Goal: Task Accomplishment & Management: Manage account settings

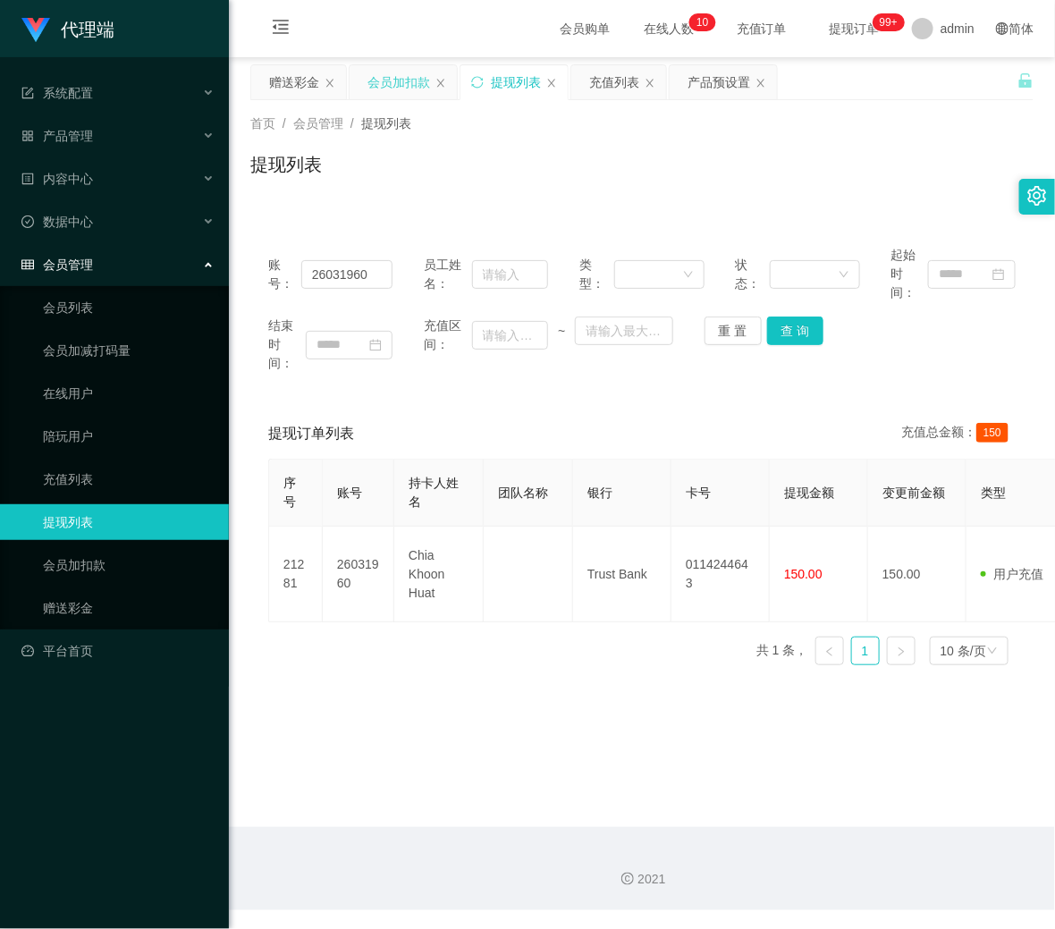
click at [403, 67] on div "会员加扣款" at bounding box center [399, 82] width 63 height 34
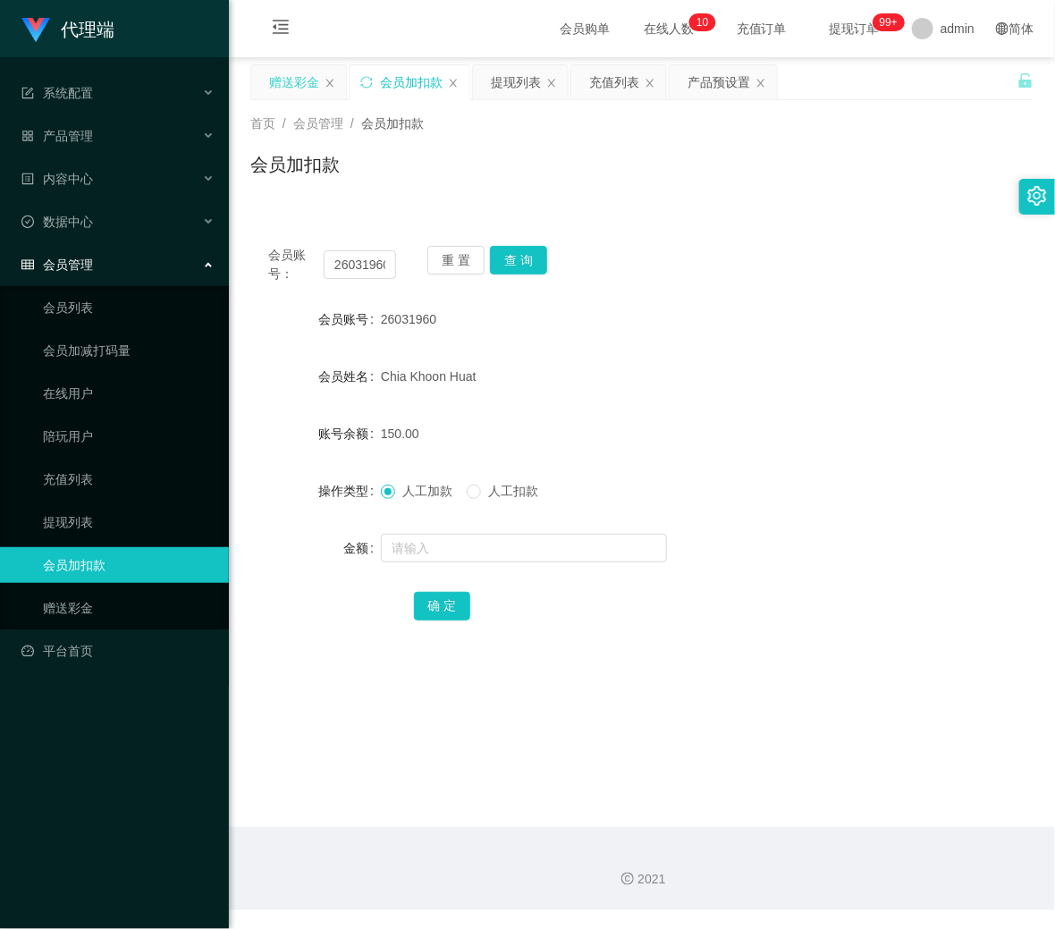
click at [299, 86] on div "赠送彩金" at bounding box center [294, 82] width 50 height 34
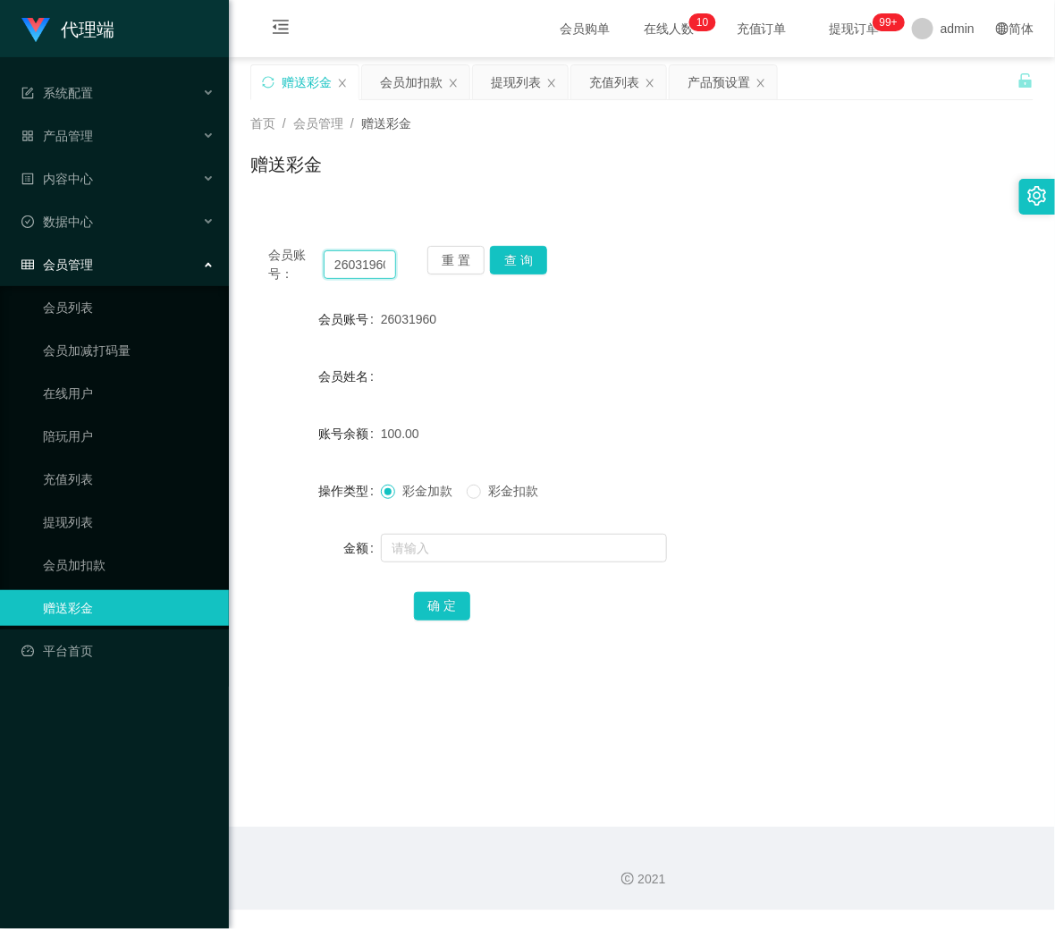
drag, startPoint x: 386, startPoint y: 264, endPoint x: 105, endPoint y: 244, distance: 282.4
click at [103, 244] on section "代理端 系统配置 产品管理 产品列表 产品预设置 开奖记录 注单管理 即时注单 内容中心 数据中心 会员管理 会员列表 会员加减打码量 在线用户 陪玩用户 充…" at bounding box center [527, 455] width 1055 height 911
paste input "93977427"
type input "93977427"
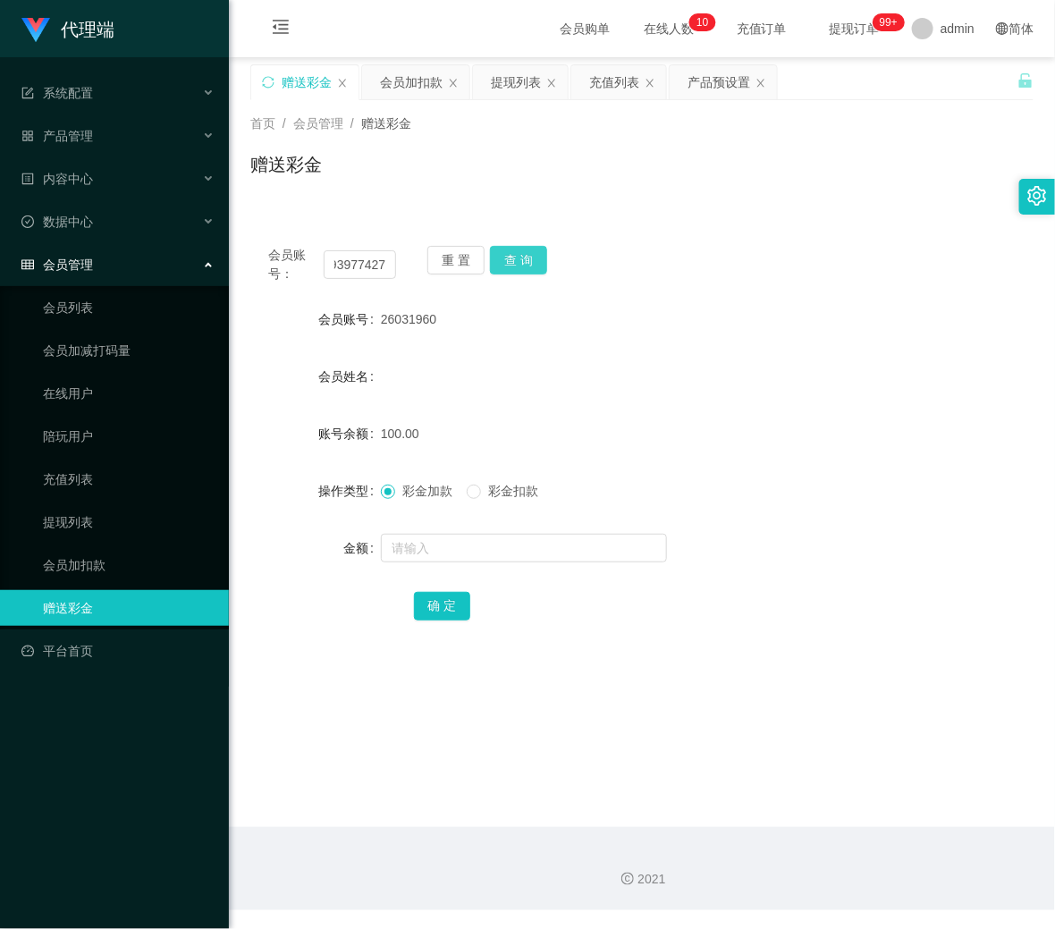
drag, startPoint x: 532, startPoint y: 258, endPoint x: 531, endPoint y: 330, distance: 71.6
click at [532, 258] on button "查 询" at bounding box center [518, 260] width 57 height 29
drag, startPoint x: 527, startPoint y: 237, endPoint x: 527, endPoint y: 253, distance: 16.1
click at [527, 242] on div "会员账号： 93977427 重 置 查 询 会员账号 26031960 会员姓名 账号余额 100.00 操作类型 彩金加款 彩金扣款 金额 确 定" at bounding box center [642, 445] width 784 height 435
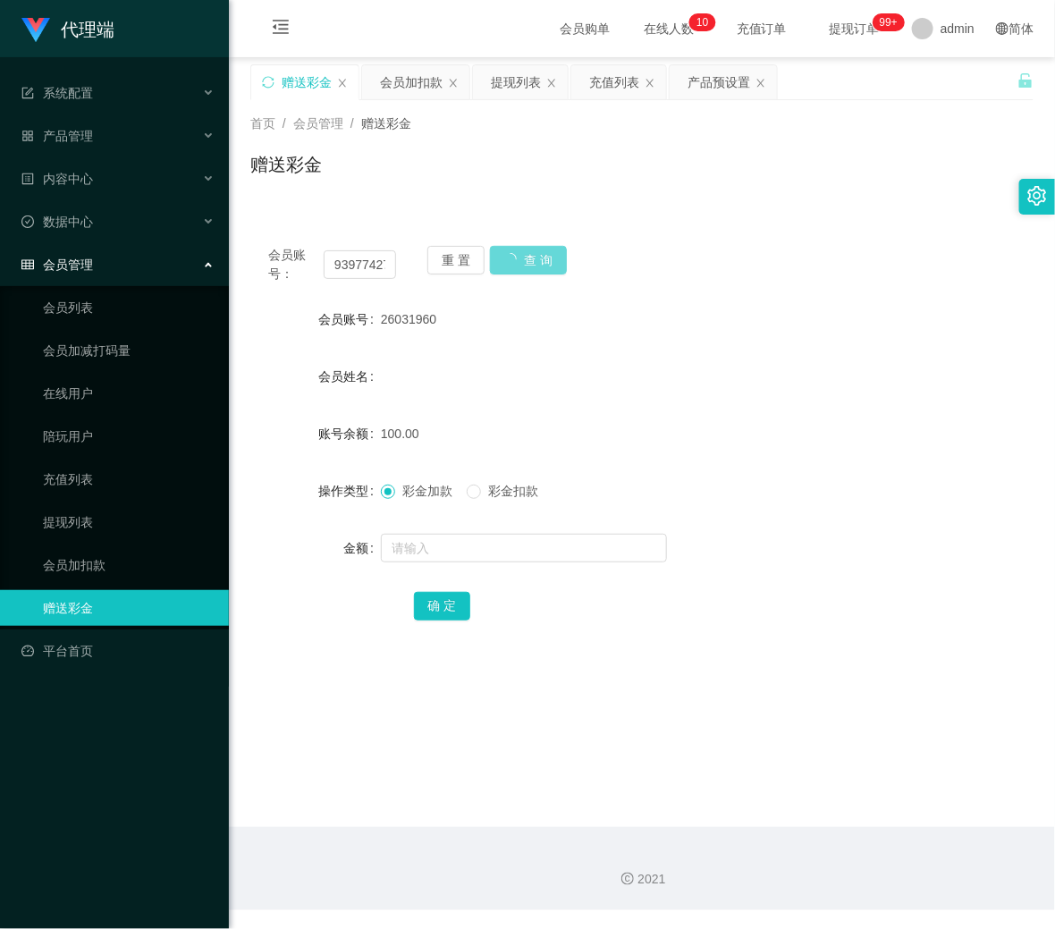
click at [527, 253] on div "重 置 查 询" at bounding box center [492, 265] width 128 height 38
click at [526, 255] on div "重 置 查 询" at bounding box center [492, 265] width 128 height 38
click at [523, 258] on div "重 置 查 询" at bounding box center [492, 265] width 128 height 38
click at [276, 75] on div "赠送彩金" at bounding box center [304, 82] width 107 height 34
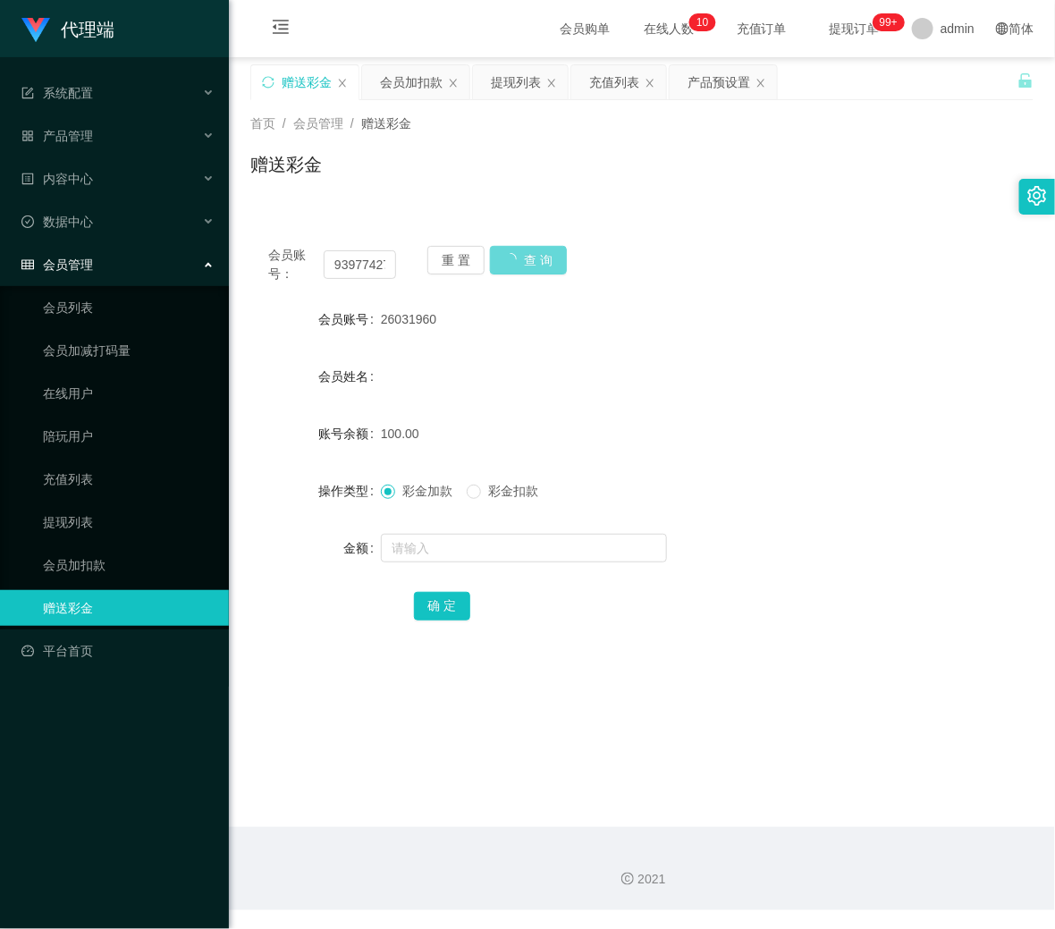
click at [258, 80] on div "赠送彩金" at bounding box center [304, 82] width 107 height 34
click at [271, 80] on icon "图标: sync" at bounding box center [268, 82] width 13 height 13
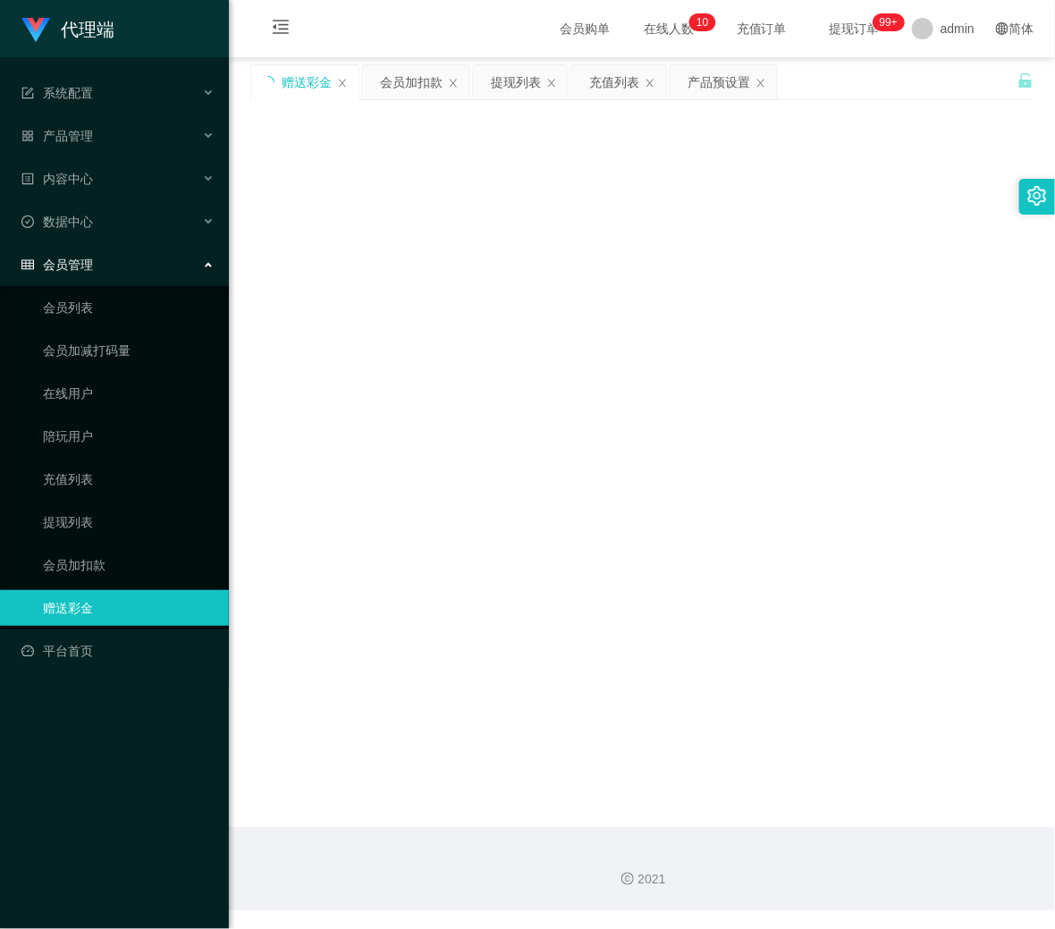
click at [271, 80] on icon "图标: loading" at bounding box center [268, 82] width 13 height 13
click at [360, 260] on input "text" at bounding box center [360, 264] width 72 height 29
paste input "93977427"
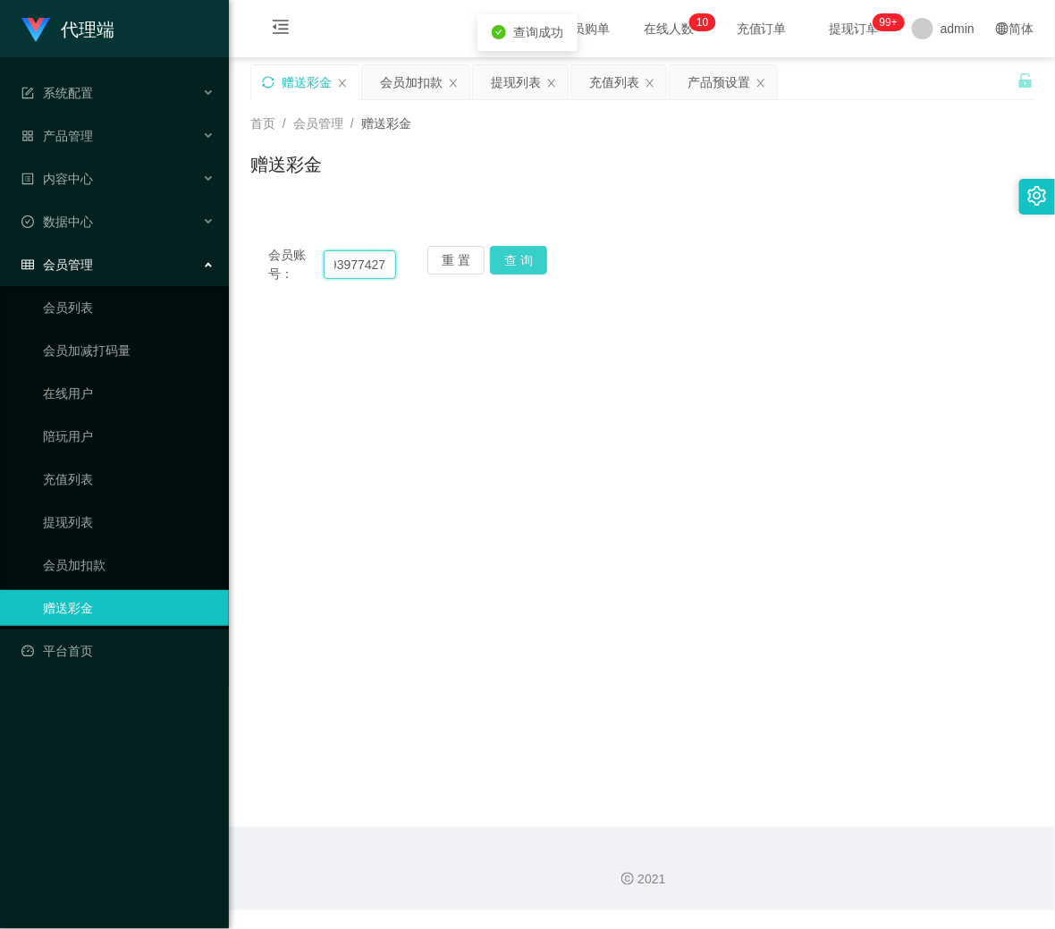
type input "93977427"
click at [507, 256] on button "查 询" at bounding box center [518, 260] width 57 height 29
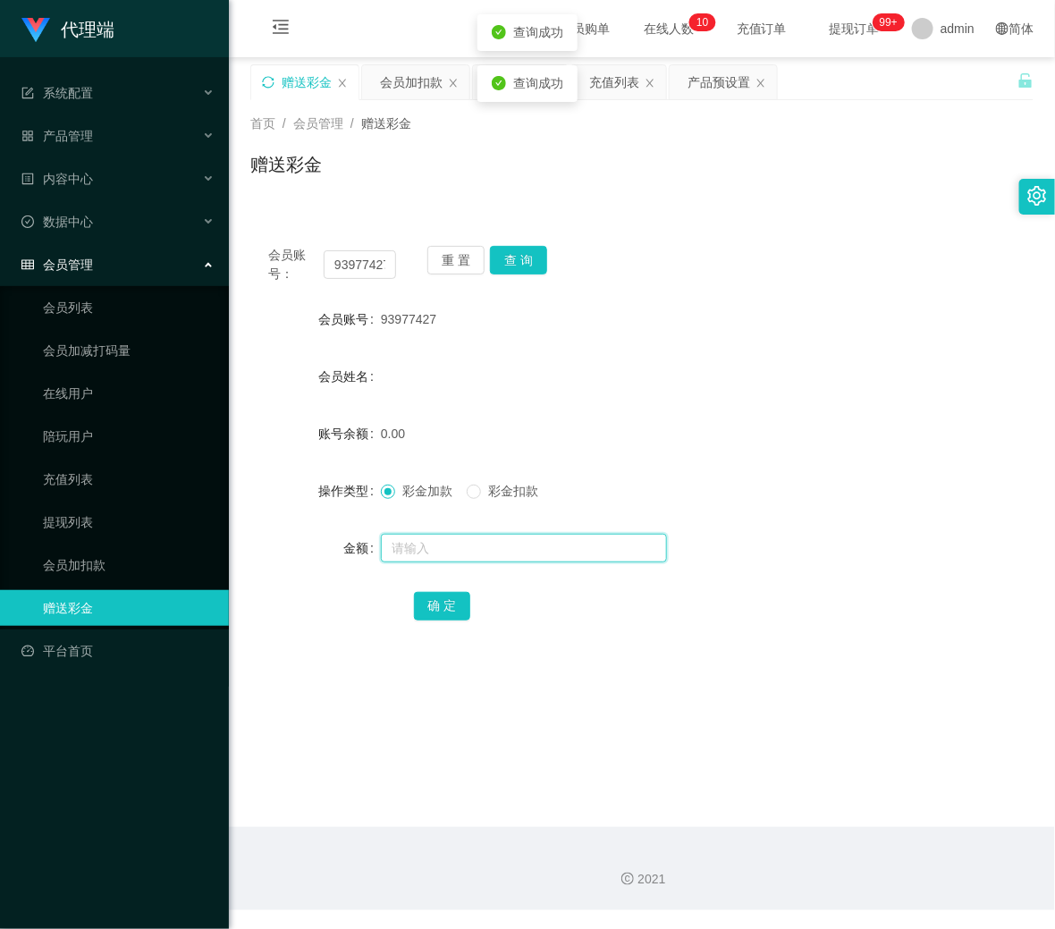
click at [428, 543] on input "text" at bounding box center [524, 548] width 286 height 29
type input "100"
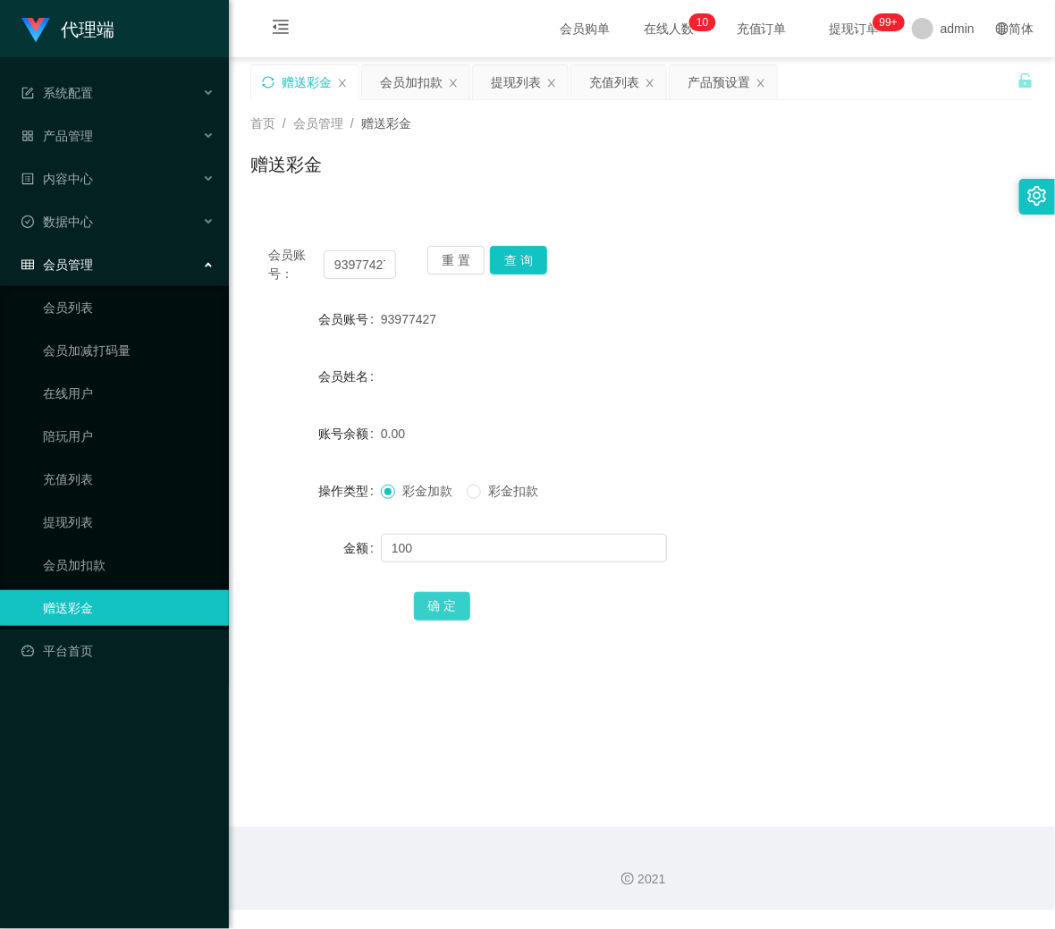
click at [449, 617] on button "确 定" at bounding box center [442, 606] width 57 height 29
click at [269, 83] on icon "图标: sync" at bounding box center [268, 82] width 13 height 13
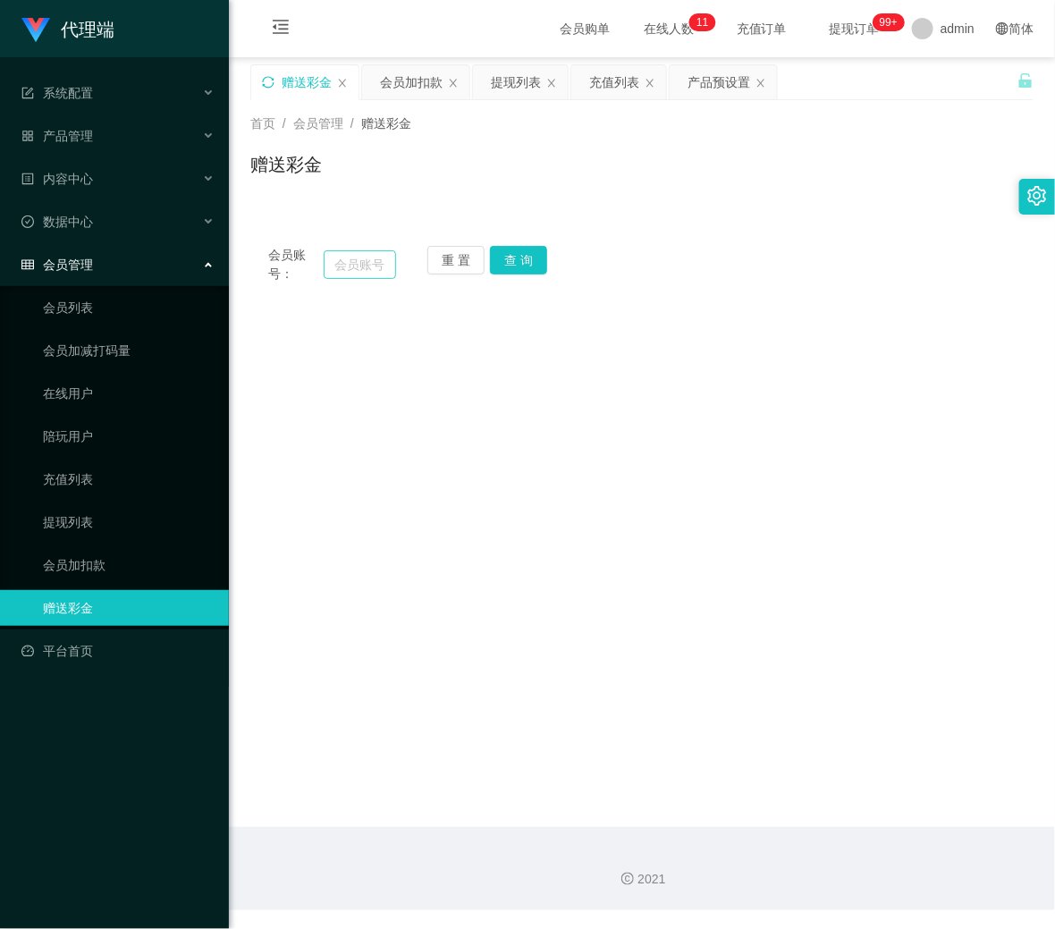
drag, startPoint x: 394, startPoint y: 255, endPoint x: 384, endPoint y: 261, distance: 12.4
click at [392, 258] on div "会员账号： 重 置 查 询" at bounding box center [642, 265] width 784 height 38
click at [384, 261] on input "text" at bounding box center [360, 264] width 72 height 29
paste input "93977427"
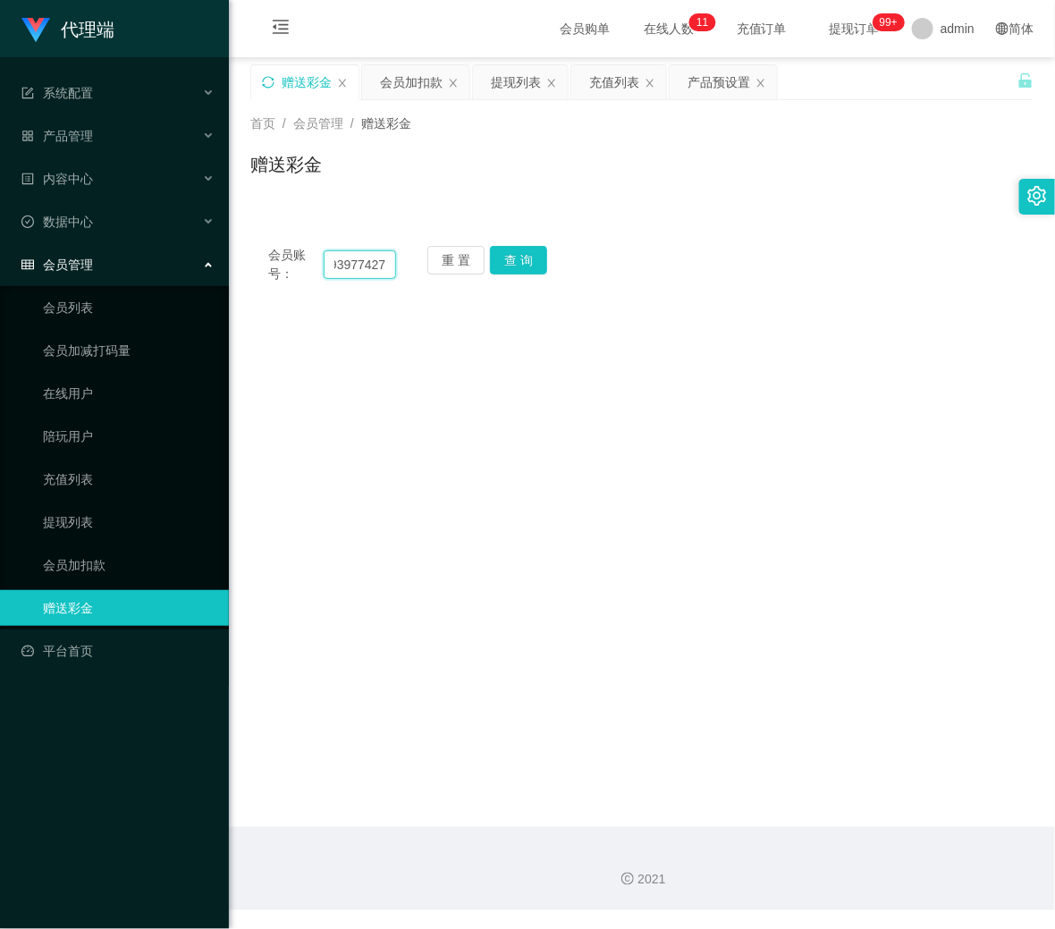
type input "93977427"
click at [508, 261] on button "查 询" at bounding box center [518, 260] width 57 height 29
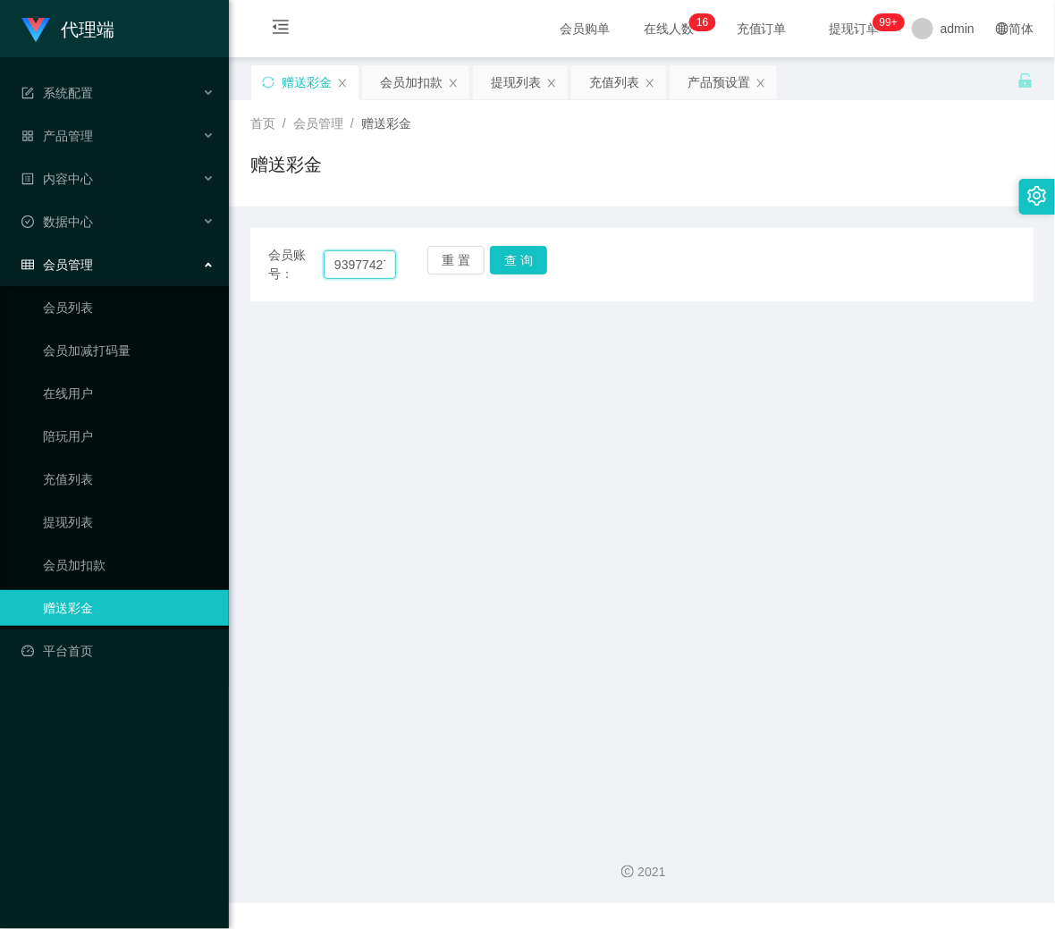
drag, startPoint x: 381, startPoint y: 267, endPoint x: 322, endPoint y: 261, distance: 59.3
click at [324, 261] on input "93977427" at bounding box center [360, 264] width 72 height 29
type input "7"
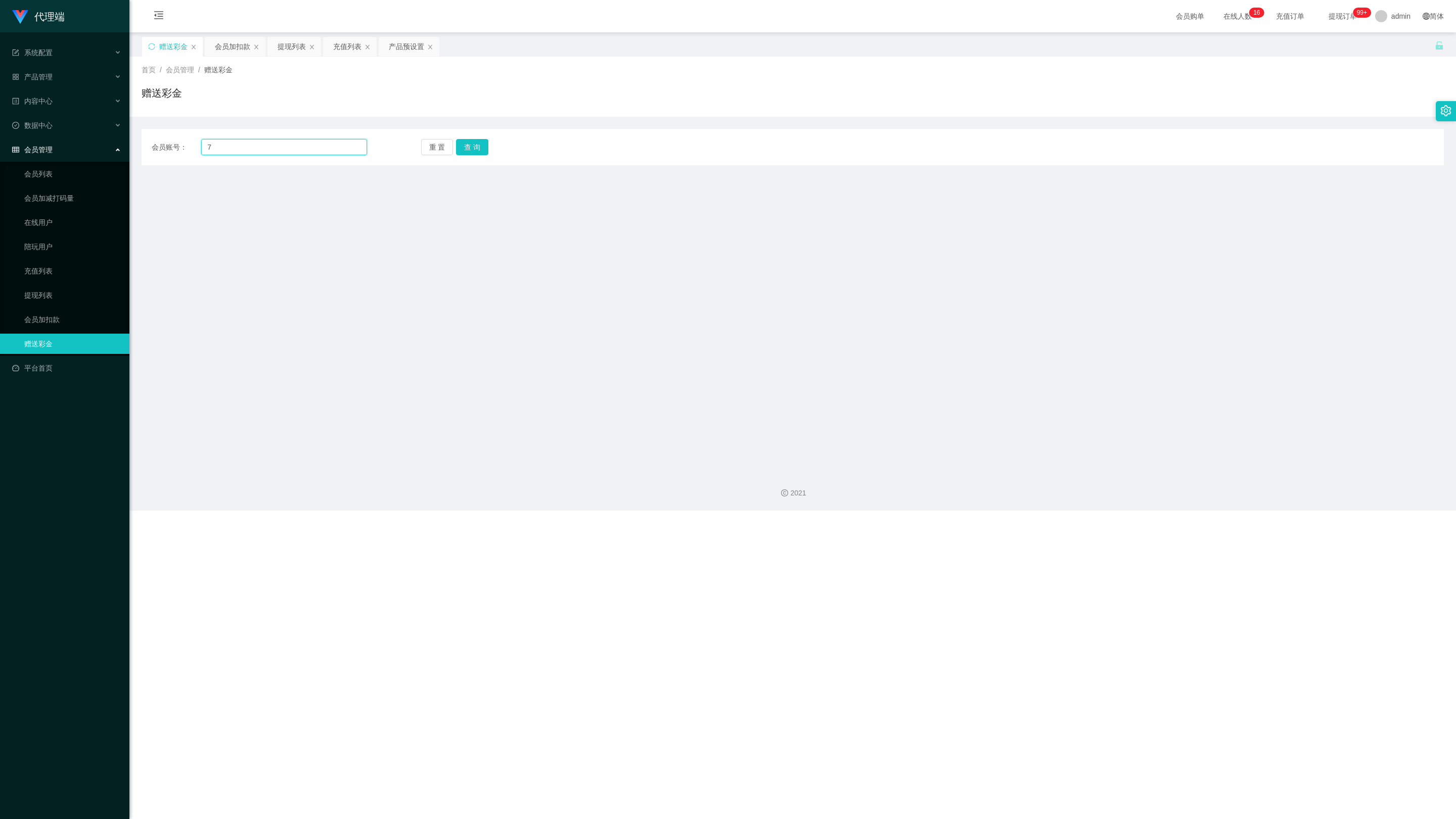
click at [291, 142] on input "7" at bounding box center [284, 147] width 166 height 16
paste input "9182499"
type input "9182499"
click at [491, 149] on div "重 置 查 询" at bounding box center [528, 147] width 215 height 16
click at [482, 149] on button "查 询" at bounding box center [472, 147] width 32 height 16
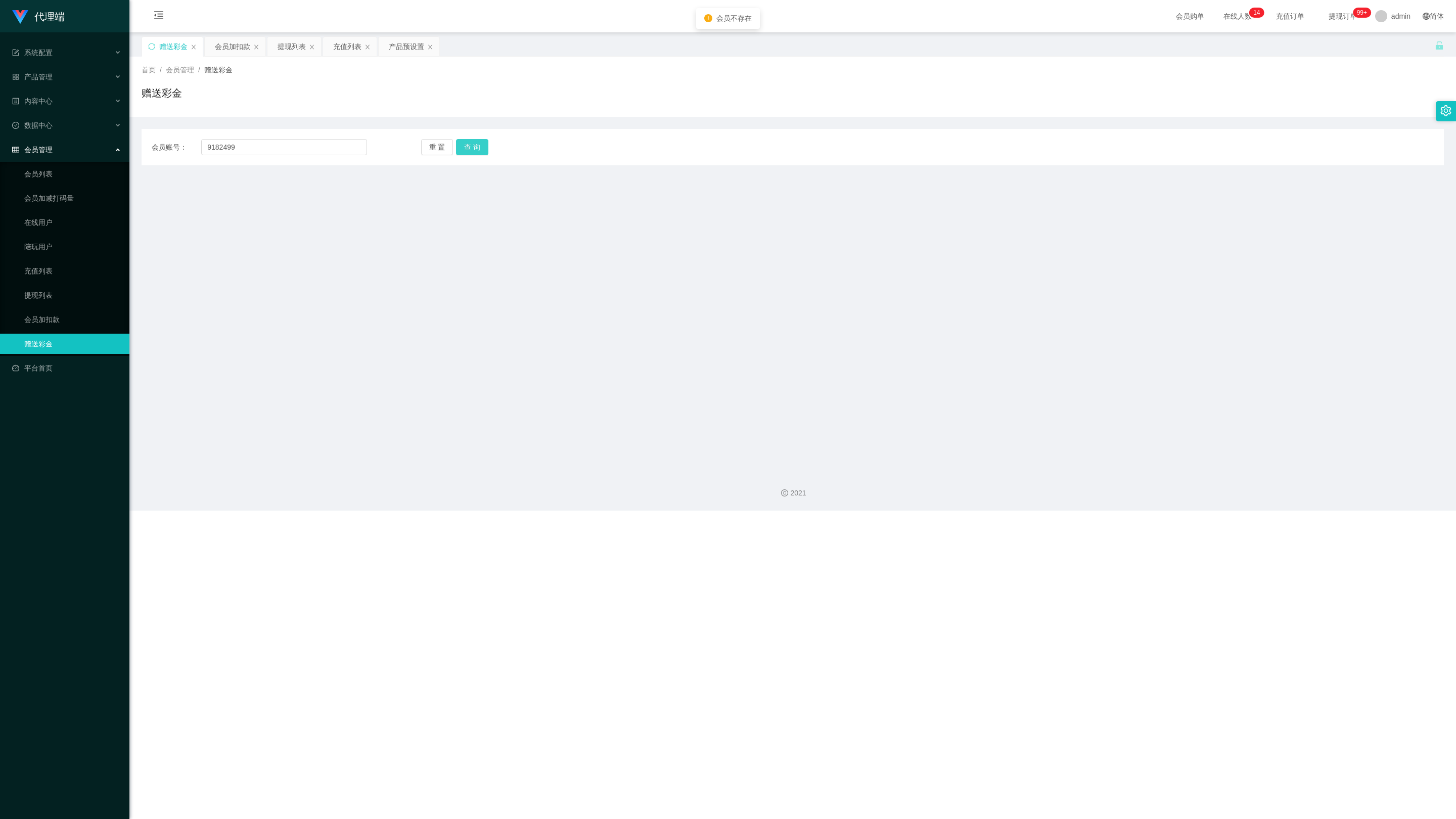
click at [475, 154] on button "查 询" at bounding box center [472, 147] width 32 height 16
click at [475, 153] on div "重 置 查 询" at bounding box center [528, 147] width 215 height 16
click at [475, 149] on button "查 询" at bounding box center [478, 147] width 44 height 16
click at [596, 5] on div "会员购单 在线人数 0 1 2 3 4 5 6 7 8 9 0 1 2 3 4 5 6 7 8 9 0 1 2 3 4 5 6 7 8 9 0 1 2 3 4…" at bounding box center [792, 16] width 1327 height 33
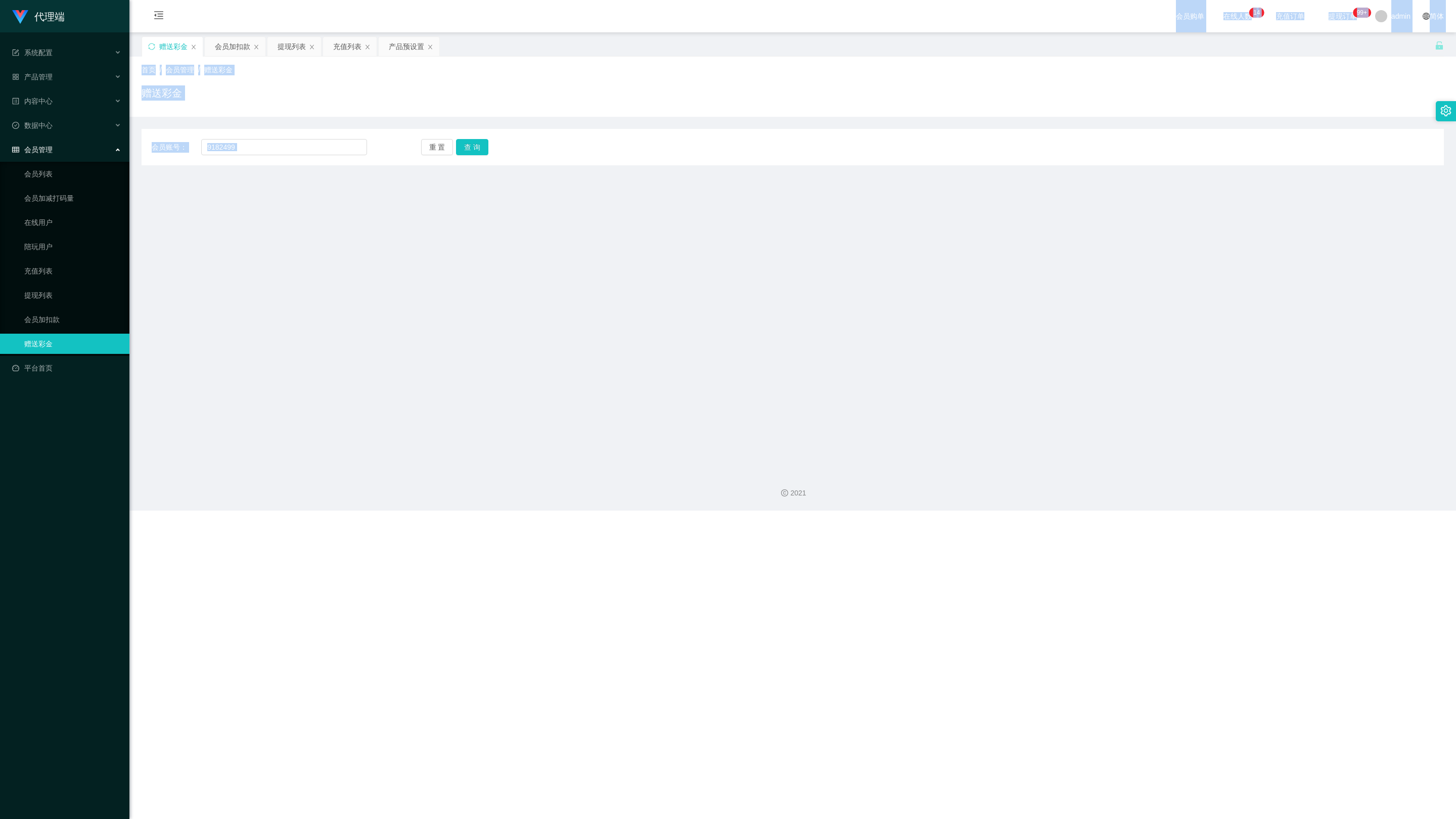
drag, startPoint x: 991, startPoint y: 11, endPoint x: 772, endPoint y: 211, distance: 296.6
click at [596, 213] on section "会员购单 在线人数 0 1 2 3 4 5 6 7 8 9 0 1 2 3 4 5 6 7 8 9 0 1 2 3 4 5 6 7 8 9 0 1 2 3 4…" at bounding box center [792, 255] width 1327 height 510
click at [596, 5] on div "会员购单 在线人数 0 1 2 3 4 5 6 7 8 9 0 1 2 3 4 5 6 7 8 9 0 1 2 3 4 5 6 7 8 9 0 1 2 3 4…" at bounding box center [792, 16] width 1327 height 33
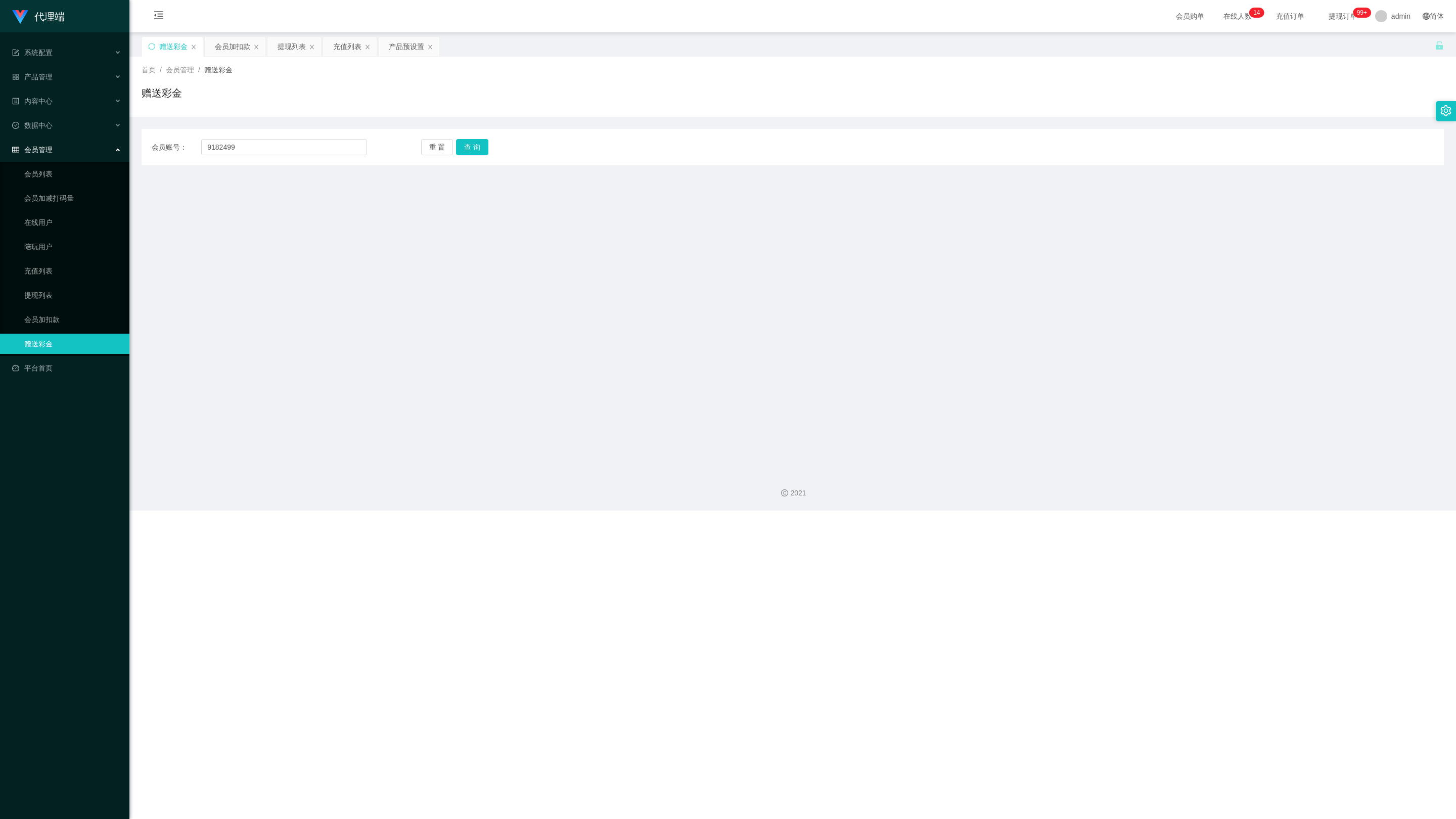
drag, startPoint x: 1042, startPoint y: 8, endPoint x: 1030, endPoint y: 8, distance: 12.0
click at [596, 8] on div "会员购单 在线人数 0 1 2 3 4 5 6 7 8 9 0 1 2 3 4 5 6 7 8 9 0 1 2 3 4 5 6 7 8 9 0 1 2 3 4…" at bounding box center [792, 16] width 1327 height 33
drag, startPoint x: 1030, startPoint y: 8, endPoint x: 495, endPoint y: 112, distance: 545.0
click at [484, 150] on section "会员购单 在线人数 0 1 2 3 4 5 6 7 8 9 0 1 2 3 4 5 6 7 8 9 0 1 2 3 4 5 6 7 8 9 0 1 2 3 4…" at bounding box center [792, 255] width 1327 height 510
click at [512, 525] on div "代理端 系统配置 产品管理 内容中心 数据中心 会员管理 会员列表 会员加减打码量 在线用户 陪玩用户 充值列表 提现列表 会员加扣款 赠送彩金 平台首页 保…" at bounding box center [728, 409] width 1456 height 819
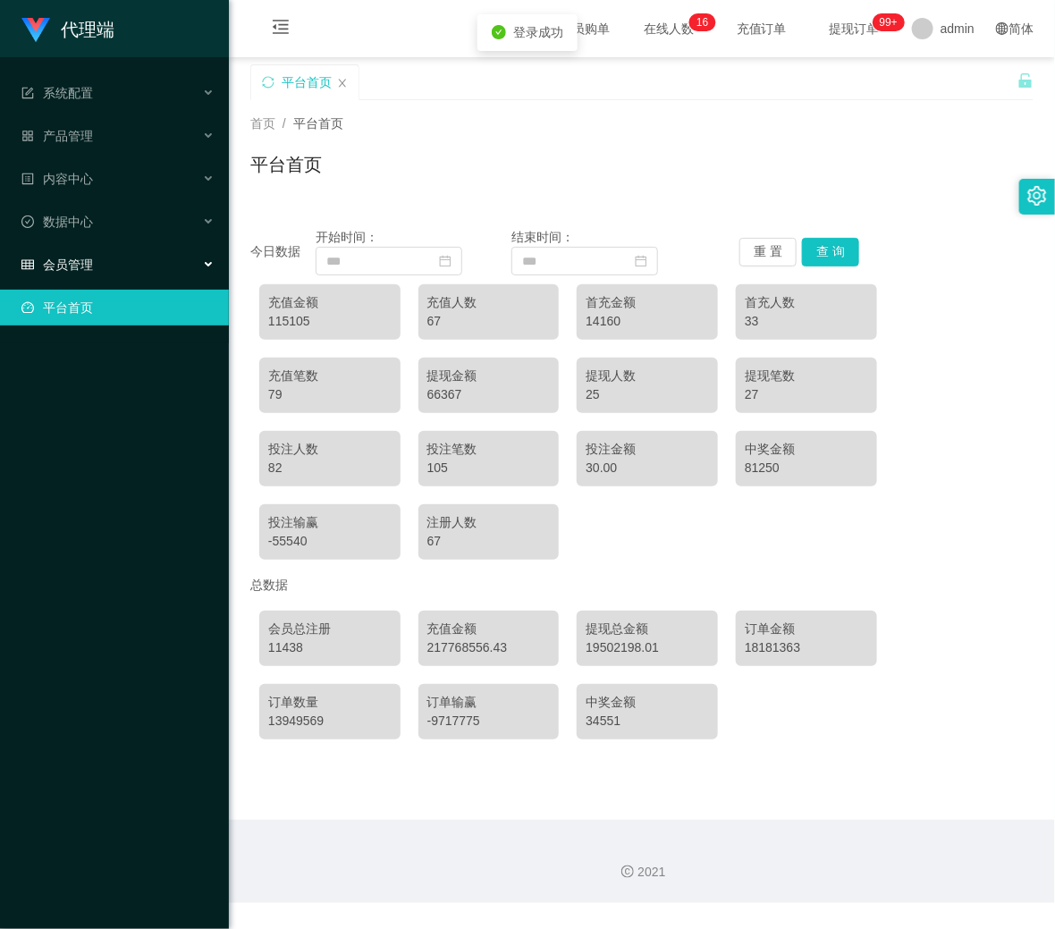
drag, startPoint x: 119, startPoint y: 242, endPoint x: 114, endPoint y: 264, distance: 22.1
click at [116, 247] on div "会员管理" at bounding box center [114, 265] width 229 height 36
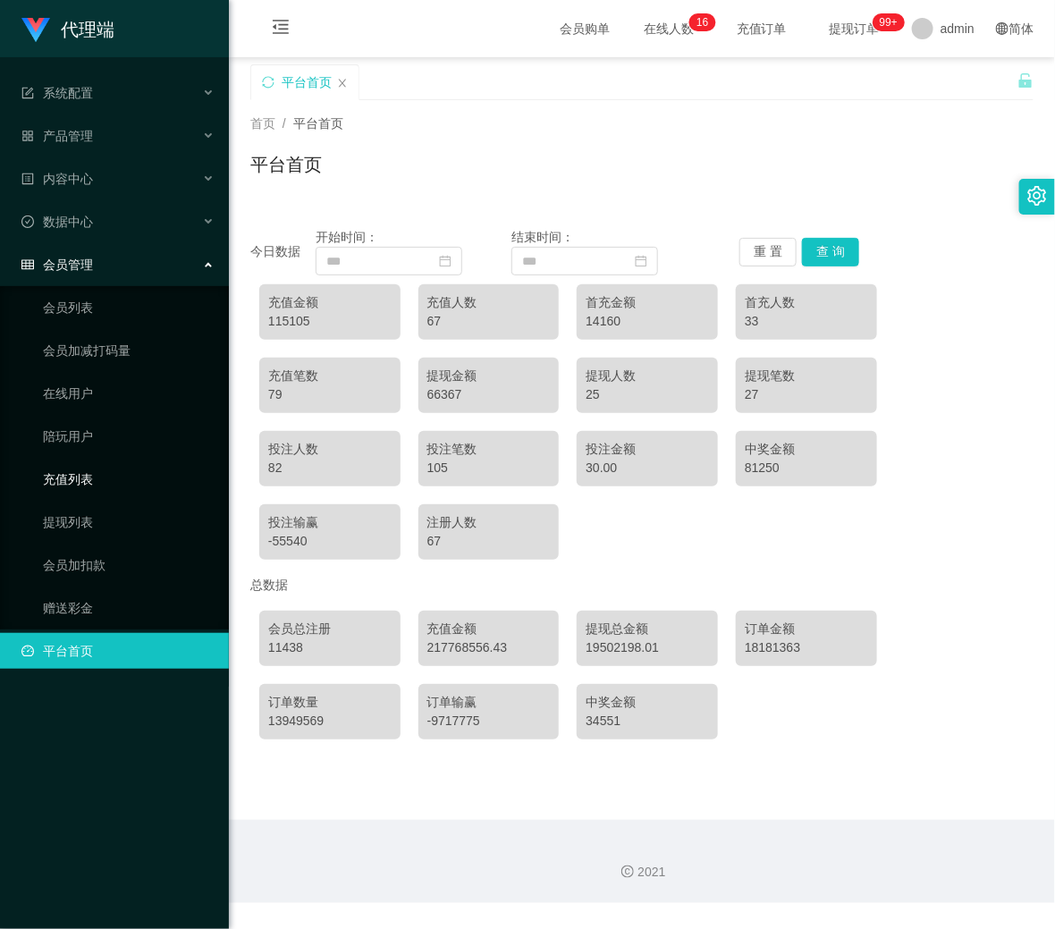
click at [126, 462] on link "充值列表" at bounding box center [129, 480] width 172 height 36
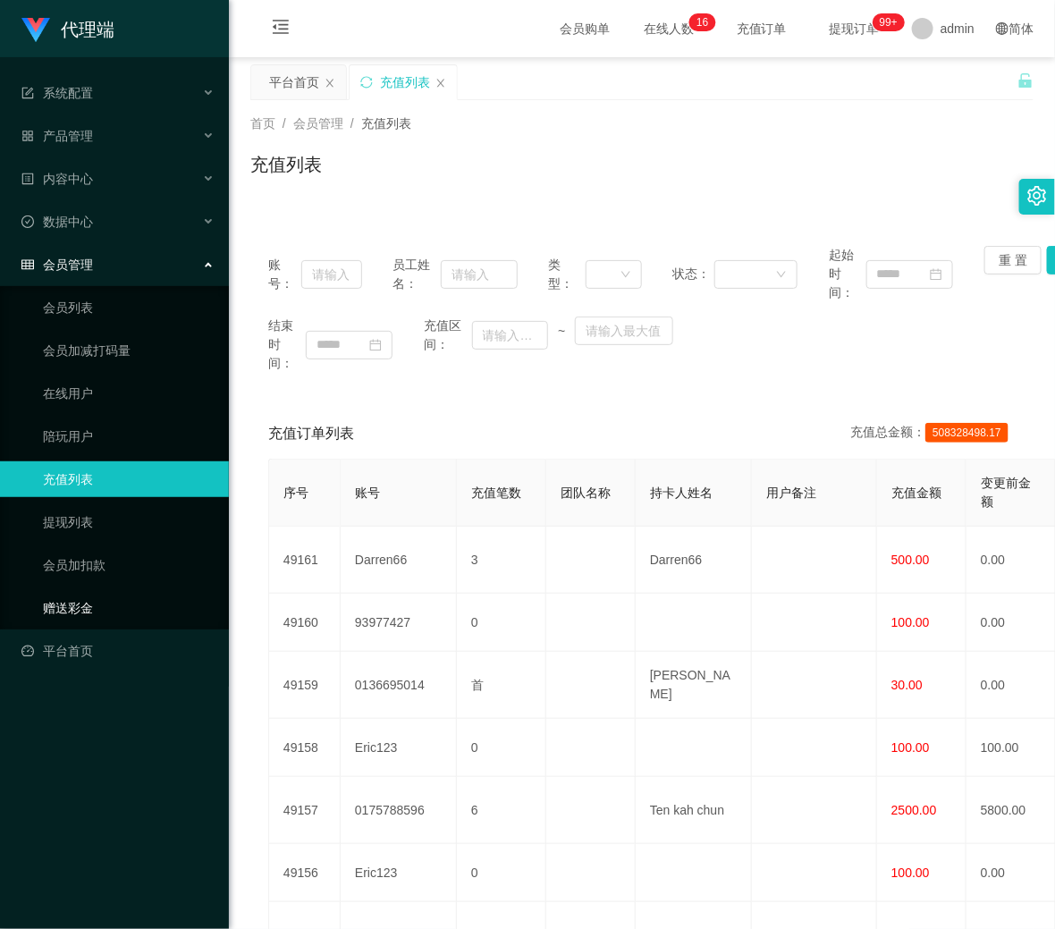
drag, startPoint x: 100, startPoint y: 594, endPoint x: 134, endPoint y: 564, distance: 45.6
click at [99, 594] on link "赠送彩金" at bounding box center [129, 608] width 172 height 36
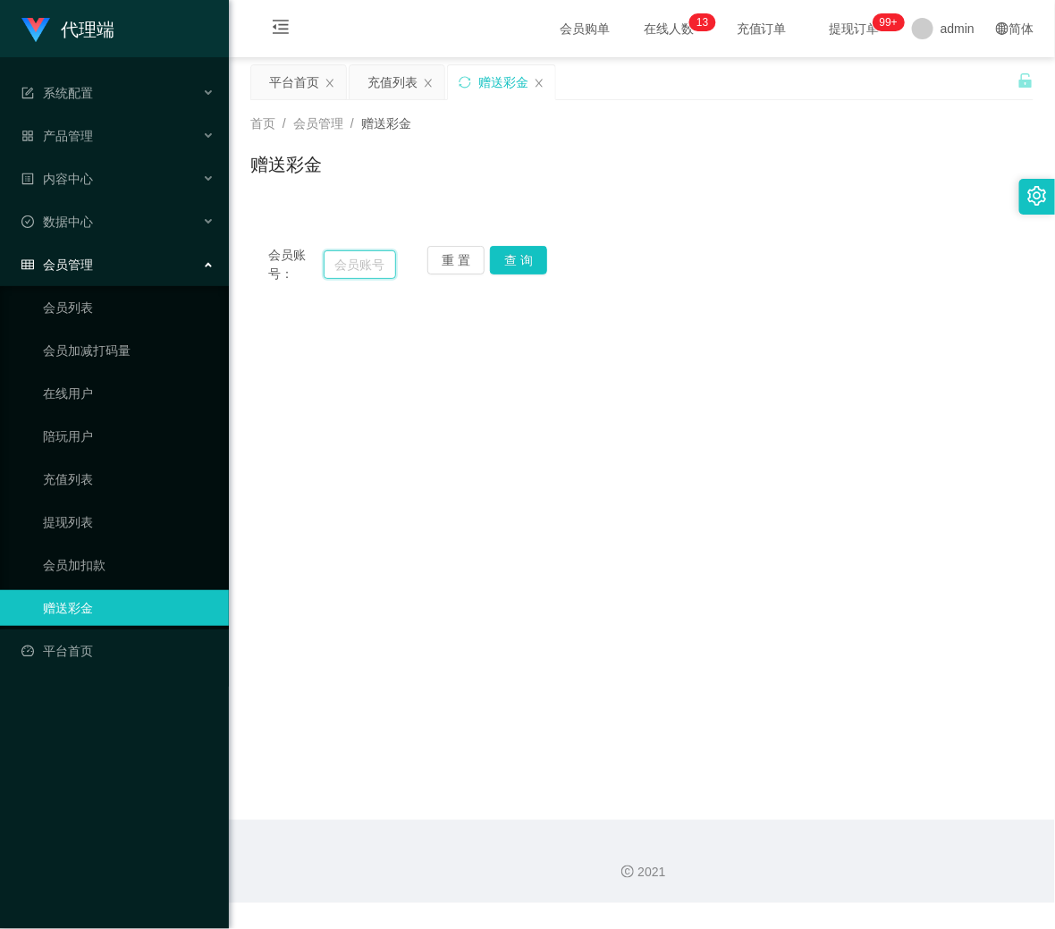
click at [369, 261] on input "text" at bounding box center [360, 264] width 72 height 29
paste input "9182499"
click at [515, 264] on button "查 询" at bounding box center [518, 260] width 57 height 29
click at [384, 266] on input "9182499" at bounding box center [360, 264] width 72 height 29
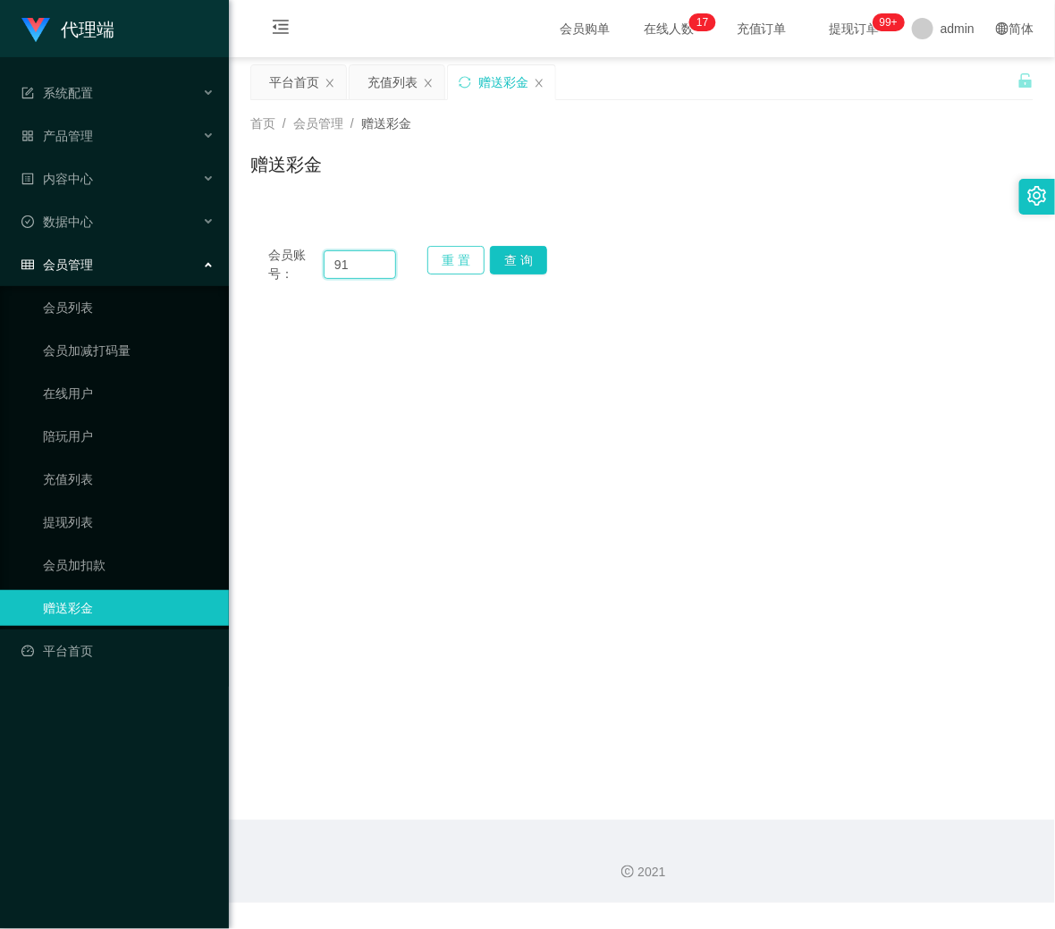
type input "9"
paste input "91182499"
type input "91182499"
click at [513, 261] on button "查 询" at bounding box center [518, 260] width 57 height 29
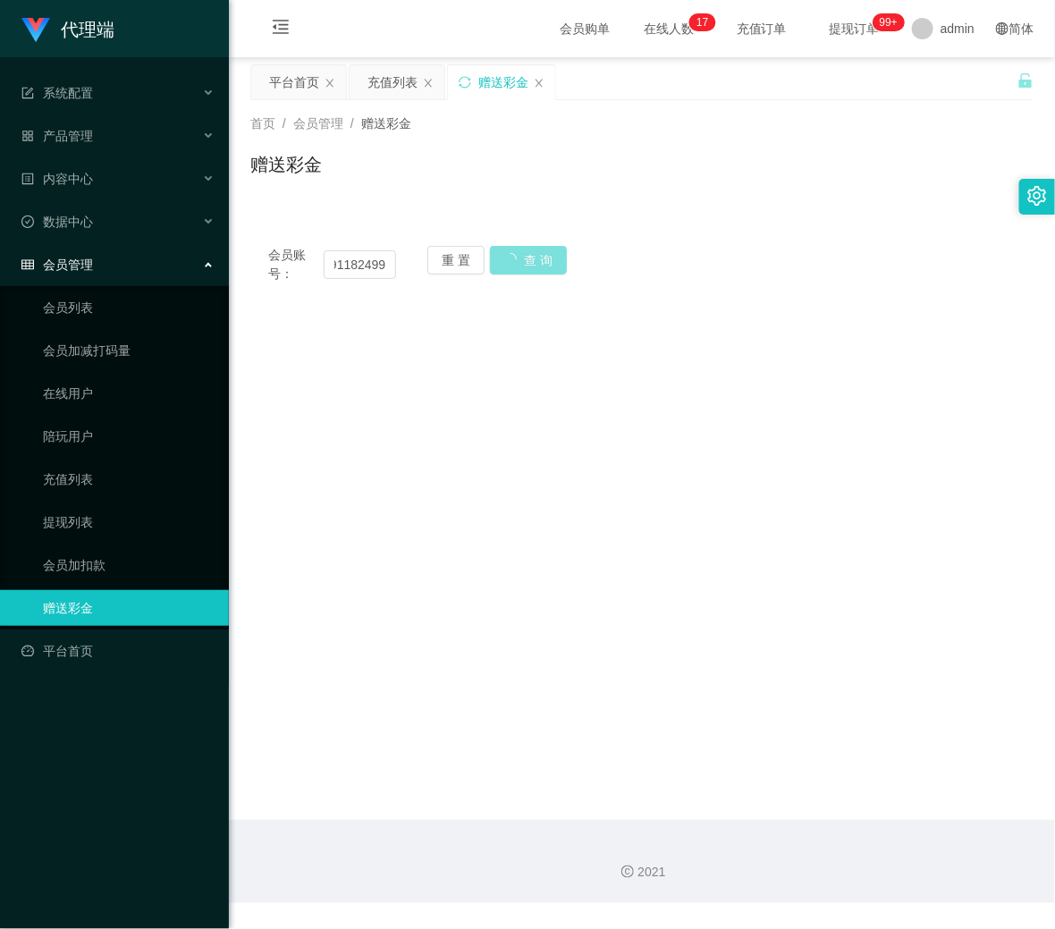
scroll to position [0, 0]
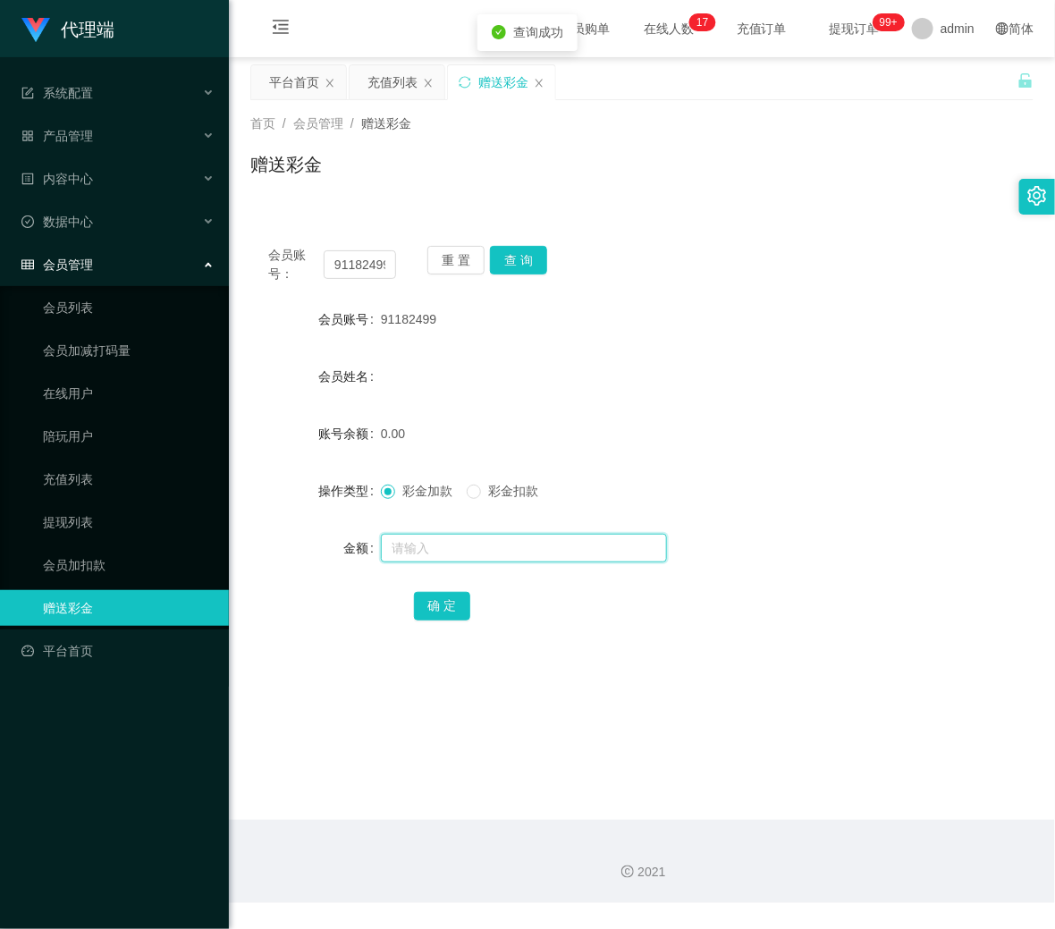
click at [443, 546] on input "text" at bounding box center [524, 548] width 286 height 29
type input "100"
click at [456, 623] on div "确 定" at bounding box center [642, 606] width 457 height 36
click at [452, 610] on button "确 定" at bounding box center [442, 606] width 57 height 29
click at [379, 17] on div "会员购单 在线人数 0 1 2 3 4 5 6 7 8 9 0 1 2 3 4 5 6 7 8 9 0 1 2 3 4 5 6 7 8 9 0 1 2 3 4…" at bounding box center [642, 29] width 826 height 58
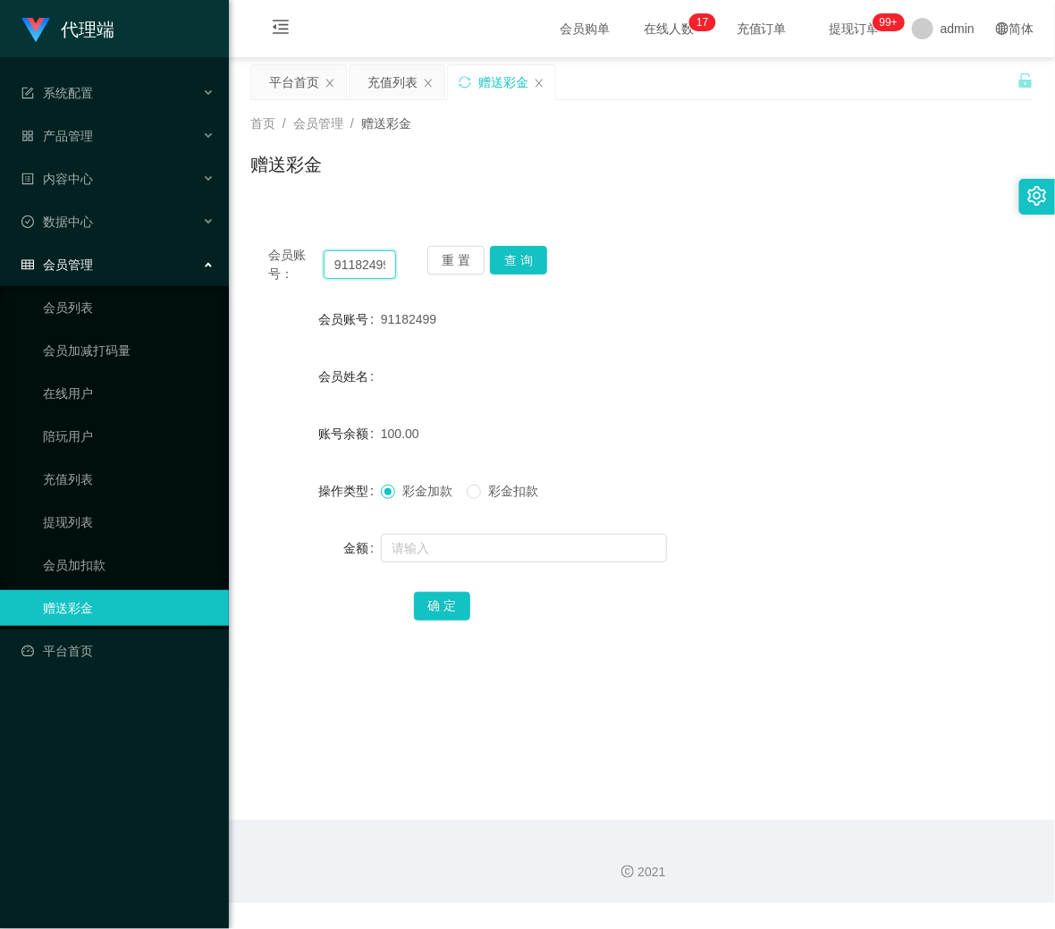
drag, startPoint x: 379, startPoint y: 264, endPoint x: 291, endPoint y: 267, distance: 88.6
click at [296, 264] on div "会员账号： 91182499" at bounding box center [332, 265] width 128 height 38
type input "9"
click at [341, 258] on input "9" at bounding box center [360, 264] width 72 height 29
paste input "83387440"
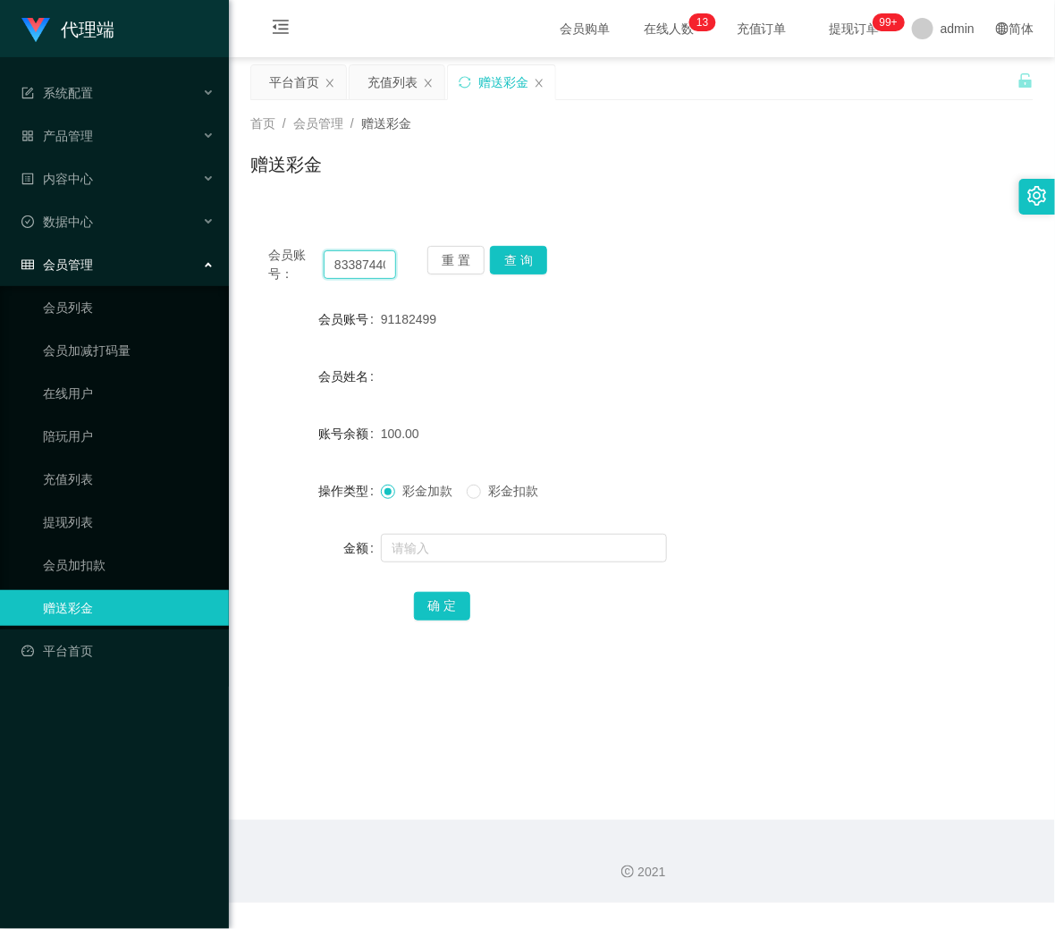
scroll to position [0, 5]
type input "83387440"
click at [513, 264] on button "查 询" at bounding box center [518, 260] width 57 height 29
click at [472, 551] on input "text" at bounding box center [524, 548] width 286 height 29
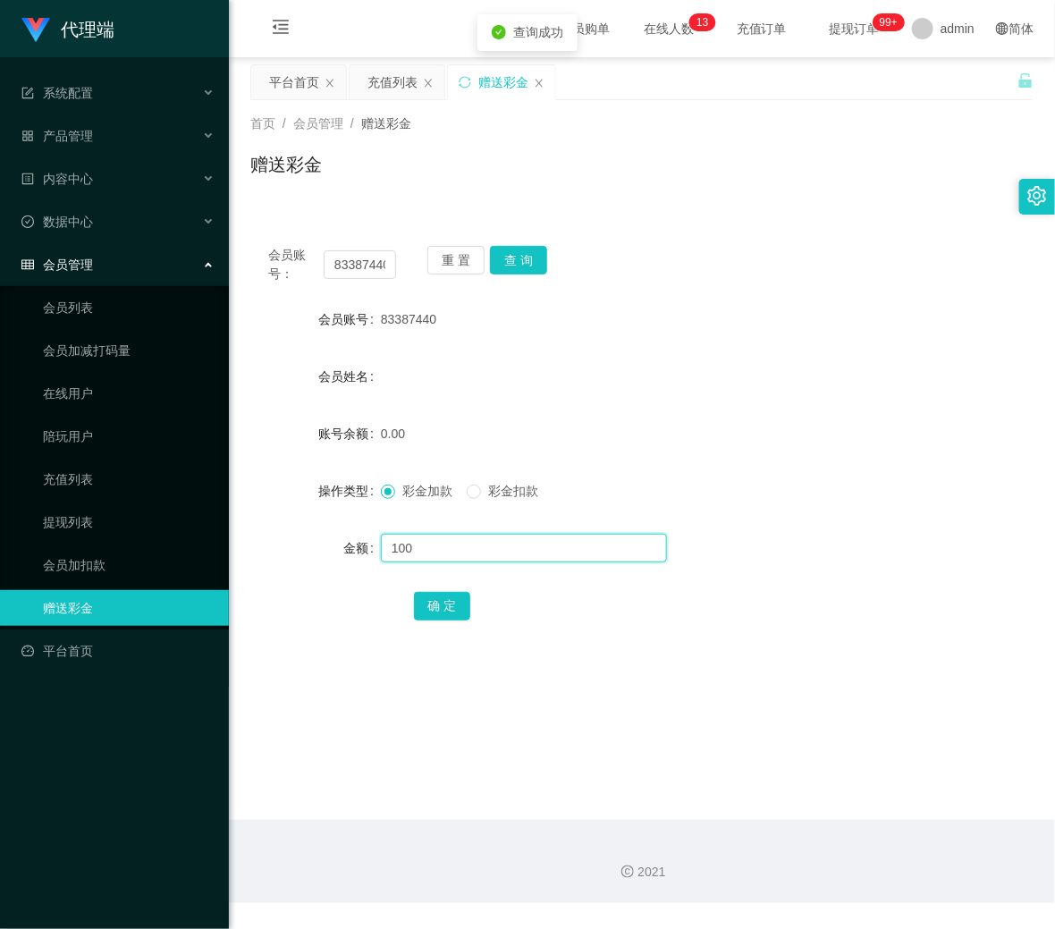
type input "100"
click at [462, 602] on button "确 定" at bounding box center [442, 606] width 57 height 29
click at [521, 263] on button "查 询" at bounding box center [518, 260] width 57 height 29
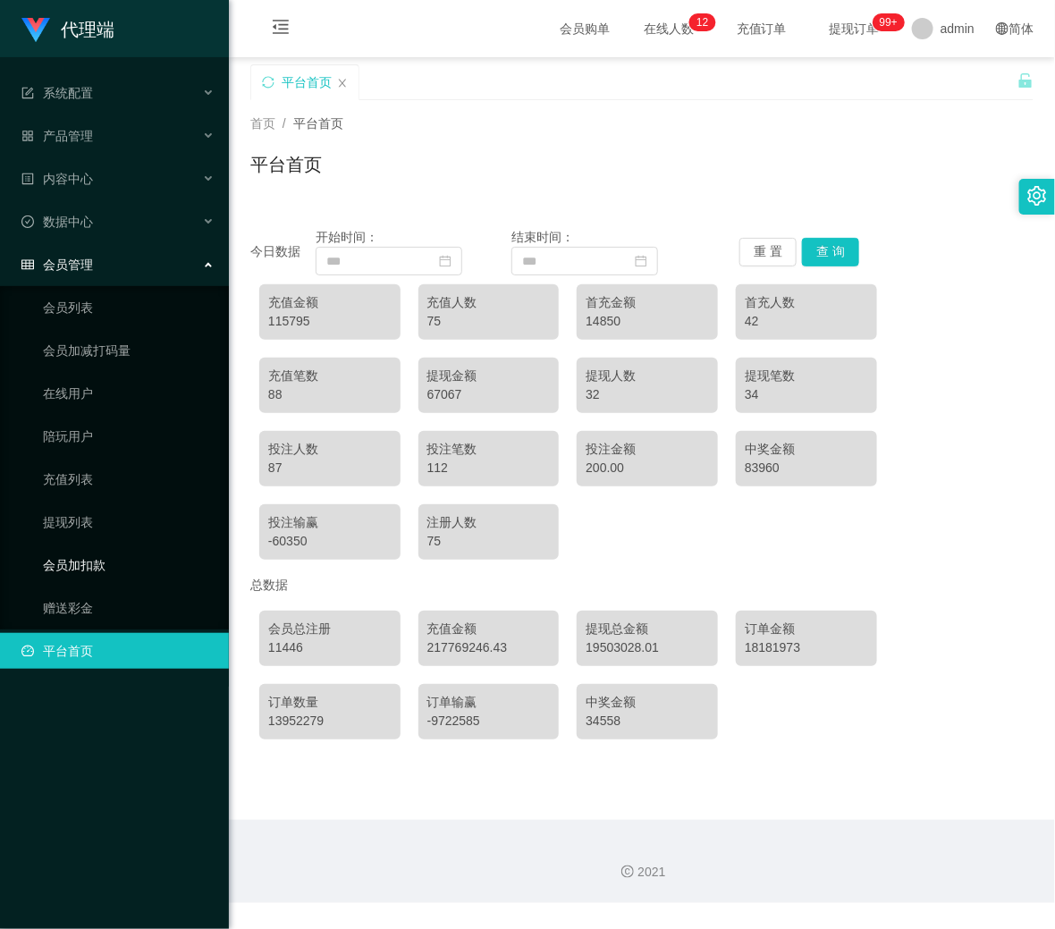
click at [118, 550] on link "会员加扣款" at bounding box center [129, 565] width 172 height 36
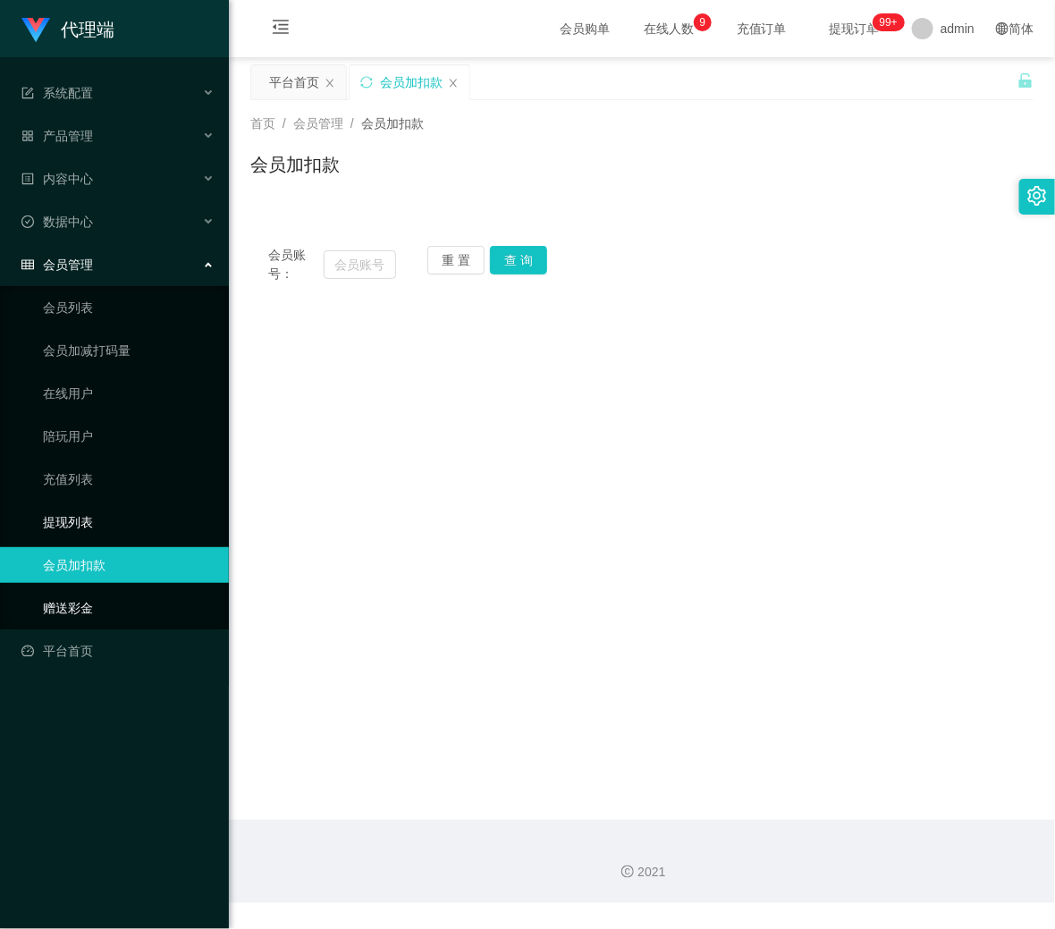
drag, startPoint x: 107, startPoint y: 593, endPoint x: 205, endPoint y: 504, distance: 131.7
click at [105, 593] on link "赠送彩金" at bounding box center [129, 608] width 172 height 36
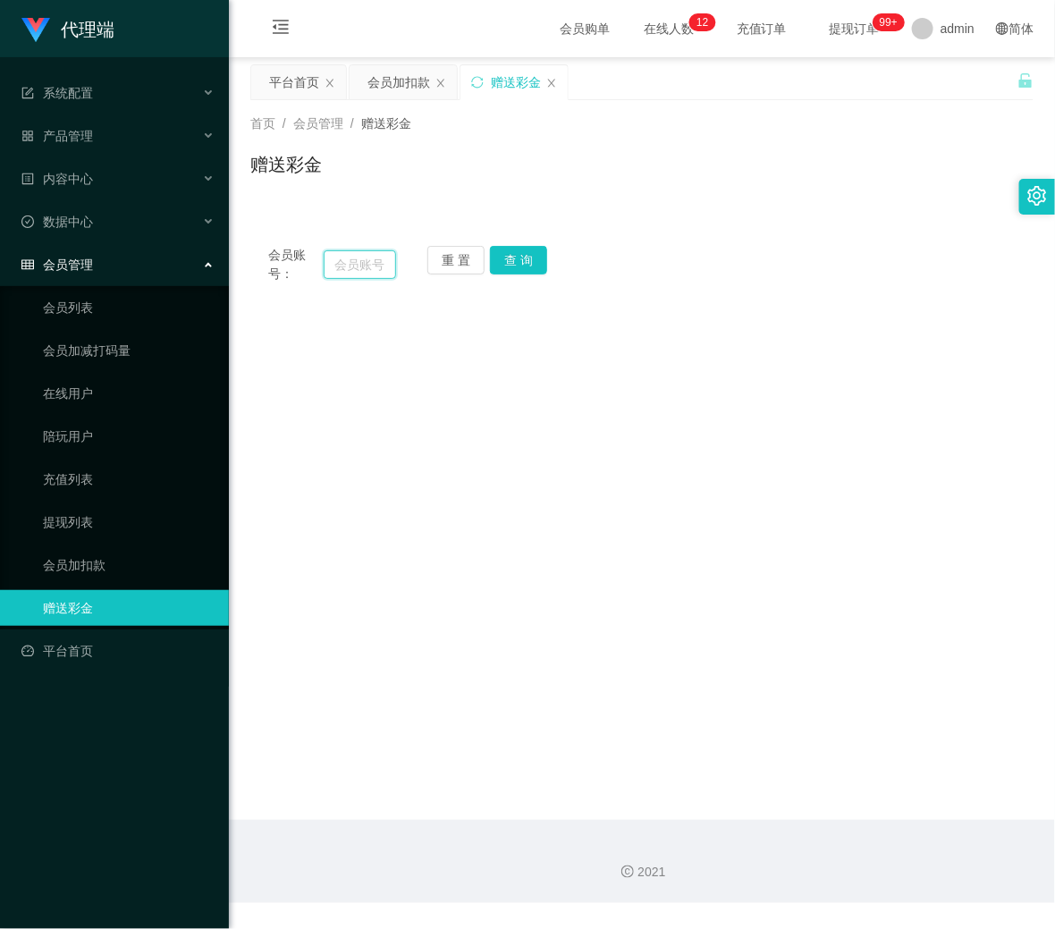
drag, startPoint x: 343, startPoint y: 266, endPoint x: 362, endPoint y: 280, distance: 23.6
click at [343, 266] on input "text" at bounding box center [360, 264] width 72 height 29
drag, startPoint x: 387, startPoint y: 518, endPoint x: 464, endPoint y: 236, distance: 292.1
click at [395, 510] on main "关闭左侧 关闭右侧 关闭其它 刷新页面 平台首页 会员加扣款 赠送彩金 首页 / 会员管理 / 赠送彩金 / 赠送彩金 会员账号： 重 置 查 询 会员账号 …" at bounding box center [642, 438] width 826 height 763
click at [95, 504] on link "提现列表" at bounding box center [129, 522] width 172 height 36
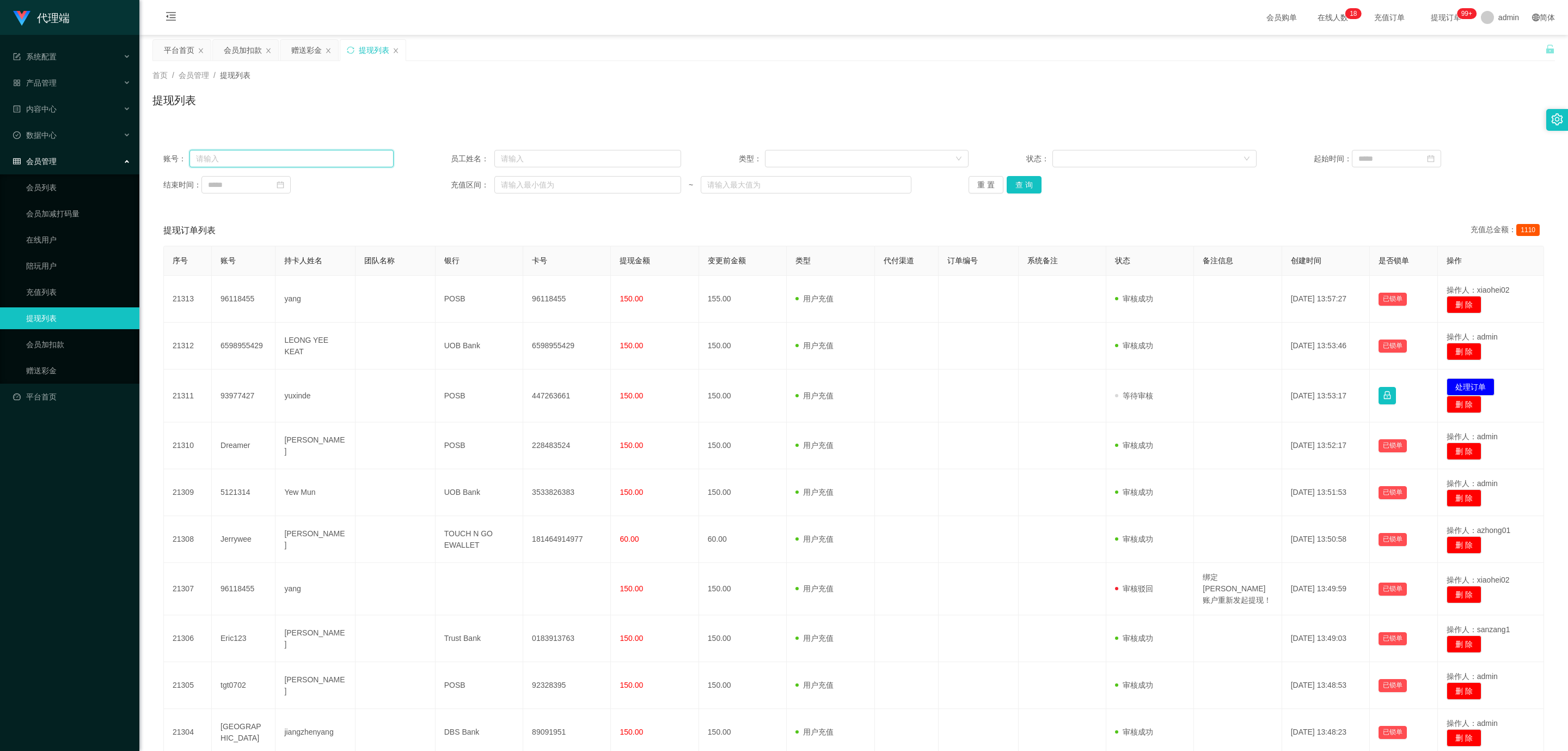
click at [283, 155] on input "text" at bounding box center [291, 158] width 204 height 18
paste input "93977427"
type input "93977427"
click at [642, 178] on button "查 询" at bounding box center [1024, 185] width 35 height 18
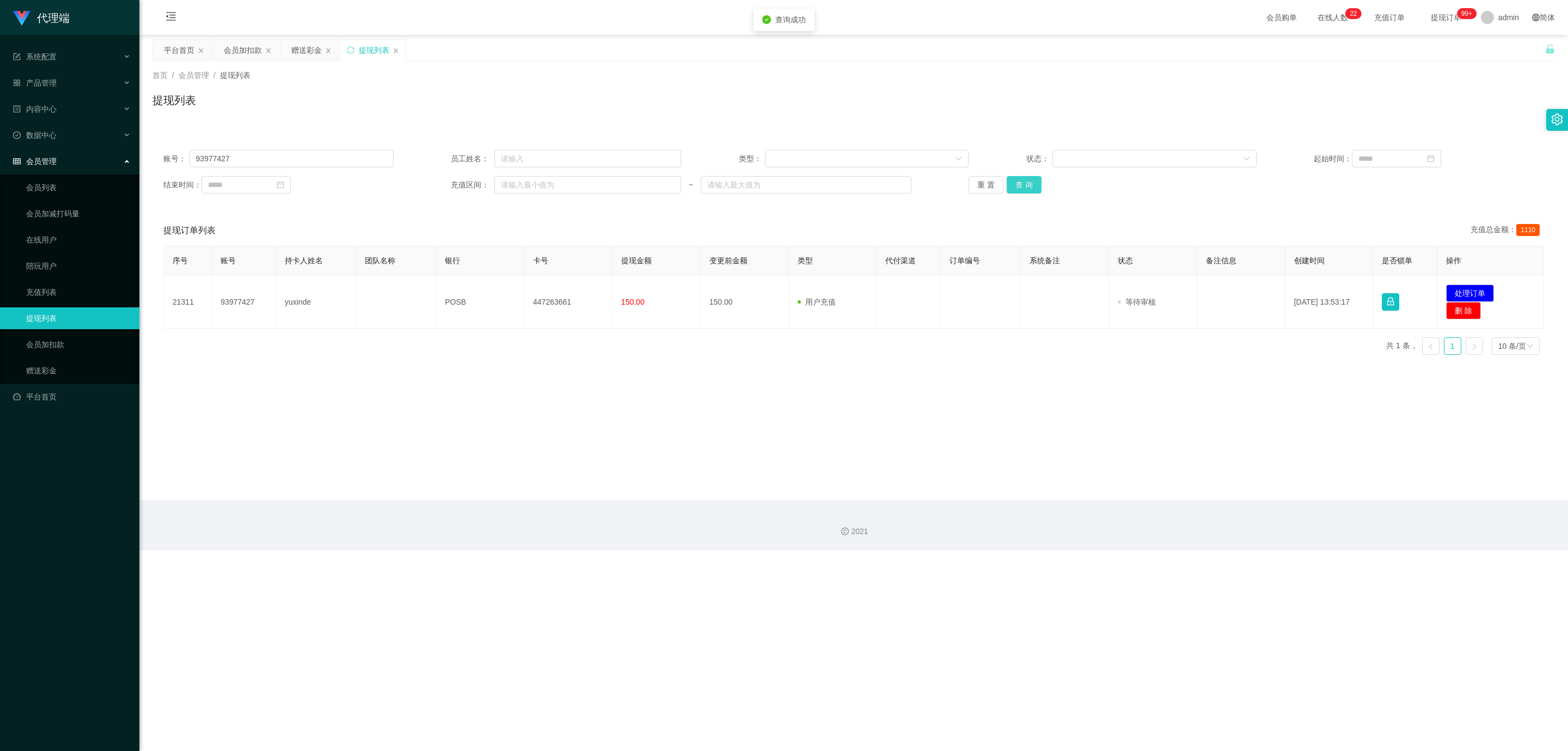
click at [642, 178] on button "查 询" at bounding box center [1024, 185] width 35 height 18
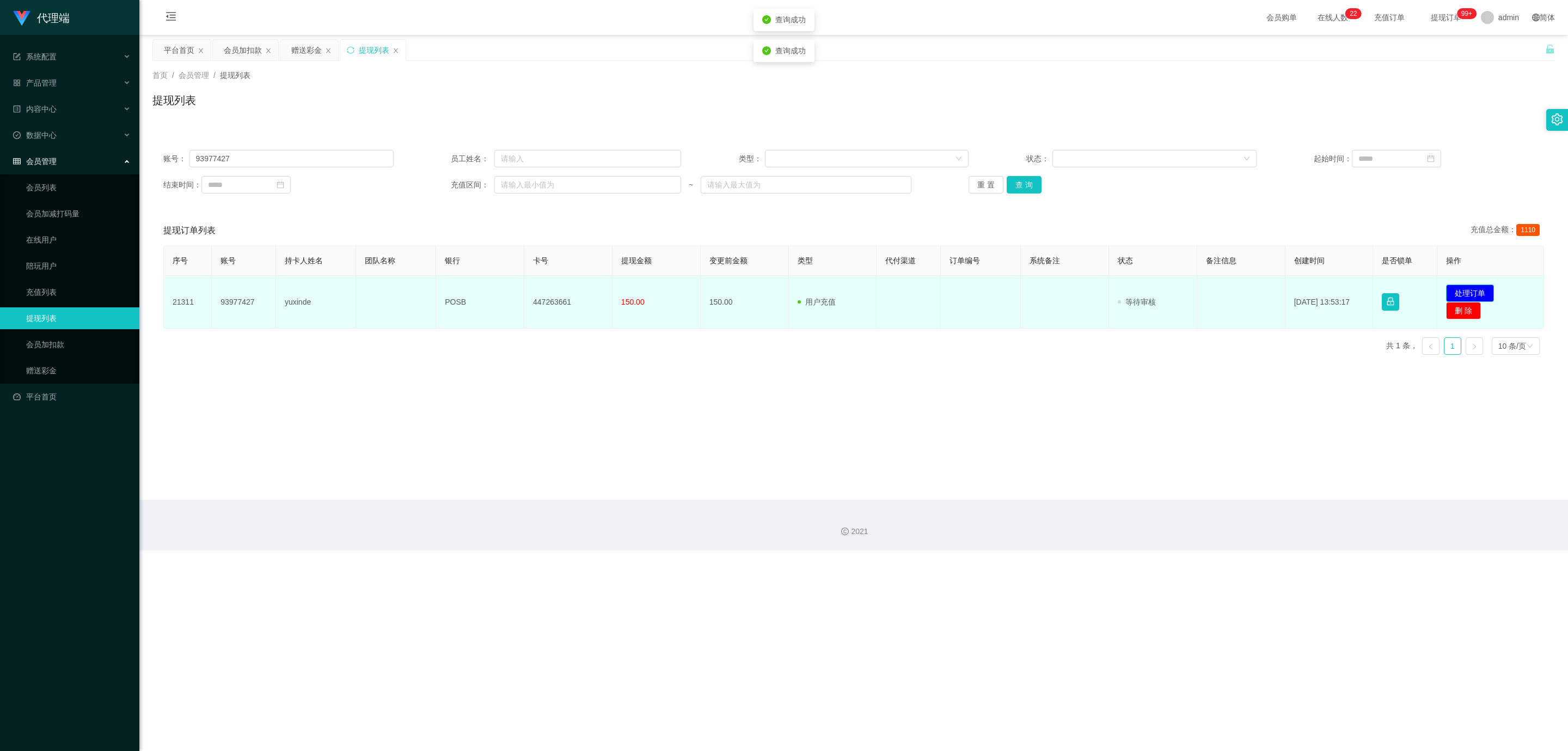
click at [642, 294] on button "处理订单" at bounding box center [1470, 293] width 48 height 18
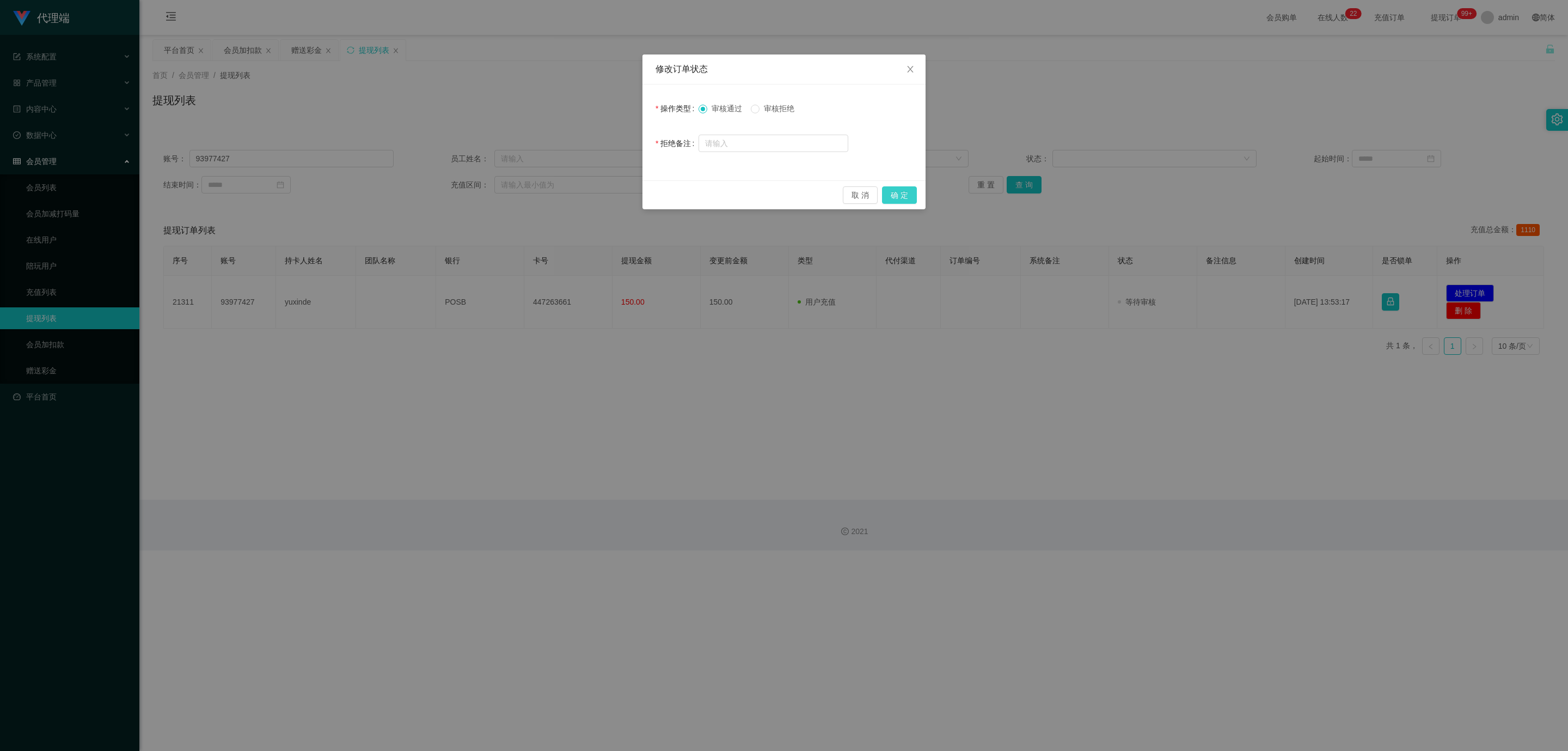
click at [642, 194] on button "确 定" at bounding box center [899, 195] width 35 height 18
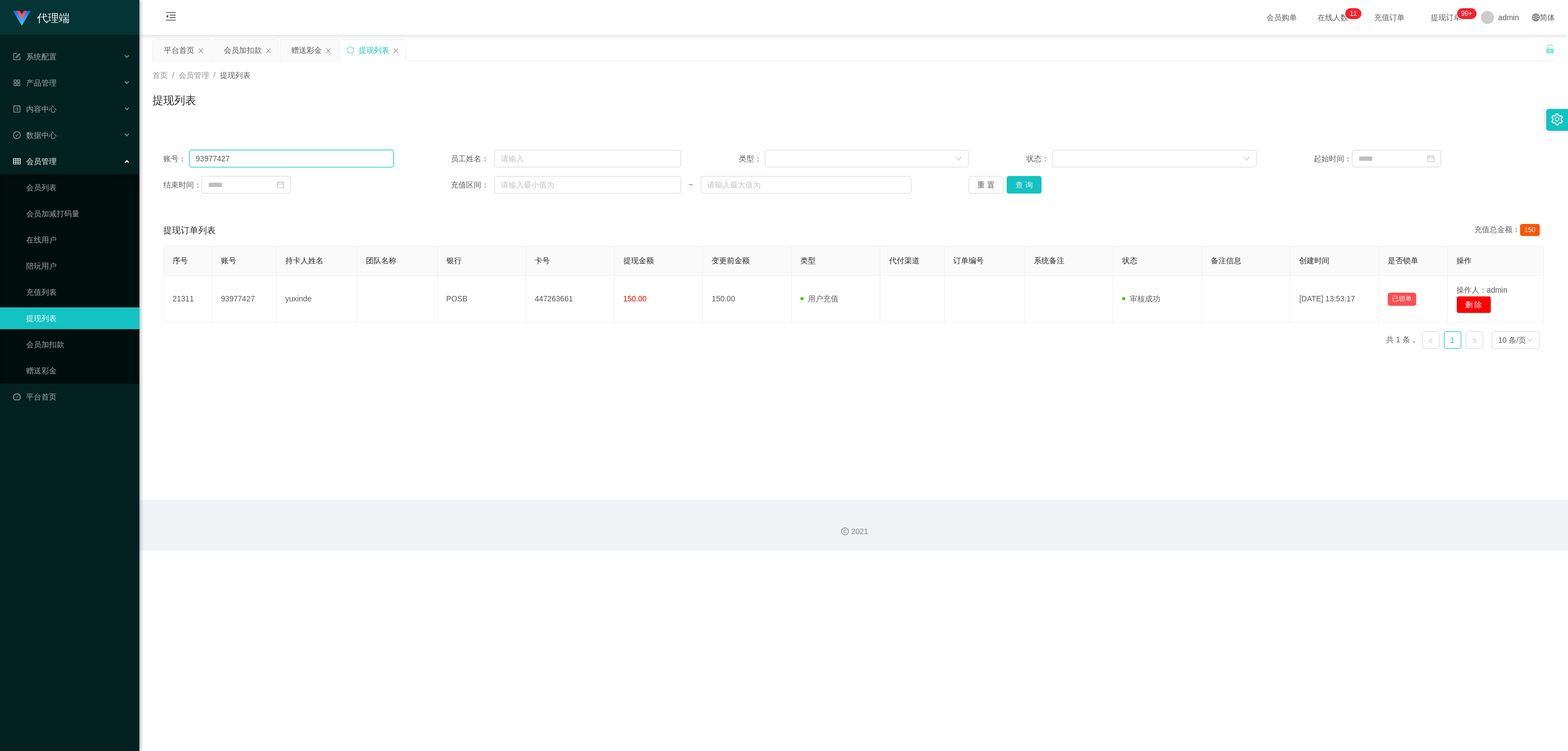
drag, startPoint x: 198, startPoint y: 154, endPoint x: 131, endPoint y: 154, distance: 67.0
click at [131, 154] on section "代理端 系统配置 产品管理 内容中心 数据中心 会员管理 会员列表 会员加减打码量 在线用户 陪玩用户 充值列表 提现列表 会员加扣款 赠送彩金 平台首页 保…" at bounding box center [784, 275] width 1568 height 550
paste input "83387440"
click at [642, 185] on button "查 询" at bounding box center [1024, 185] width 35 height 18
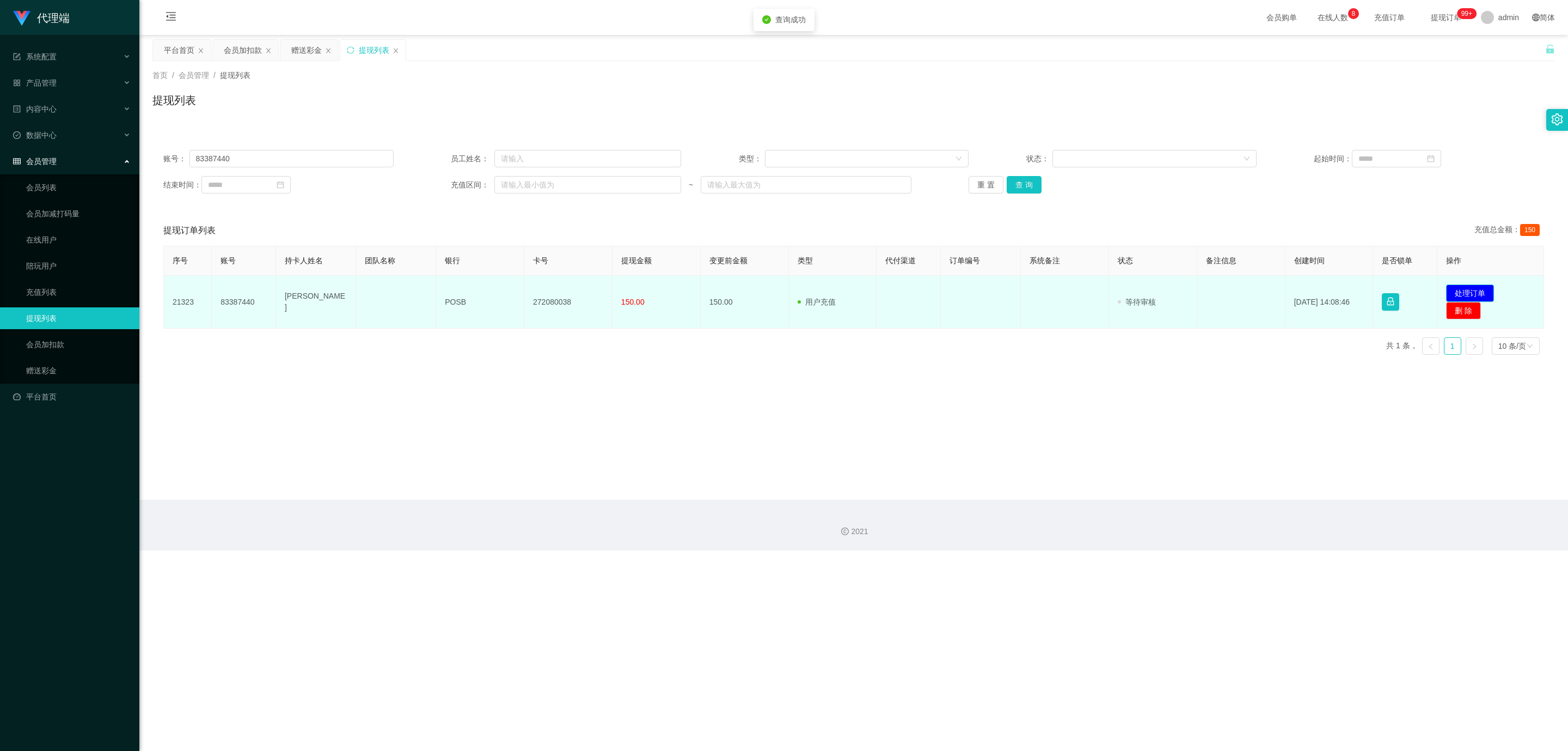
click at [642, 291] on button "处理订单" at bounding box center [1470, 293] width 48 height 18
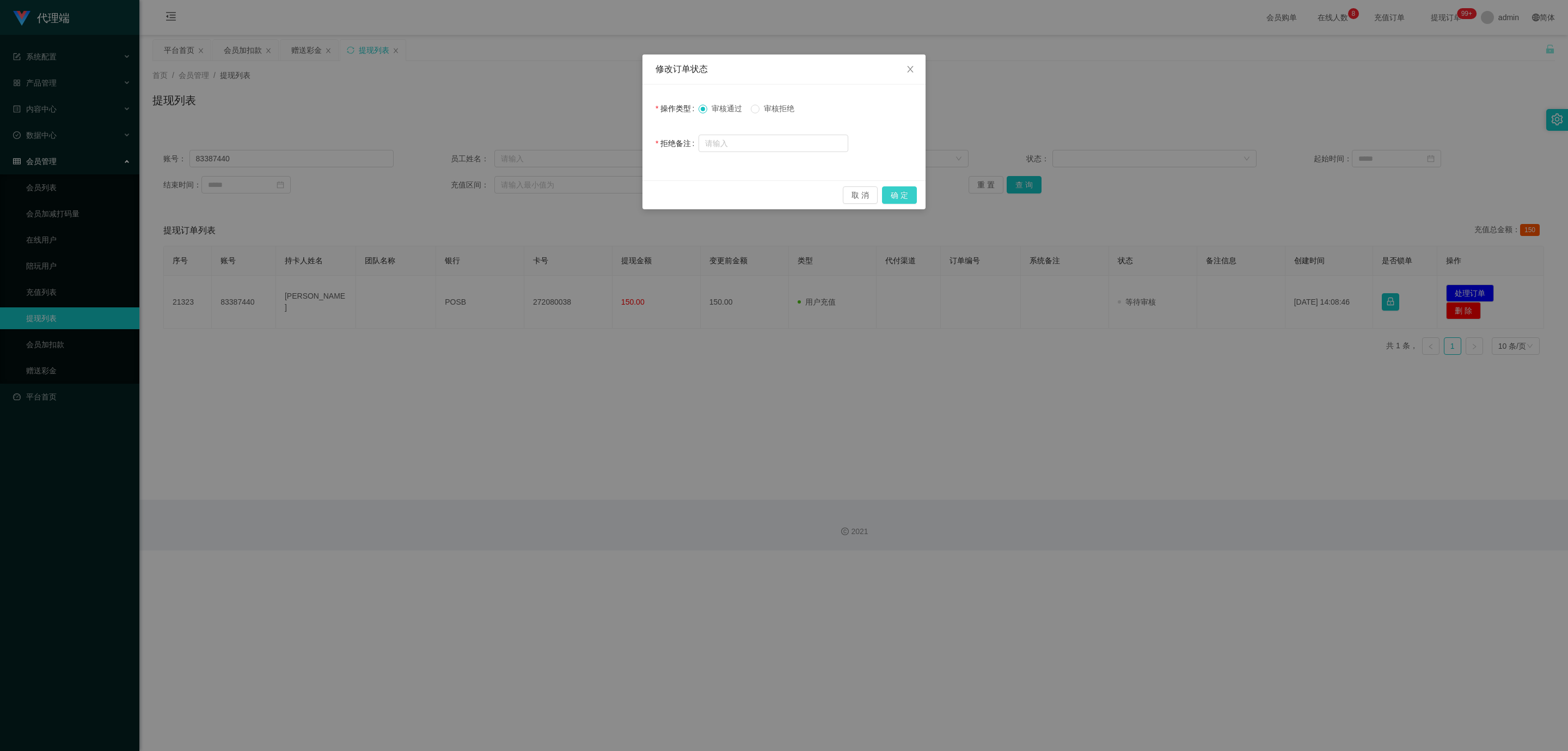
click at [642, 195] on button "确 定" at bounding box center [899, 195] width 35 height 18
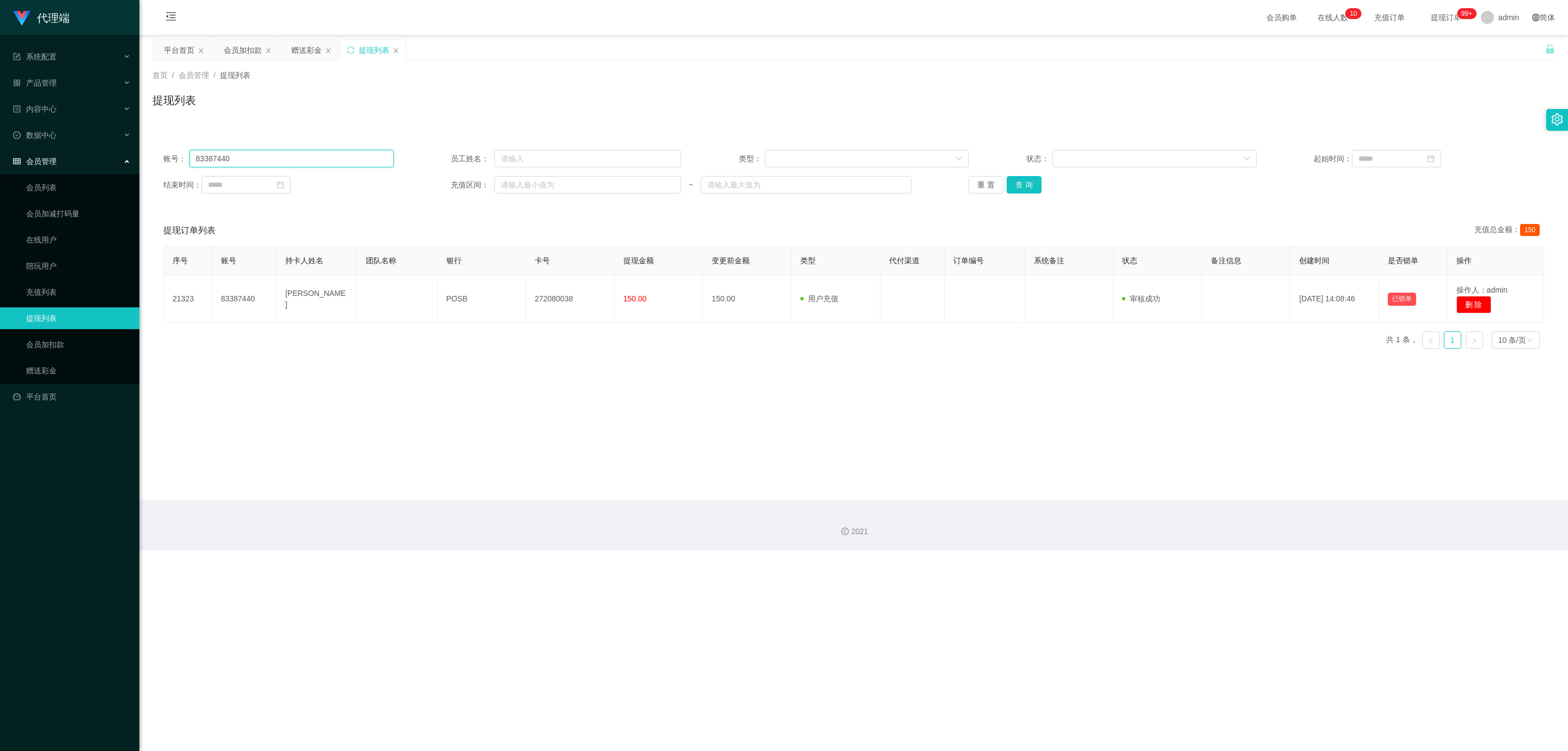
click at [242, 162] on input "83387440" at bounding box center [291, 158] width 204 height 18
type input "8"
paste input "91182499"
type input "91182499"
click at [642, 186] on button "查 询" at bounding box center [1024, 185] width 35 height 18
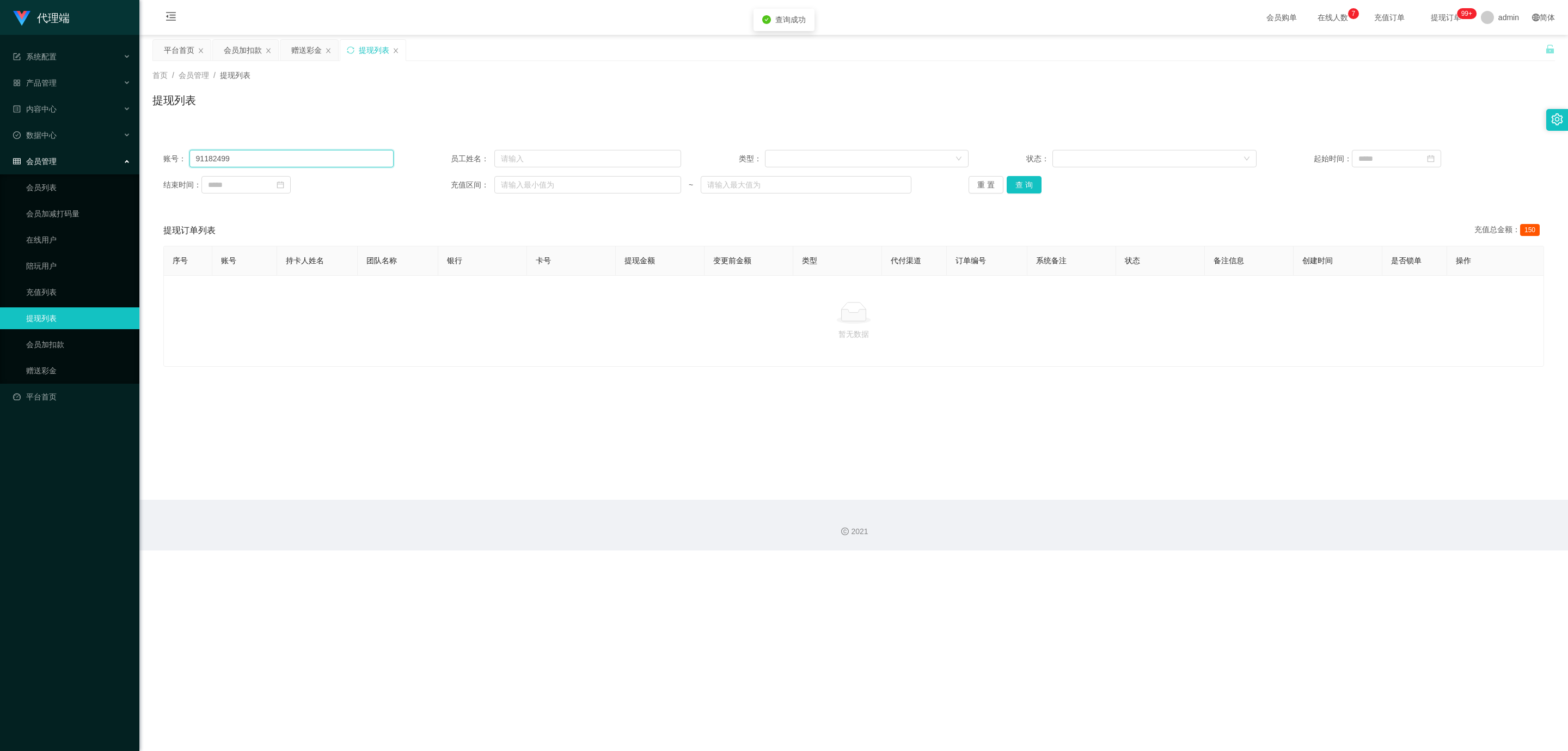
click at [289, 154] on input "91182499" at bounding box center [291, 158] width 204 height 18
click at [642, 192] on button "查 询" at bounding box center [1024, 185] width 35 height 18
click at [642, 192] on div "重 置 查 询" at bounding box center [1083, 185] width 230 height 18
click at [642, 192] on button "查 询" at bounding box center [1030, 185] width 47 height 18
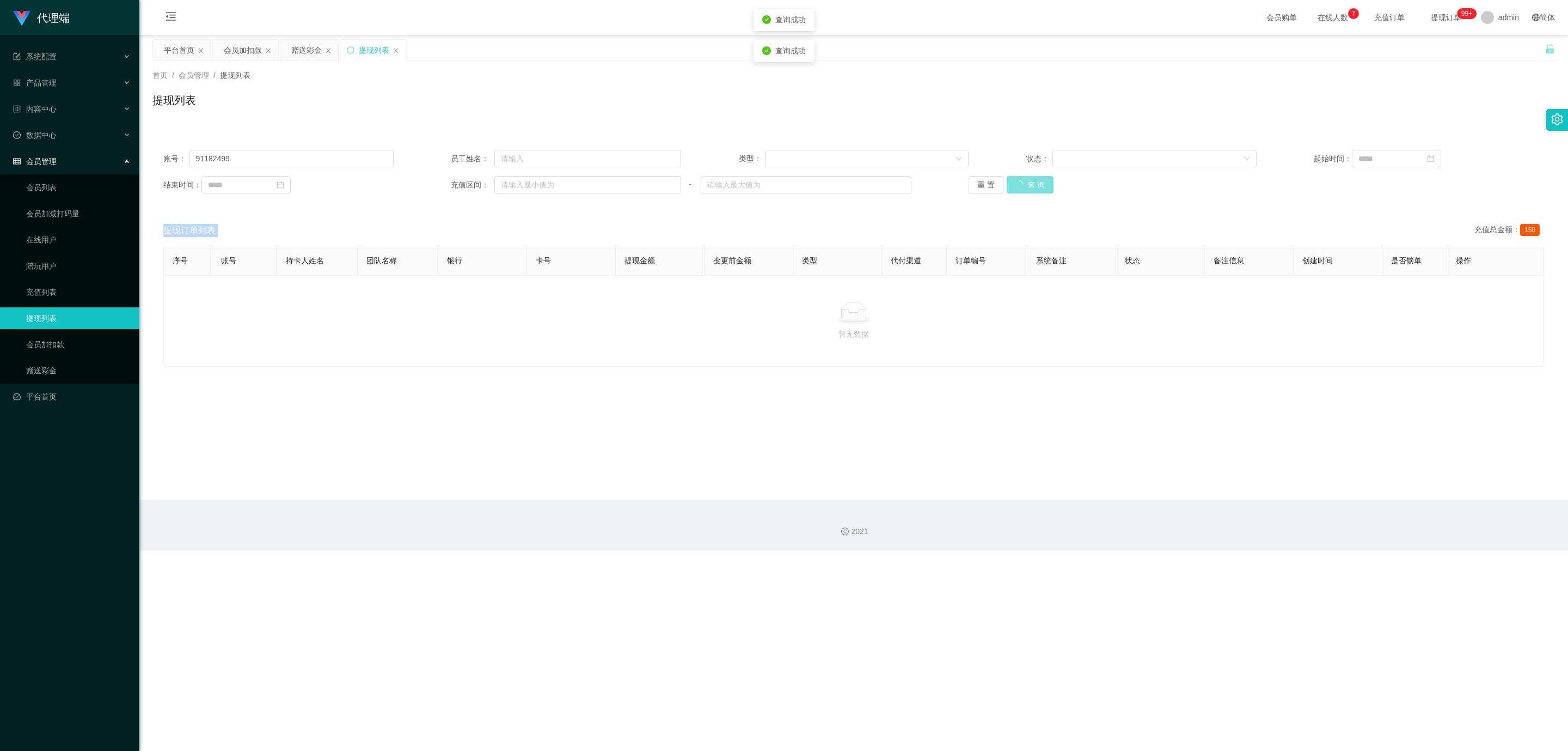
click at [642, 192] on div "重 置 查 询" at bounding box center [1083, 185] width 230 height 18
click at [642, 192] on button "查 询" at bounding box center [1024, 185] width 35 height 18
click at [173, 49] on div "平台首页" at bounding box center [179, 50] width 30 height 21
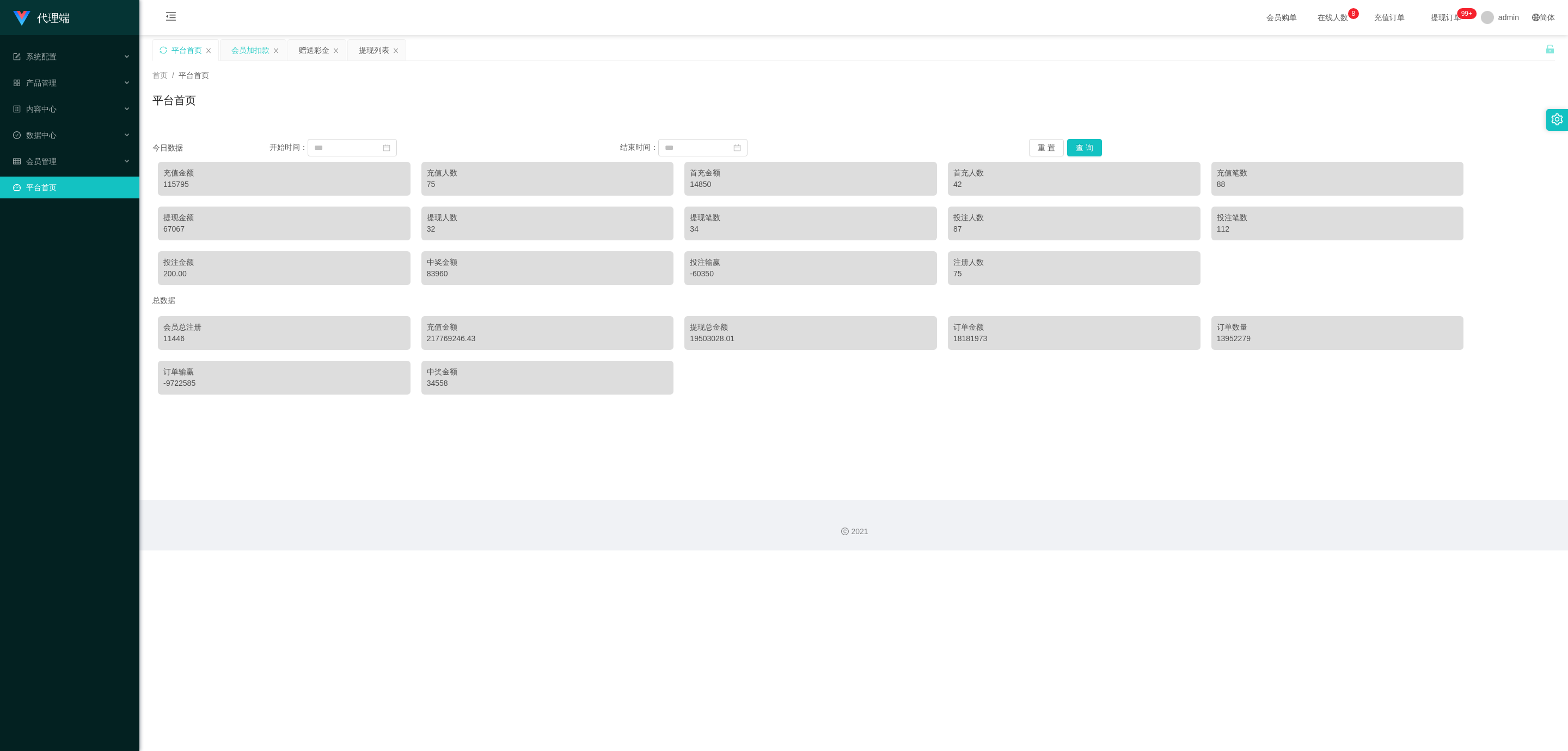
click at [252, 52] on div "会员加扣款" at bounding box center [250, 50] width 38 height 21
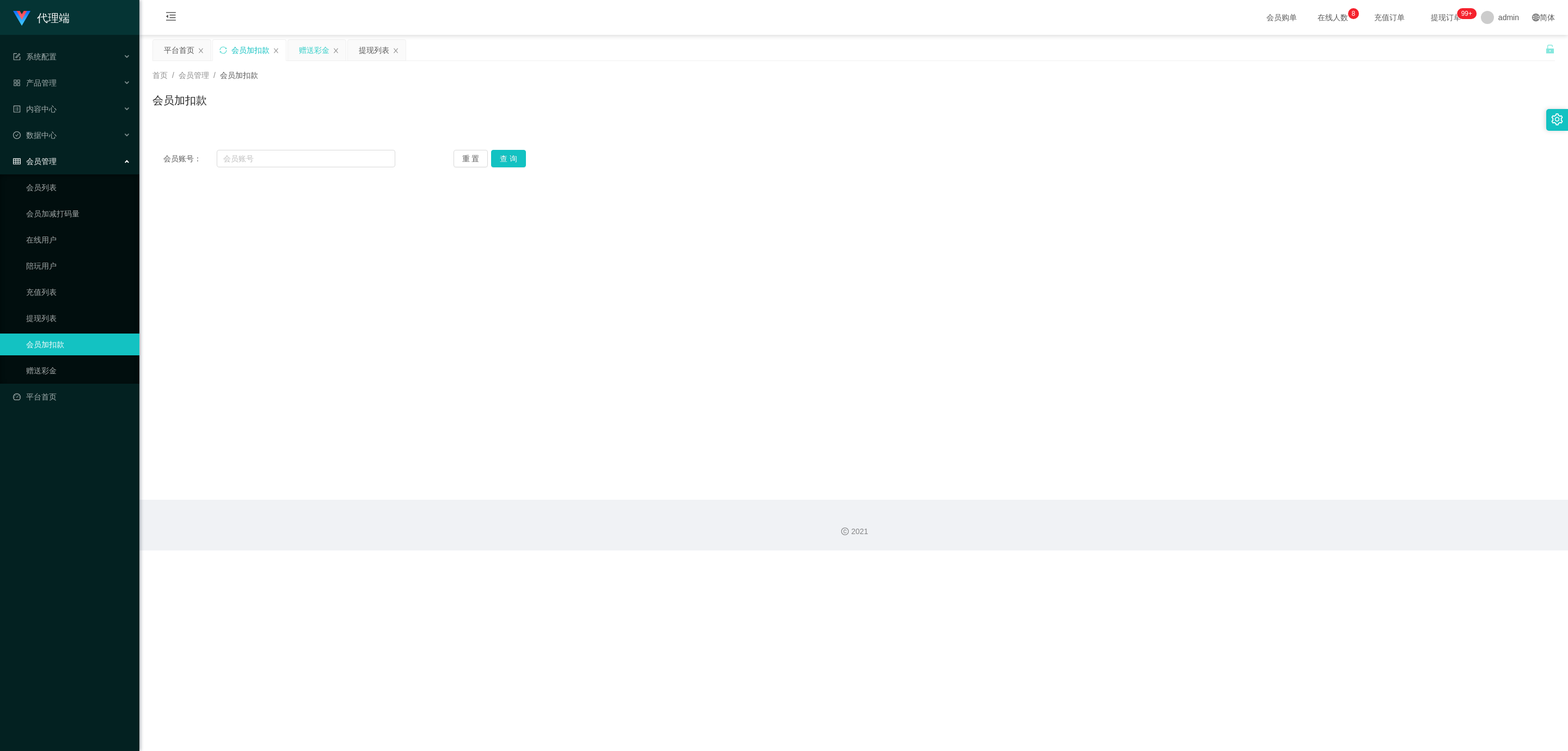
click at [317, 57] on div "赠送彩金" at bounding box center [314, 50] width 30 height 21
click at [377, 53] on div "提现列表" at bounding box center [374, 50] width 30 height 21
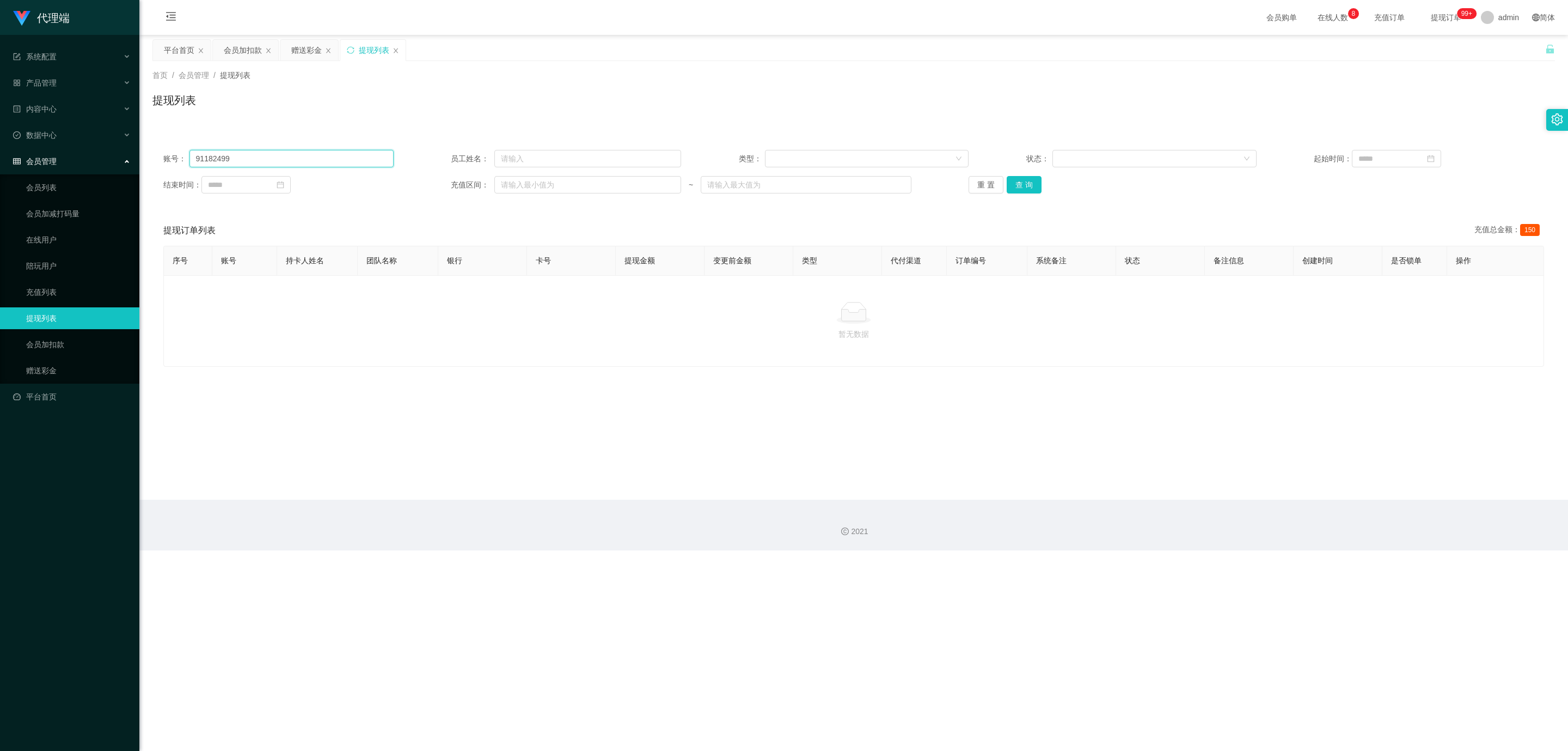
click at [249, 160] on input "91182499" at bounding box center [291, 158] width 204 height 18
drag, startPoint x: 255, startPoint y: 157, endPoint x: 159, endPoint y: 152, distance: 96.1
click at [161, 152] on div "账号： 91182499 员工姓名： 类型： 状态： 起始时间： 结束时间： 充值区间： ~ 重 置 查 询" at bounding box center [853, 171] width 1402 height 65
paste input "91182499"
click at [642, 188] on button "查 询" at bounding box center [1024, 185] width 35 height 18
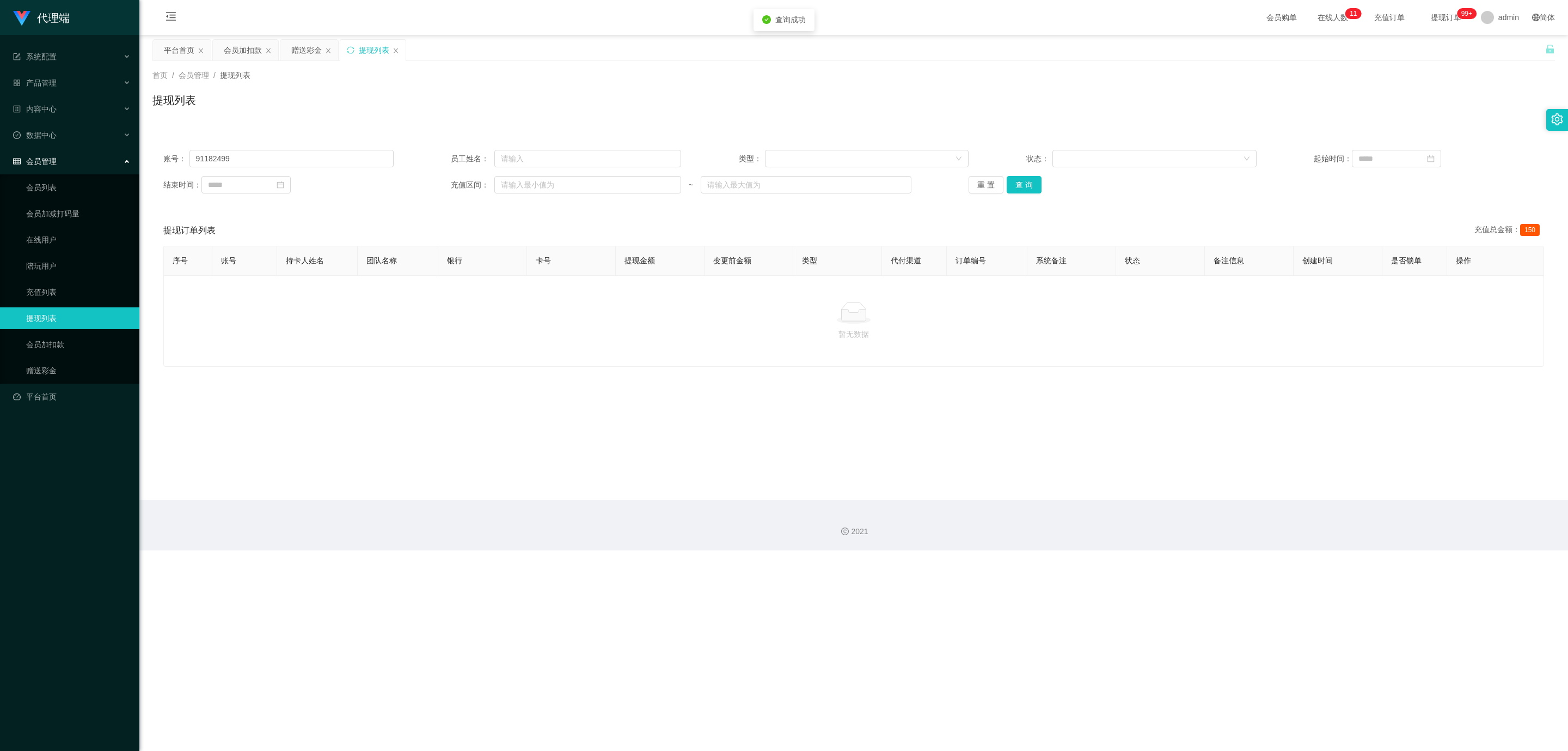
click at [642, 312] on div at bounding box center [854, 313] width 1362 height 22
click at [642, 311] on div at bounding box center [854, 313] width 1362 height 22
click at [312, 157] on input "91182499" at bounding box center [291, 158] width 204 height 18
click at [642, 190] on button "查 询" at bounding box center [1024, 185] width 35 height 18
click at [642, 190] on button "查 询" at bounding box center [1030, 185] width 47 height 18
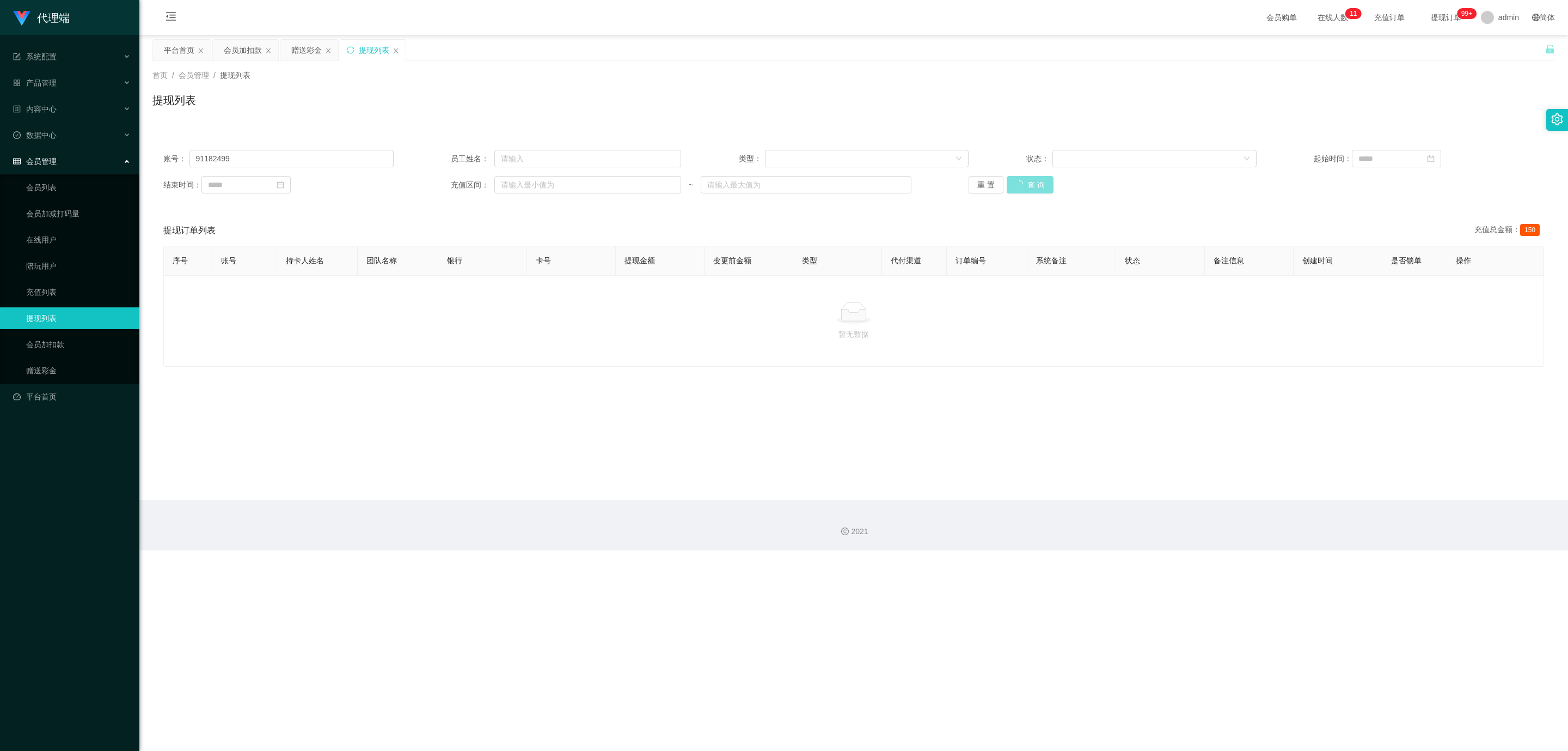
click at [642, 190] on div "重 置 查 询" at bounding box center [1083, 185] width 230 height 18
click at [642, 190] on button "查 询" at bounding box center [1024, 185] width 35 height 18
click at [642, 190] on div "重 置 查 询" at bounding box center [1083, 185] width 230 height 18
click at [642, 190] on button "查 询" at bounding box center [1030, 185] width 47 height 18
click at [284, 159] on input "91182499" at bounding box center [291, 158] width 204 height 18
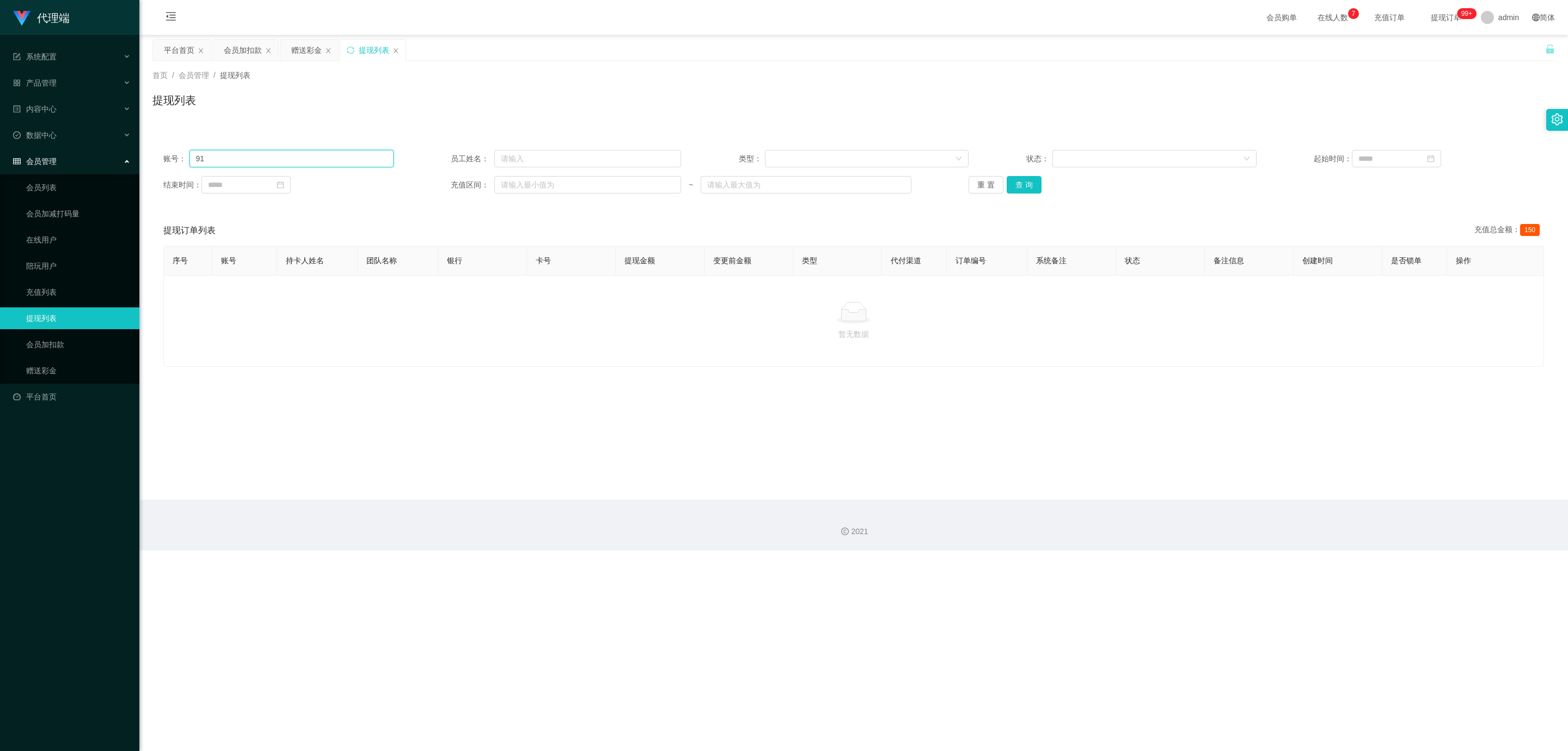
type input "9"
paste input "91182499"
type input "91182499"
click at [642, 188] on button "查 询" at bounding box center [1024, 185] width 35 height 18
click at [642, 185] on button "查 询" at bounding box center [1024, 185] width 35 height 18
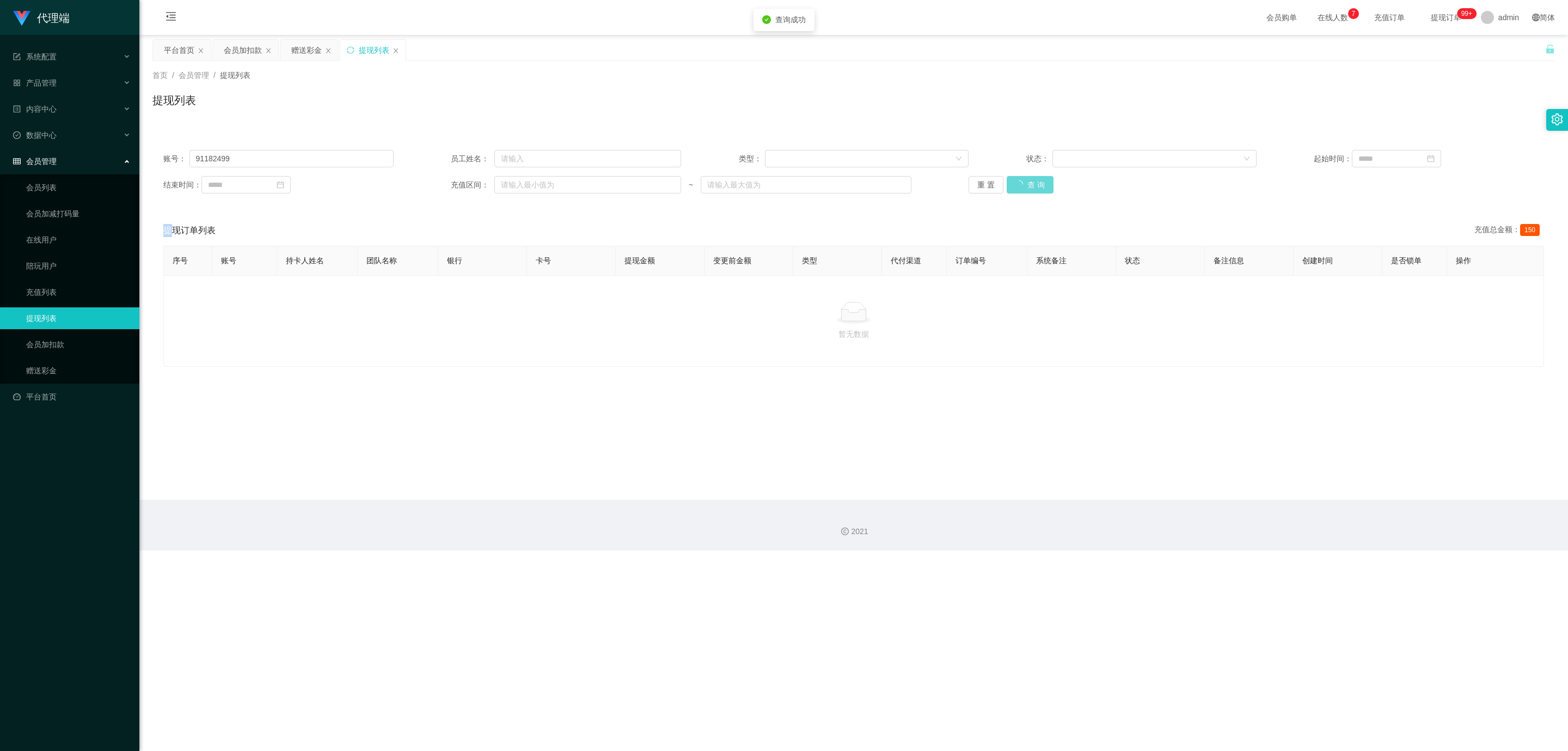
click at [642, 185] on div "重 置 查 询" at bounding box center [1083, 185] width 230 height 18
click at [642, 185] on button "查 询" at bounding box center [1030, 185] width 47 height 18
click at [642, 185] on div "重 置 查 询" at bounding box center [1083, 185] width 230 height 18
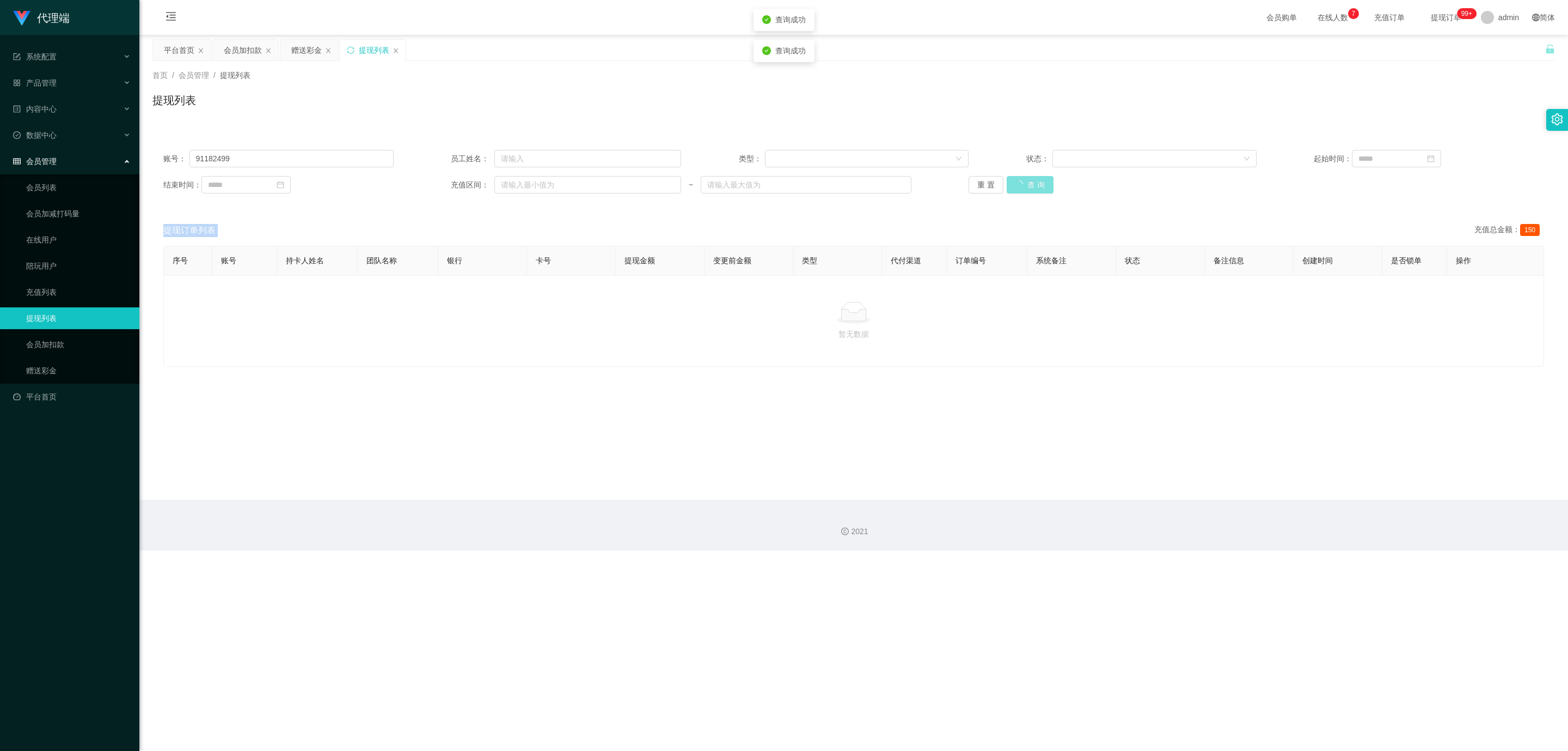
click at [642, 185] on button "查 询" at bounding box center [1030, 185] width 47 height 18
click at [642, 185] on div "重 置 查 询" at bounding box center [1083, 185] width 230 height 18
click at [642, 183] on button "查 询" at bounding box center [1024, 185] width 35 height 18
click at [642, 183] on div "重 置 查 询" at bounding box center [1083, 185] width 230 height 18
click at [642, 183] on button "查 询" at bounding box center [1024, 185] width 35 height 18
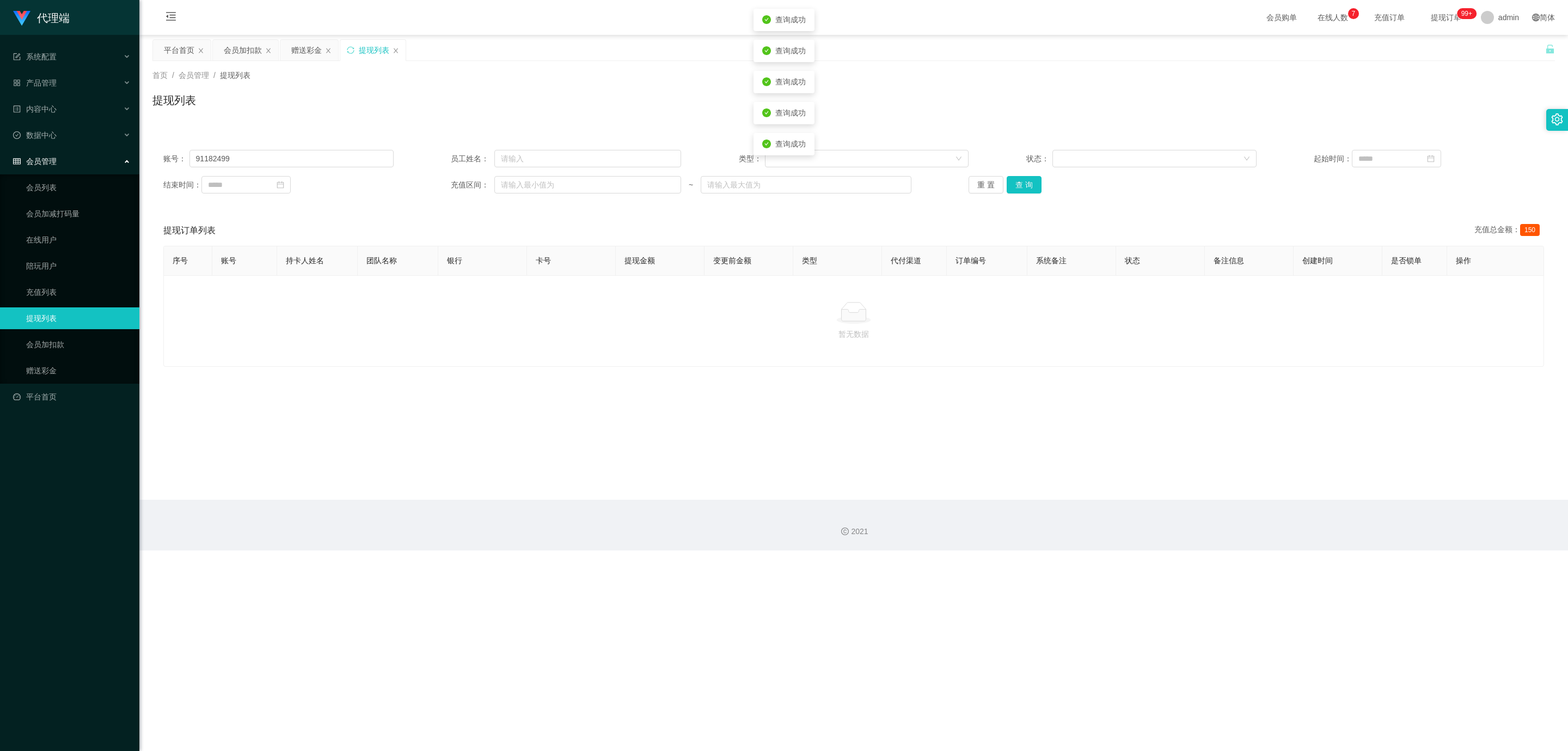
click at [642, 180] on div "重 置 查 询" at bounding box center [1083, 185] width 230 height 18
click at [642, 180] on button "查 询" at bounding box center [1024, 185] width 35 height 18
click at [642, 180] on div "重 置 查 询" at bounding box center [1083, 185] width 230 height 18
click at [642, 180] on button "查 询" at bounding box center [1024, 185] width 35 height 18
click at [642, 180] on div "重 置 查 询" at bounding box center [1083, 185] width 230 height 18
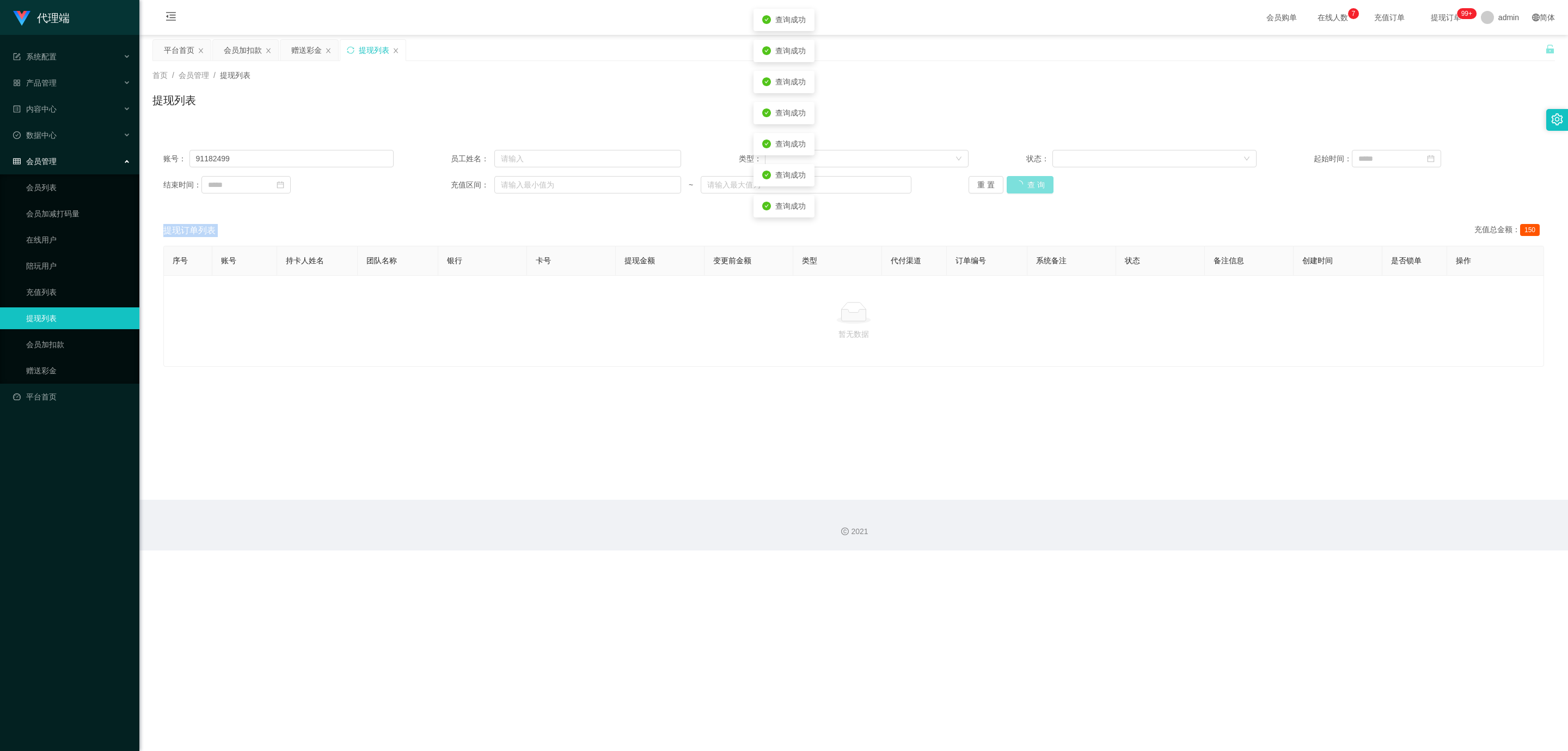
click at [642, 178] on button "查 询" at bounding box center [1030, 185] width 47 height 18
click at [642, 178] on div "重 置 查 询" at bounding box center [1083, 185] width 230 height 18
click at [642, 177] on button "查 询" at bounding box center [1024, 185] width 35 height 18
click at [642, 177] on button "查 询" at bounding box center [1030, 185] width 47 height 18
drag, startPoint x: 173, startPoint y: 48, endPoint x: 222, endPoint y: 51, distance: 49.1
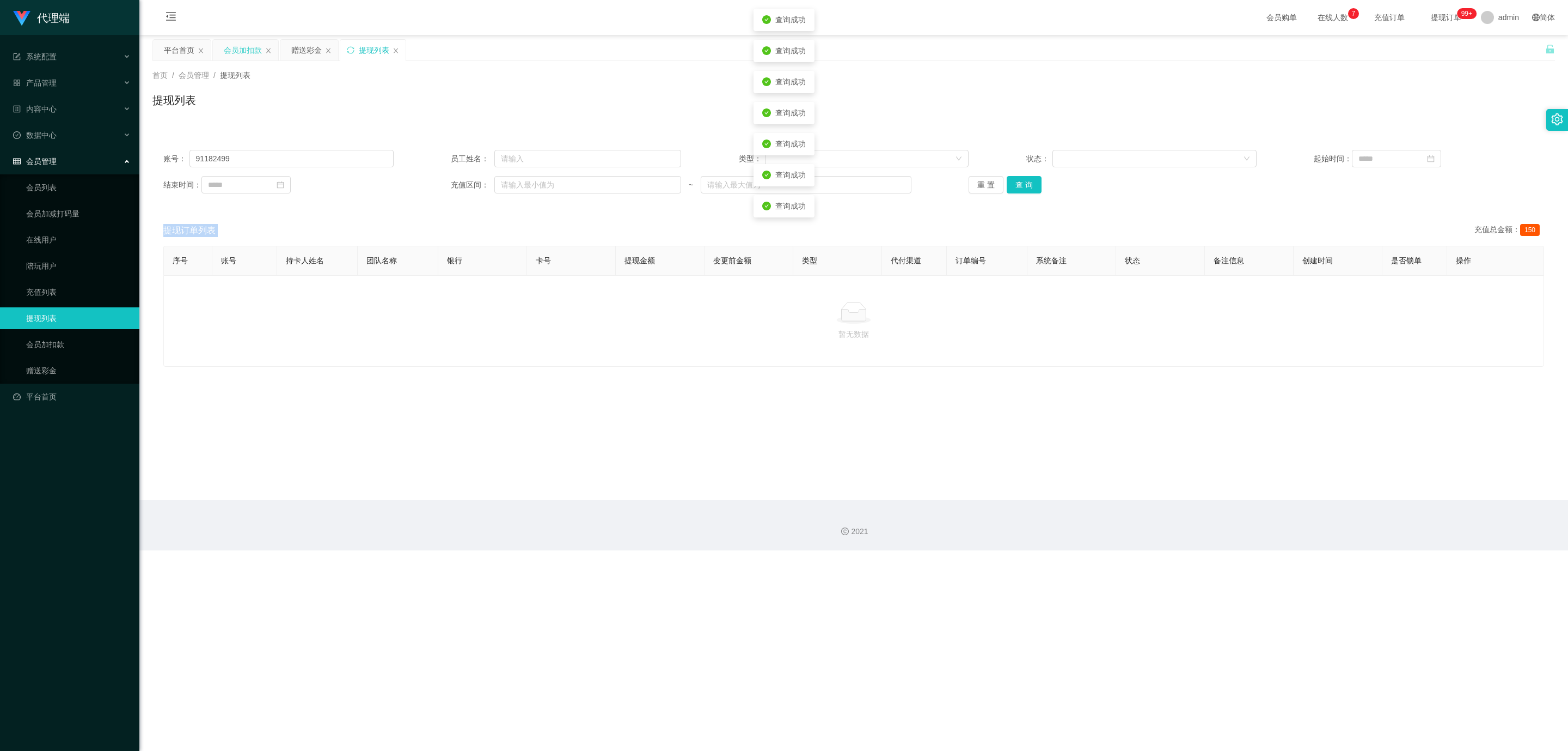
click at [173, 48] on div "平台首页" at bounding box center [179, 50] width 30 height 21
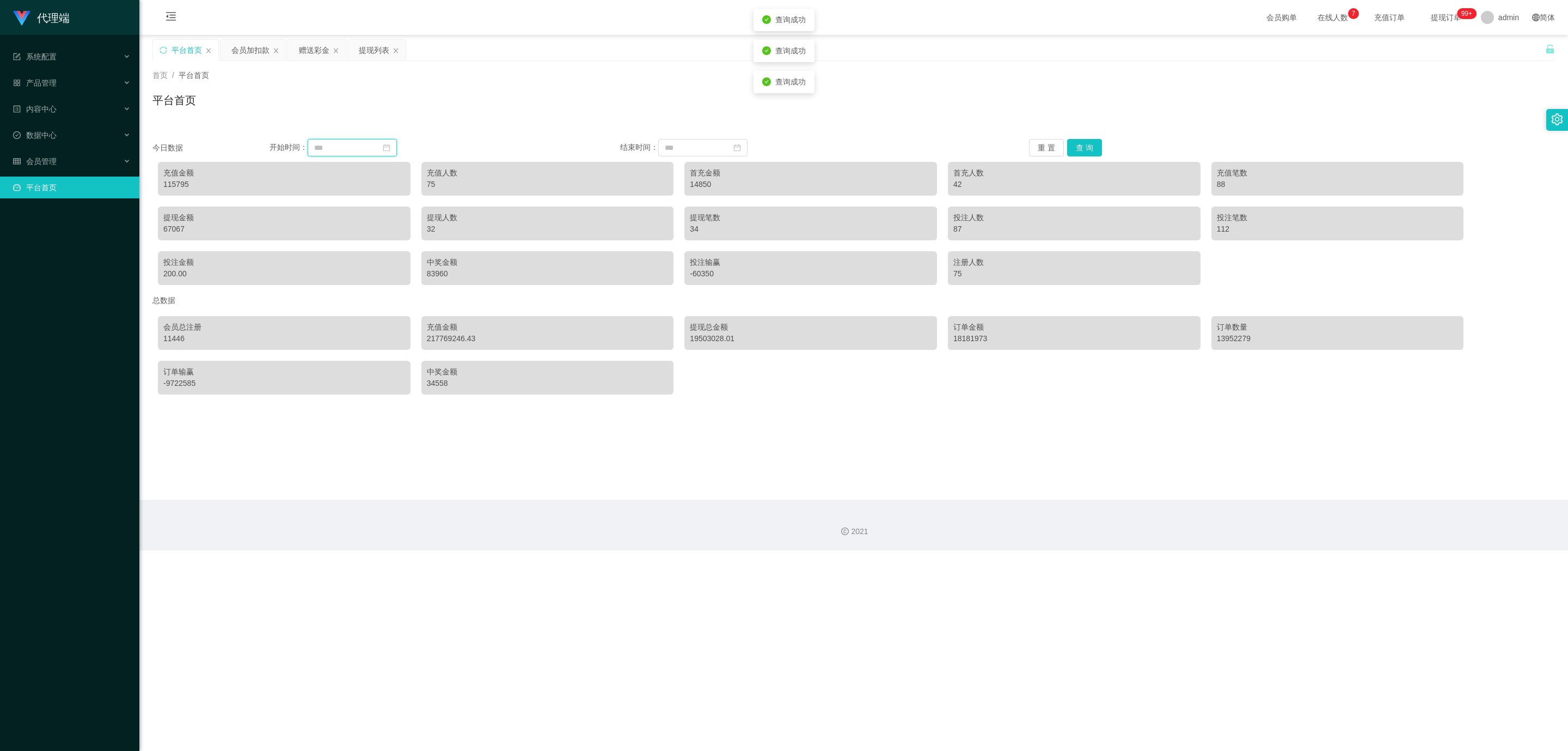
click at [340, 142] on input at bounding box center [352, 147] width 89 height 18
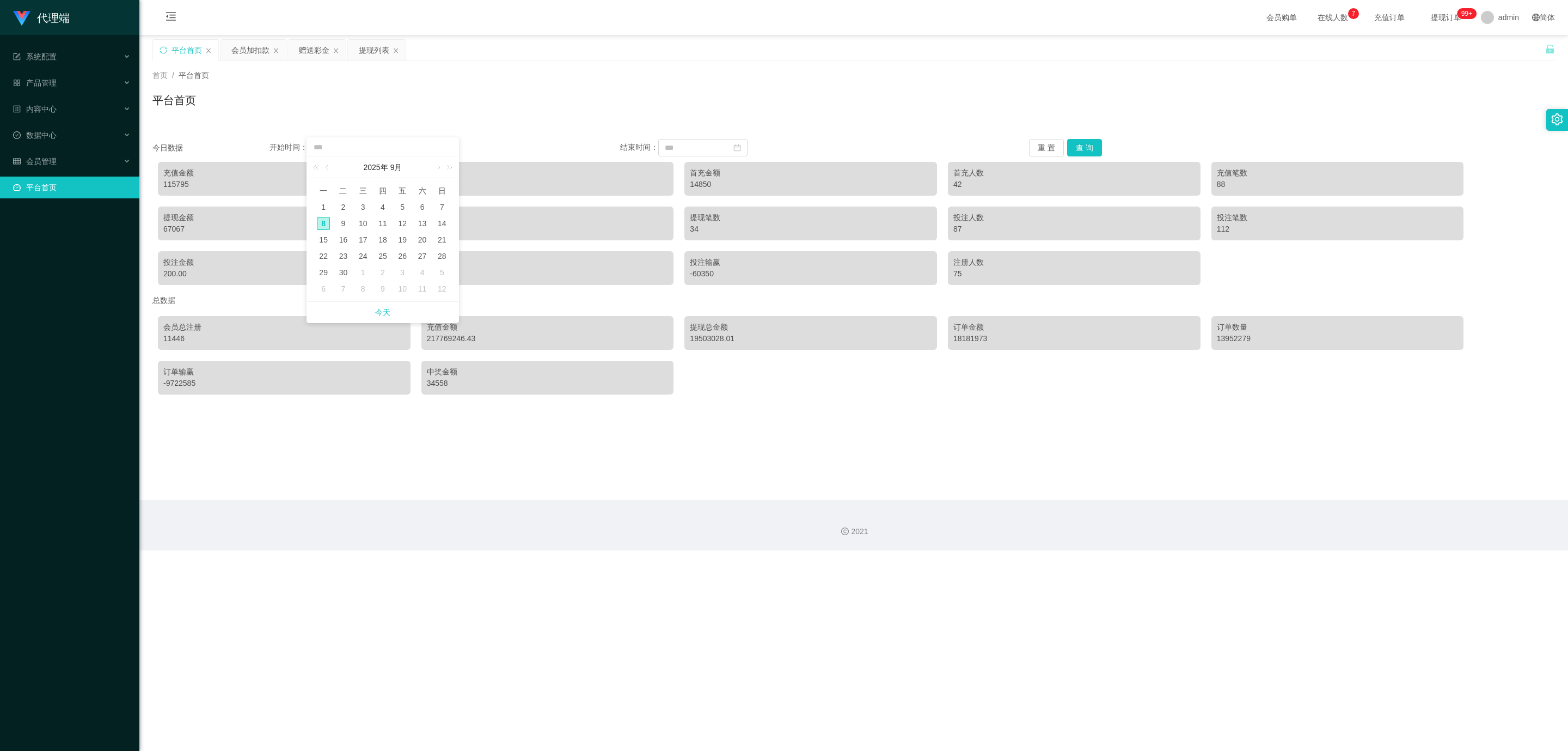
type input "********"
type input "**********"
type input "********"
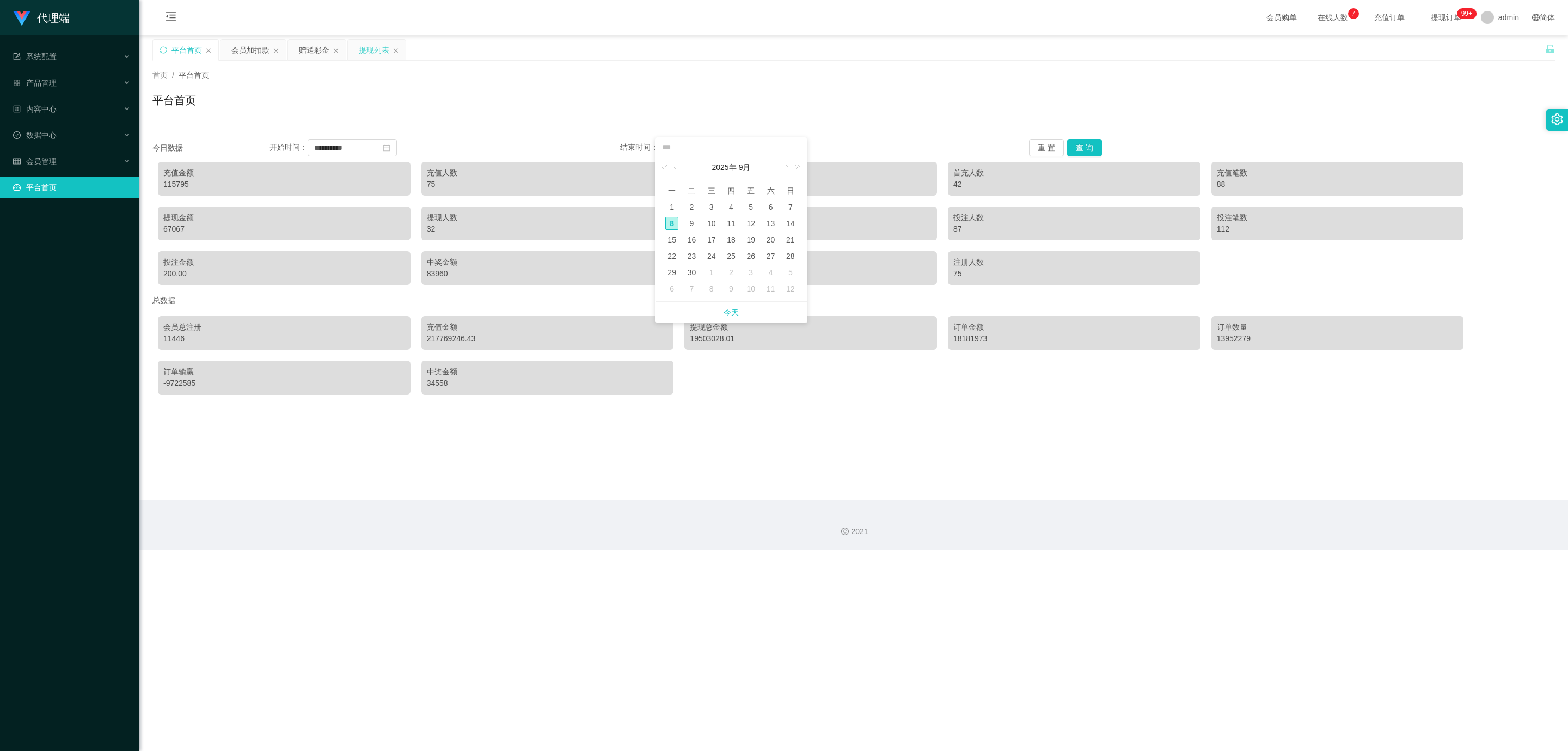
click at [374, 51] on div "提现列表" at bounding box center [374, 50] width 30 height 21
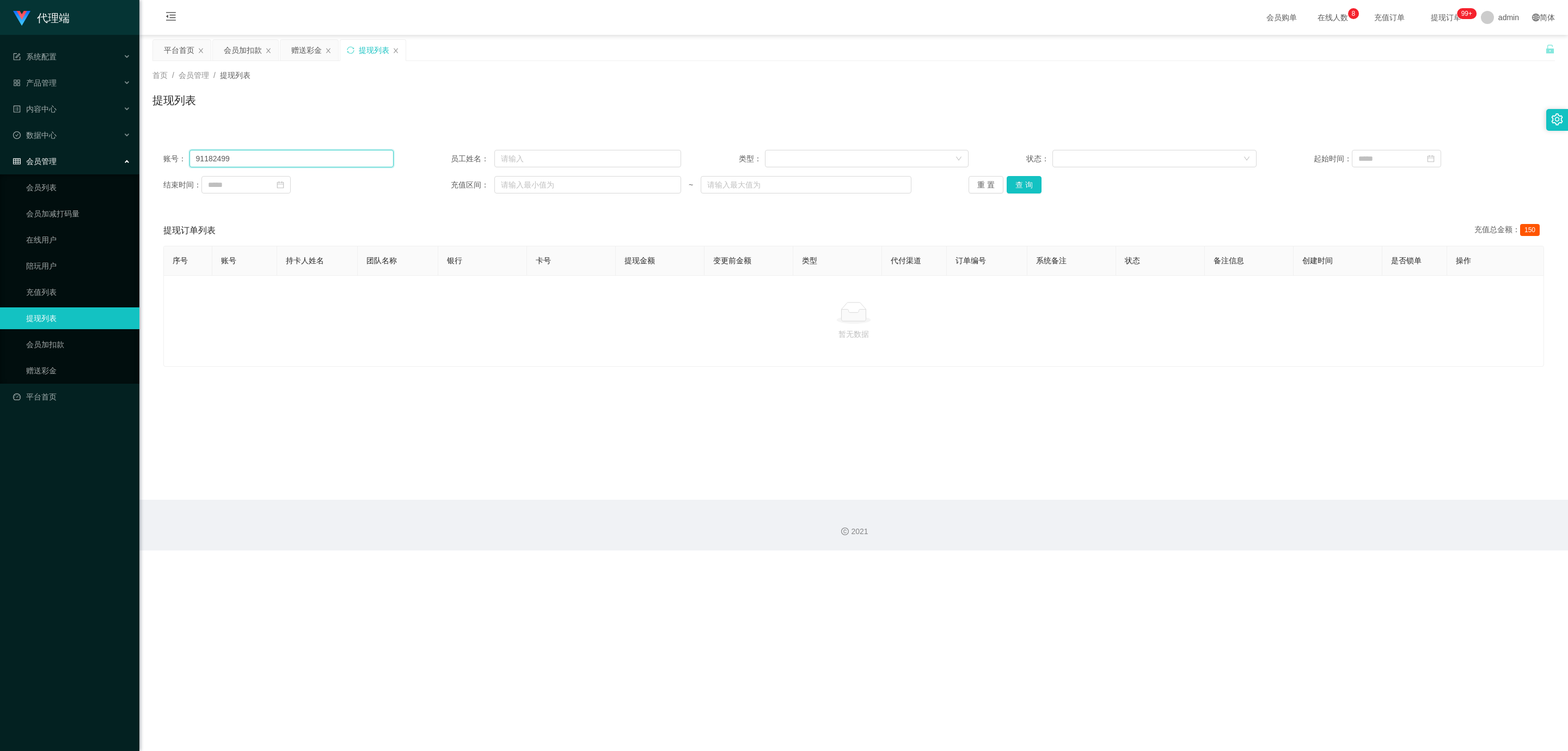
click at [310, 162] on input "91182499" at bounding box center [291, 158] width 204 height 18
click at [296, 51] on div "赠送彩金" at bounding box center [307, 50] width 30 height 21
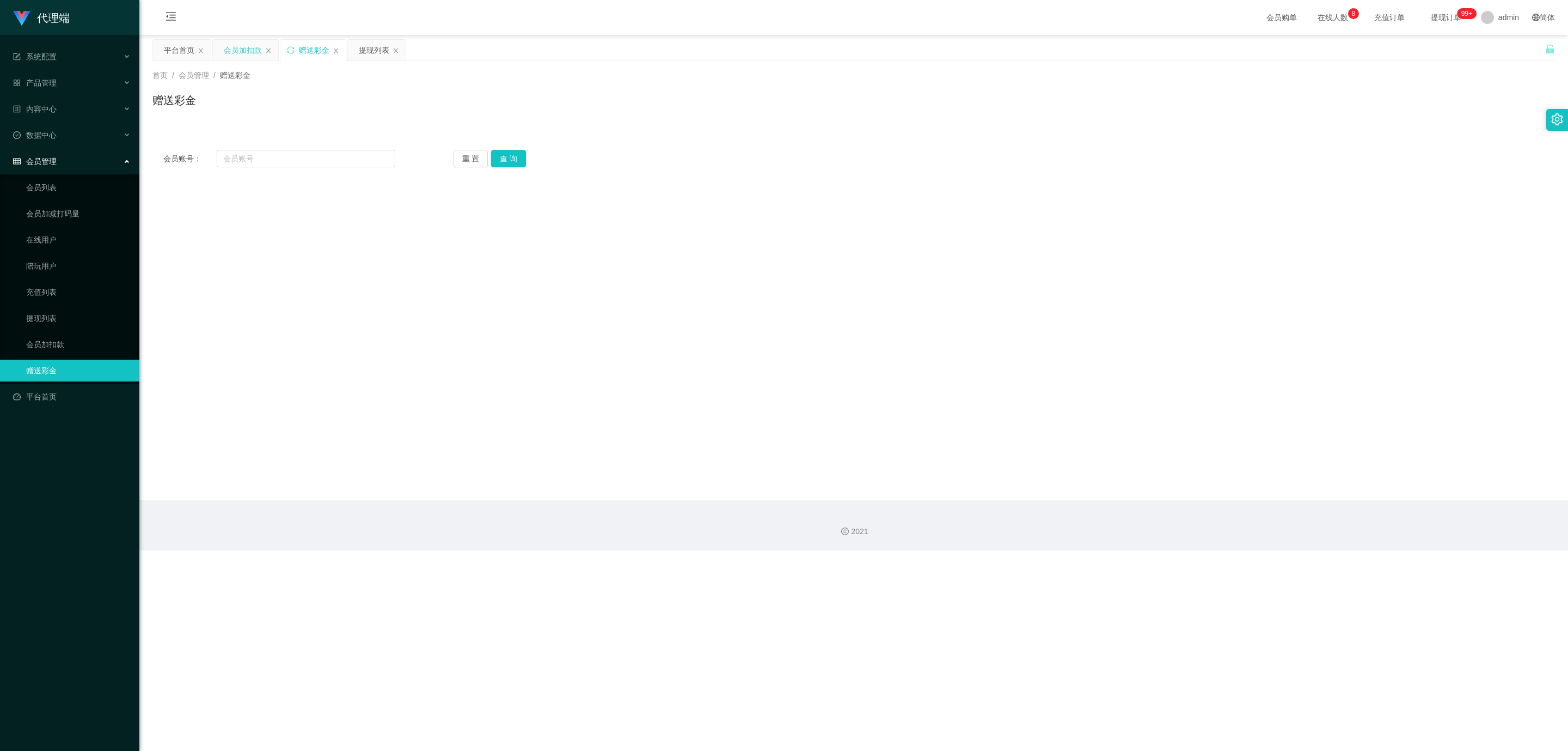
click at [243, 48] on div "会员加扣款" at bounding box center [243, 50] width 38 height 21
click at [54, 367] on link "赠送彩金" at bounding box center [79, 370] width 105 height 22
click at [251, 161] on input "text" at bounding box center [306, 158] width 178 height 18
paste input "91182499"
type input "91182499"
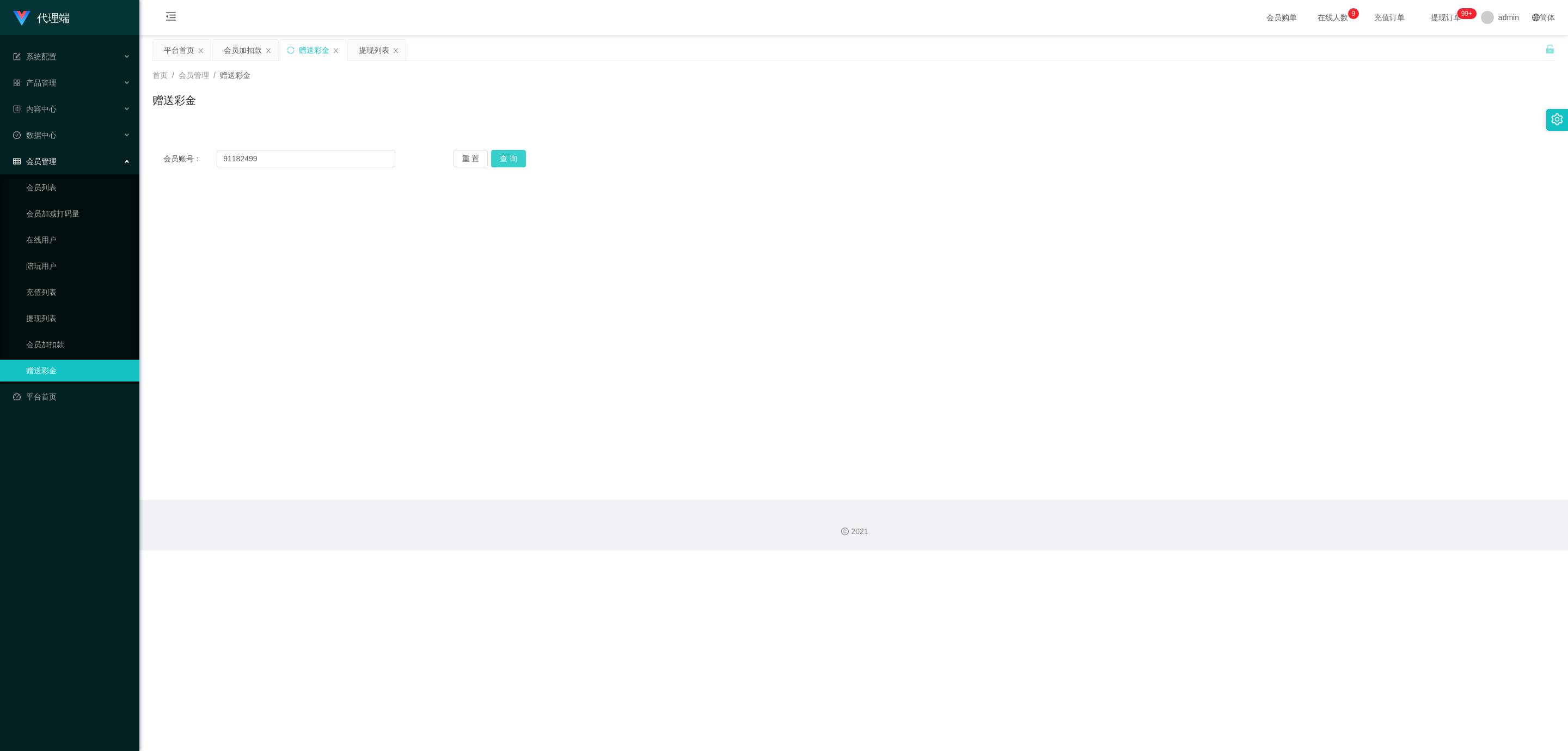
click at [502, 152] on button "查 询" at bounding box center [508, 158] width 35 height 18
click at [512, 166] on button "查 询" at bounding box center [508, 158] width 35 height 18
click at [512, 166] on div "重 置 查 询" at bounding box center [569, 158] width 232 height 18
click at [512, 166] on button "查 询" at bounding box center [508, 158] width 35 height 18
drag, startPoint x: 212, startPoint y: 149, endPoint x: 155, endPoint y: 147, distance: 57.0
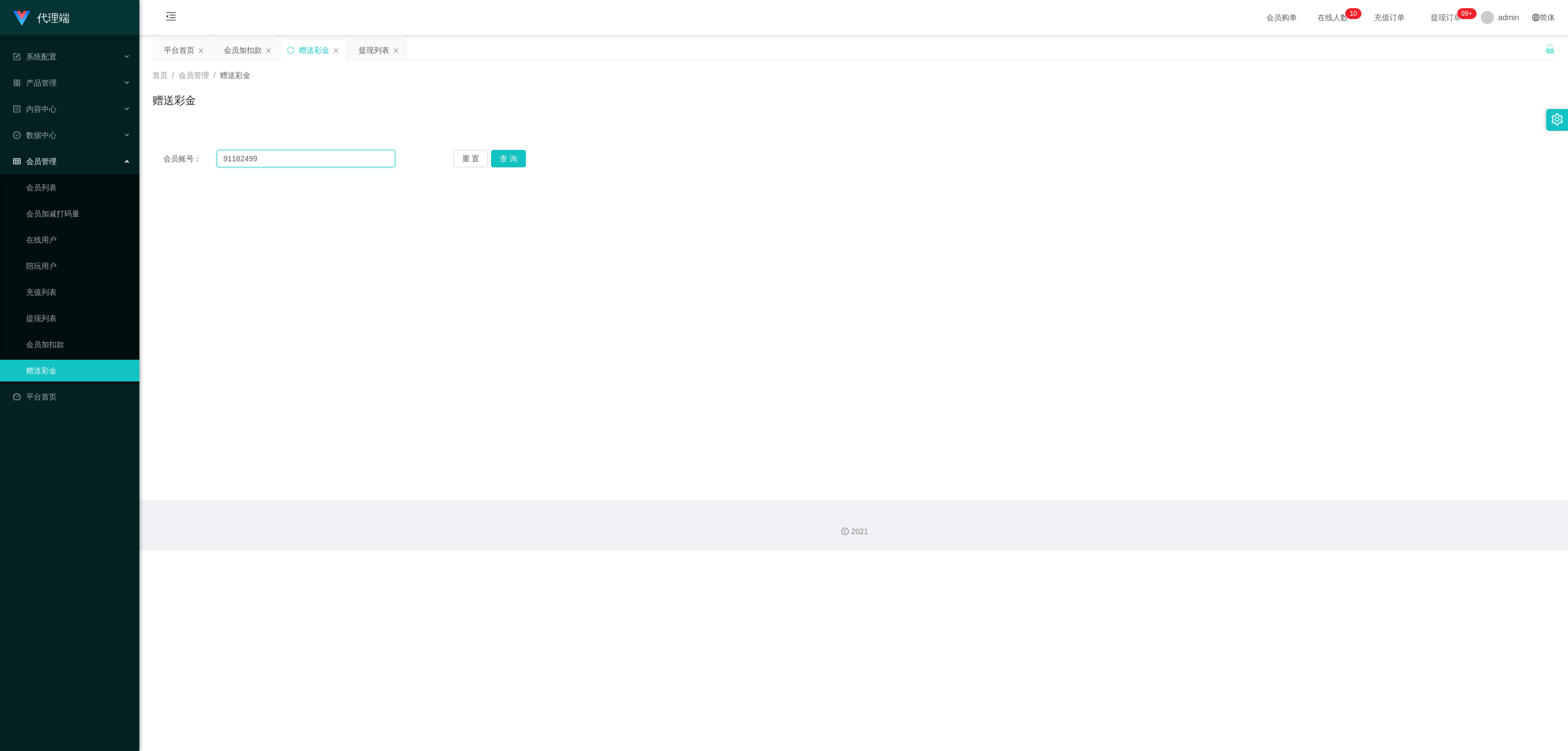
click at [155, 147] on div "会员账号： 91182499 重 置 查 询 会员账号 会员姓名 账号余额 操作类型 彩金加款 彩金扣款 金额 确 定" at bounding box center [853, 158] width 1402 height 39
paste input "91182499"
type input "91182499"
click at [513, 157] on button "查 询" at bounding box center [508, 158] width 35 height 18
click at [371, 48] on div "提现列表" at bounding box center [374, 50] width 30 height 21
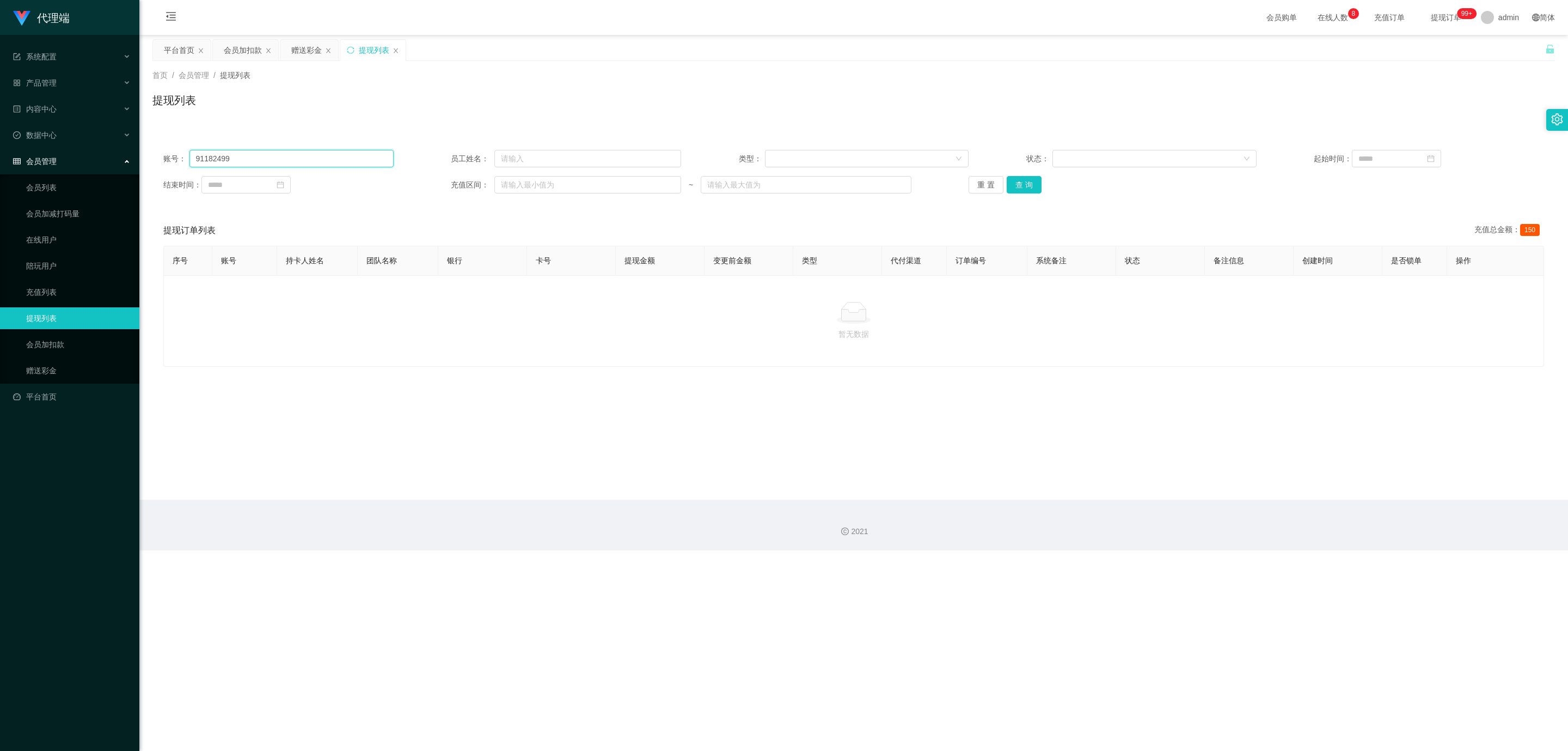
drag, startPoint x: 290, startPoint y: 153, endPoint x: 113, endPoint y: 155, distance: 177.0
click at [113, 155] on section "代理端 系统配置 产品管理 内容中心 数据中心 会员管理 会员列表 会员加减打码量 在线用户 陪玩用户 充值列表 提现列表 会员加扣款 赠送彩金 平台首页 保…" at bounding box center [784, 275] width 1568 height 550
paste input "91182499"
type input "91182499"
click at [642, 178] on button "查 询" at bounding box center [1024, 185] width 35 height 18
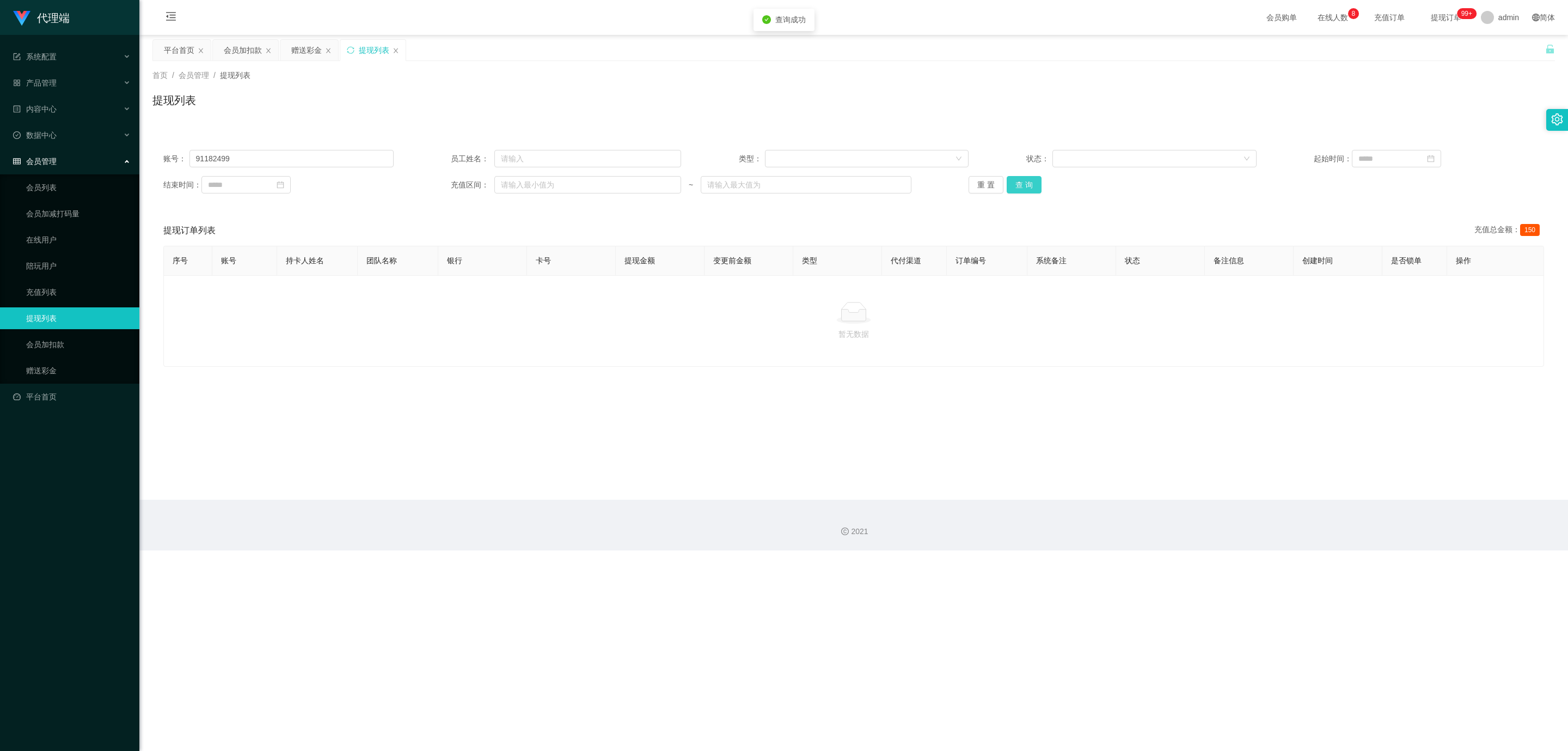
click at [642, 178] on button "查 询" at bounding box center [1024, 185] width 35 height 18
click at [642, 178] on div "重 置 查 询" at bounding box center [1083, 185] width 230 height 18
click at [642, 178] on button "查 询" at bounding box center [1030, 185] width 47 height 18
click at [642, 188] on button "查 询" at bounding box center [1024, 185] width 35 height 18
drag, startPoint x: 1461, startPoint y: 295, endPoint x: 1446, endPoint y: 296, distance: 15.0
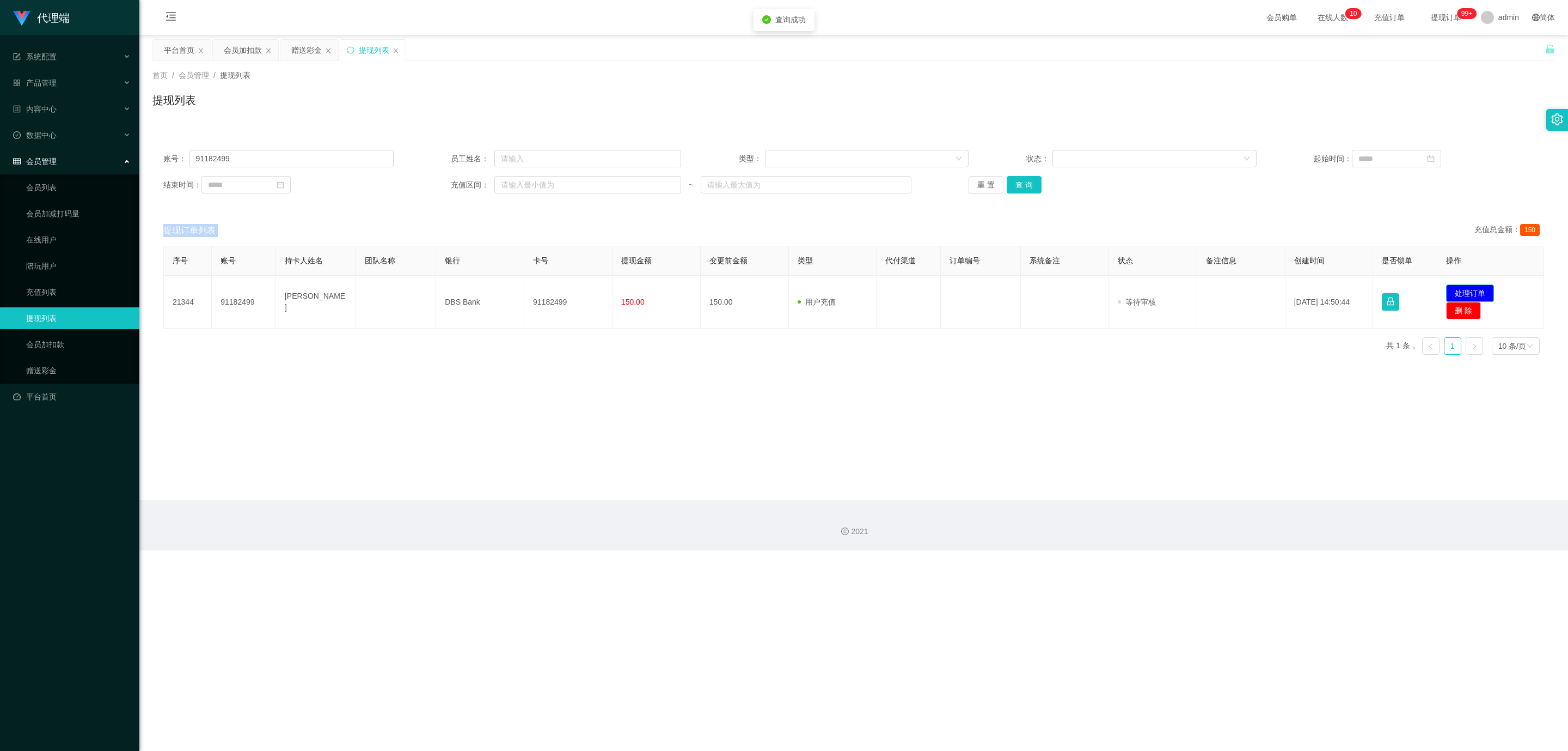
click at [642, 294] on button "处理订单" at bounding box center [1470, 293] width 48 height 18
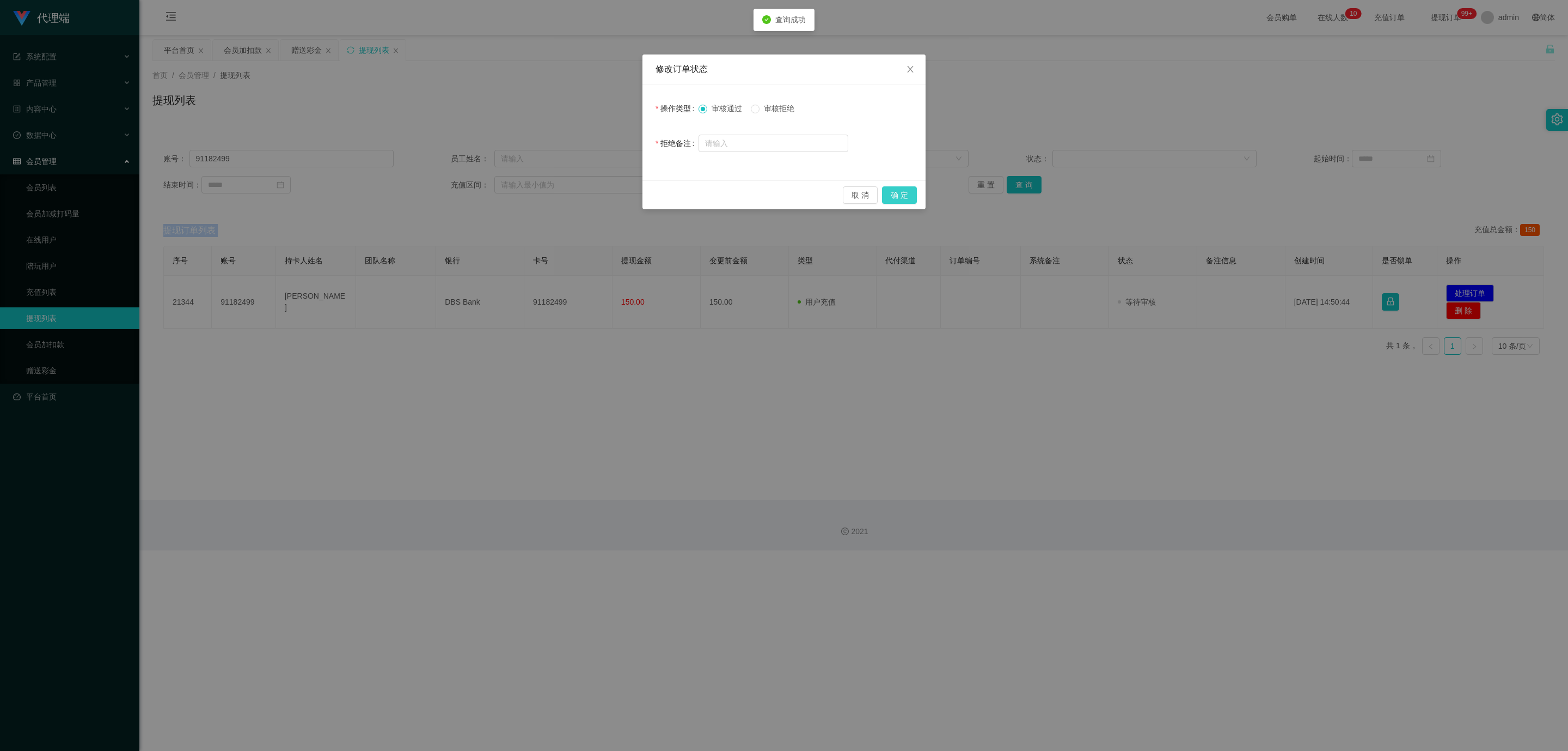
click at [642, 188] on button "确 定" at bounding box center [899, 195] width 35 height 18
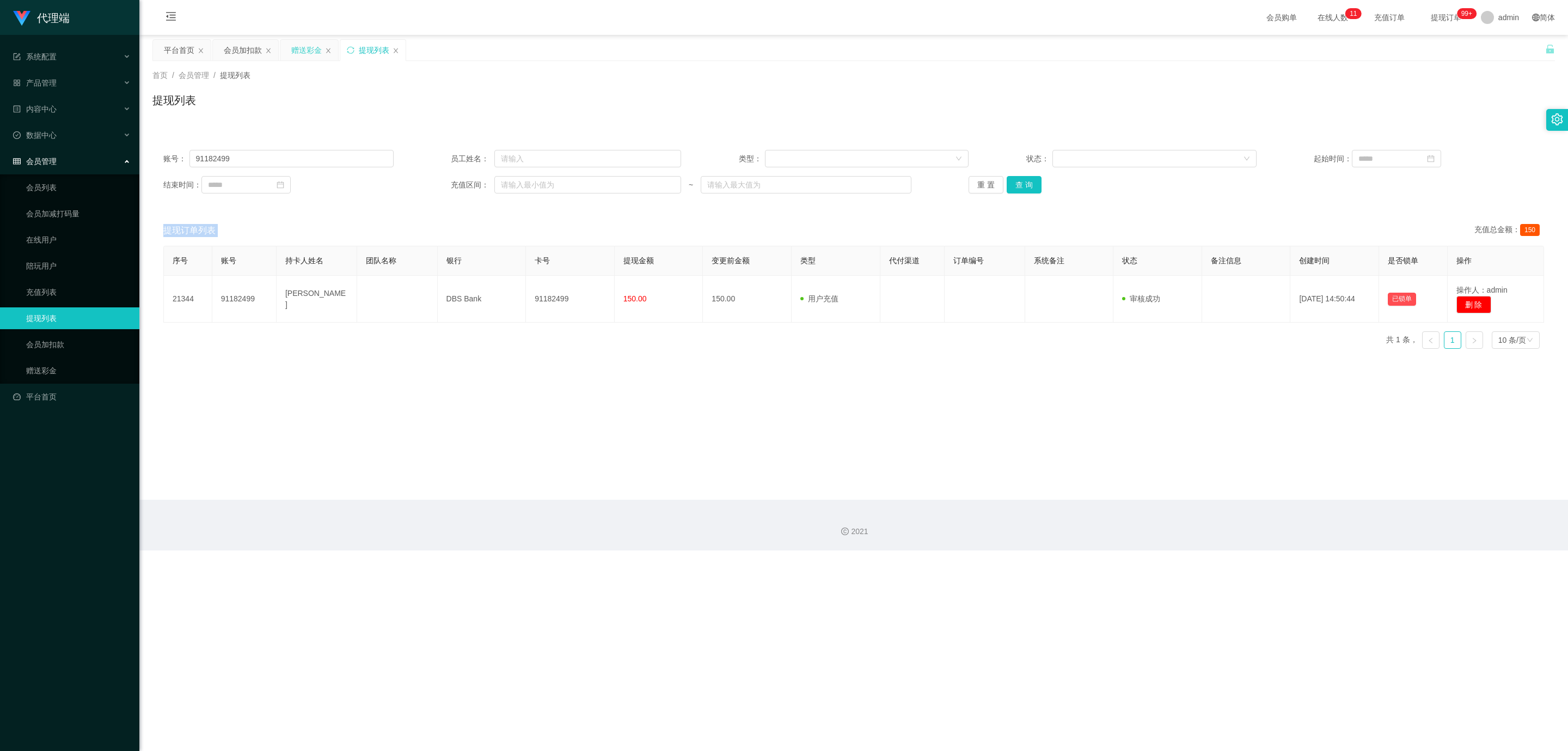
click at [312, 54] on div "赠送彩金" at bounding box center [307, 50] width 30 height 21
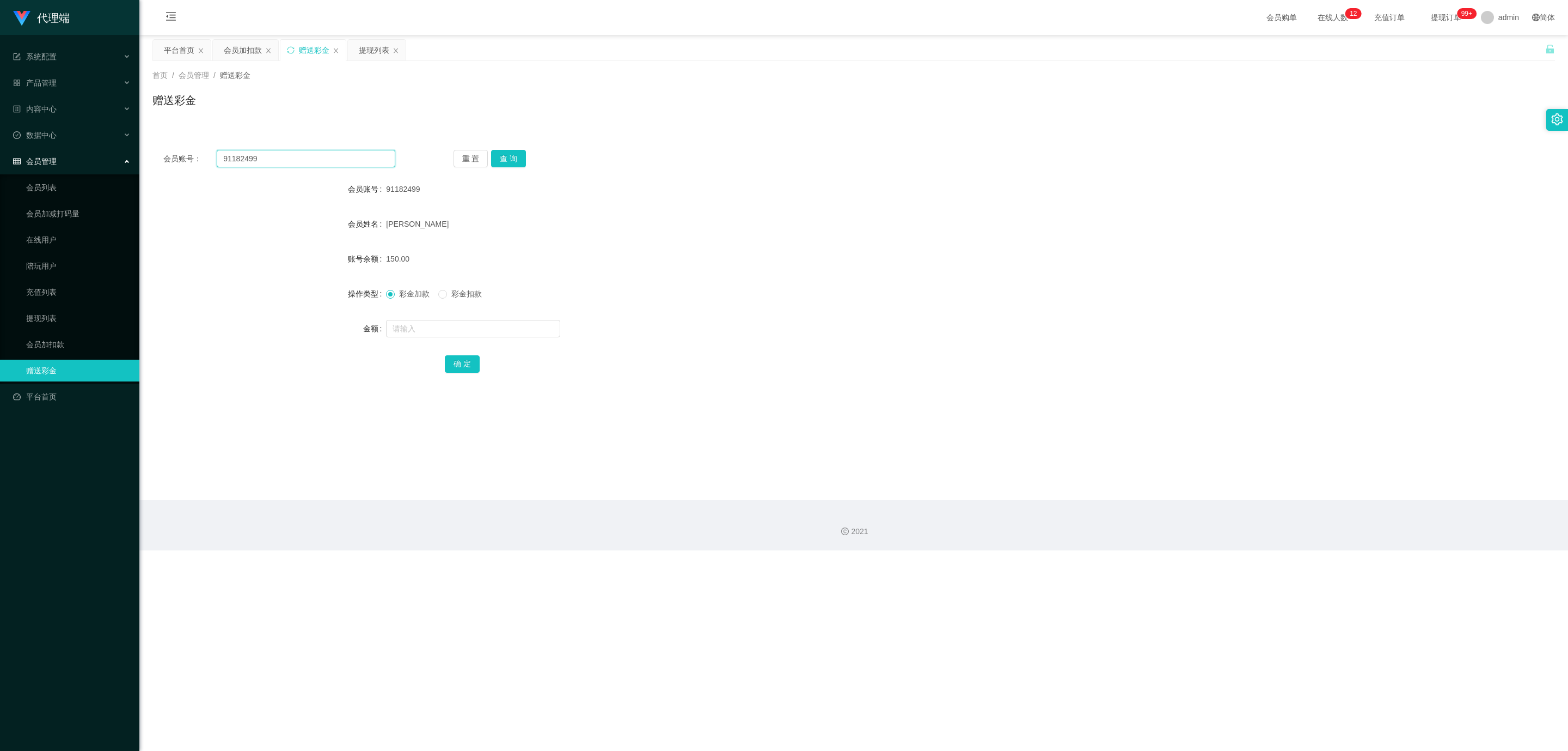
drag, startPoint x: 290, startPoint y: 157, endPoint x: 186, endPoint y: 149, distance: 104.3
click at [183, 149] on div "会员账号： 91182499 重 置 查 询 会员账号 91182499 会员姓名 [PERSON_NAME] 账号余额 150.00 操作类型 彩金加款 彩…" at bounding box center [853, 269] width 1402 height 259
paste input "26031960"
type input "26031960"
drag, startPoint x: 522, startPoint y: 158, endPoint x: 516, endPoint y: 163, distance: 7.8
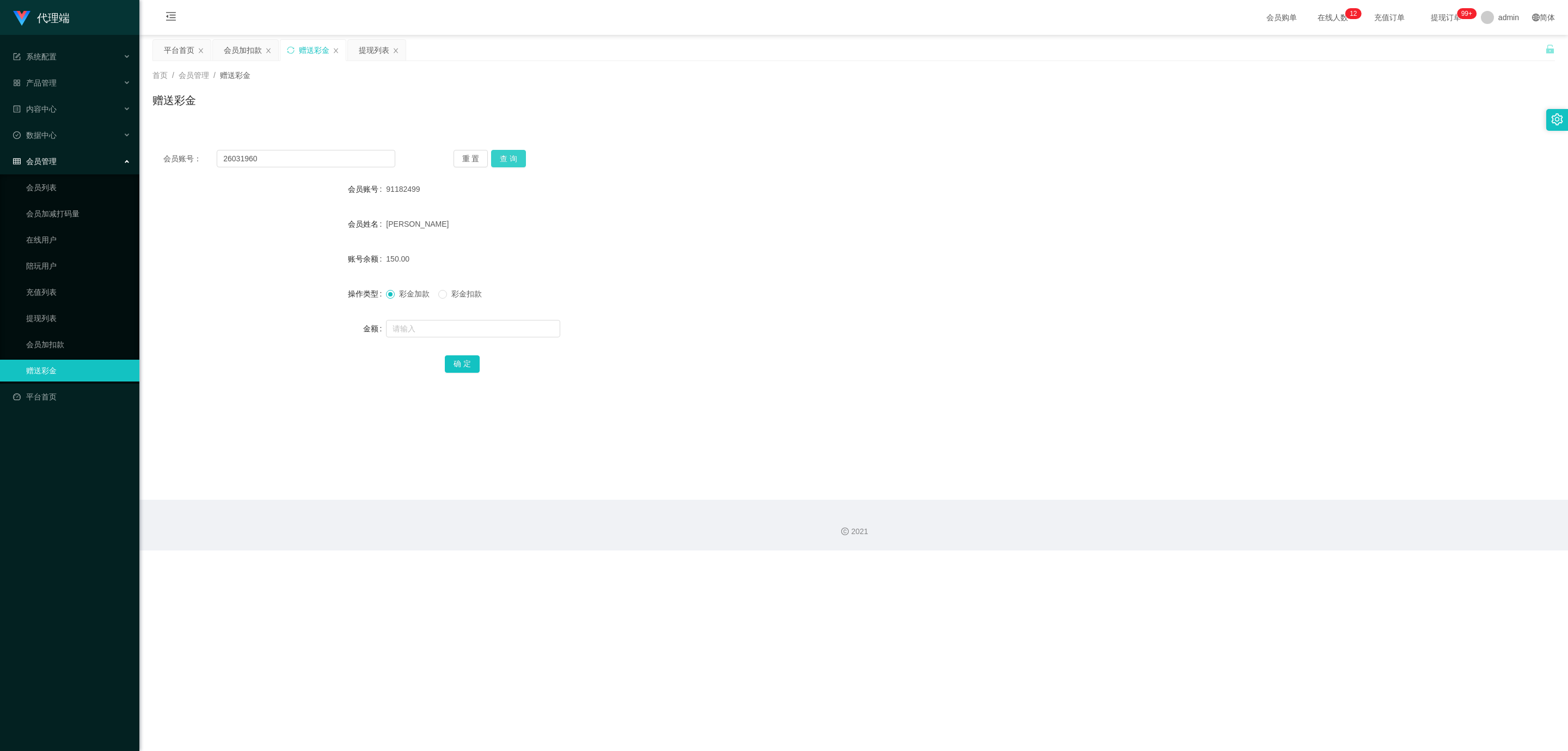
click at [522, 158] on button "查 询" at bounding box center [508, 158] width 35 height 18
click at [436, 337] on div at bounding box center [795, 328] width 818 height 22
click at [436, 336] on input "text" at bounding box center [473, 328] width 174 height 18
type input "100"
click at [448, 357] on button "确 定" at bounding box center [462, 364] width 35 height 18
